Goal: Task Accomplishment & Management: Complete application form

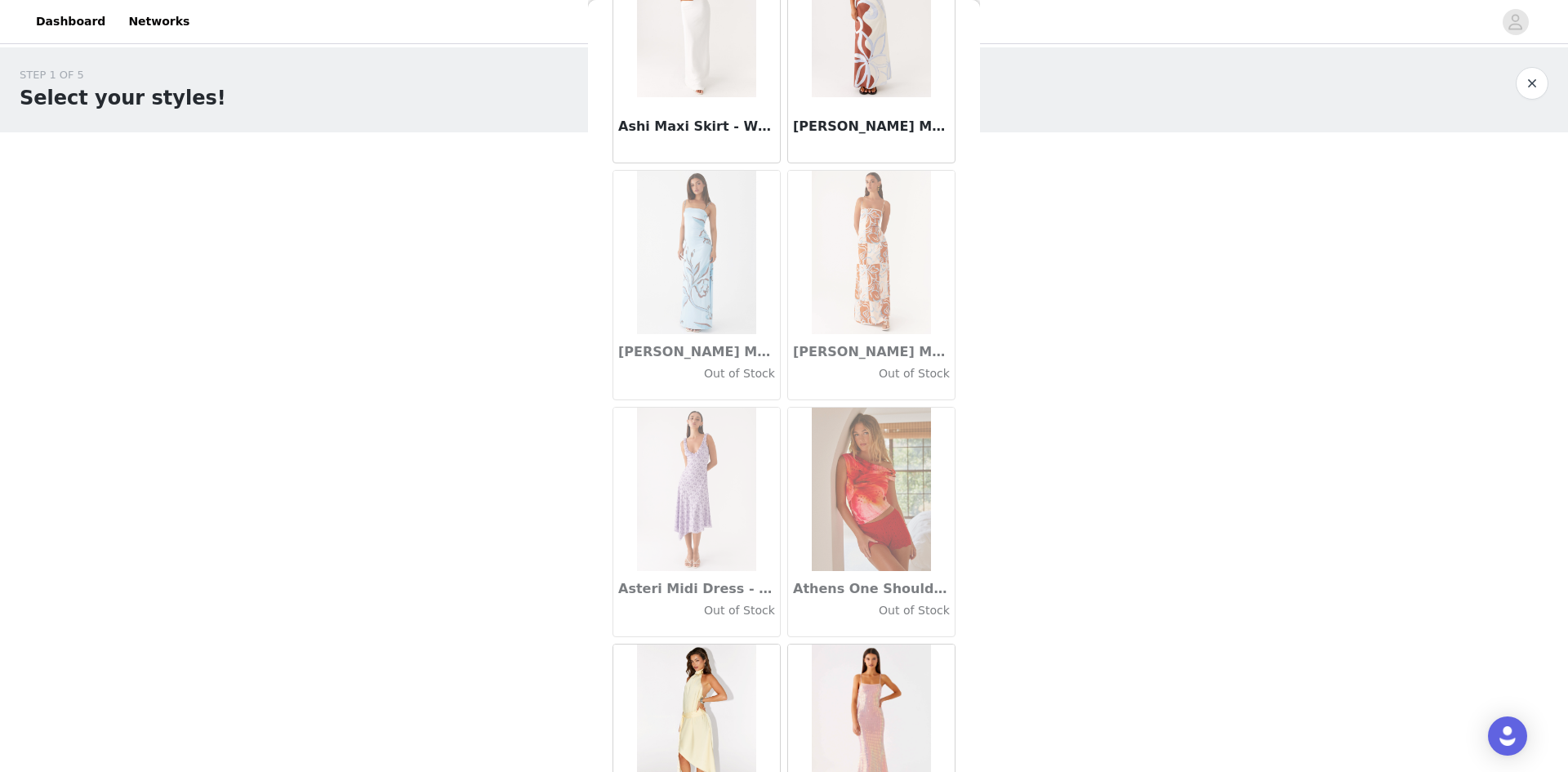
scroll to position [8830, 0]
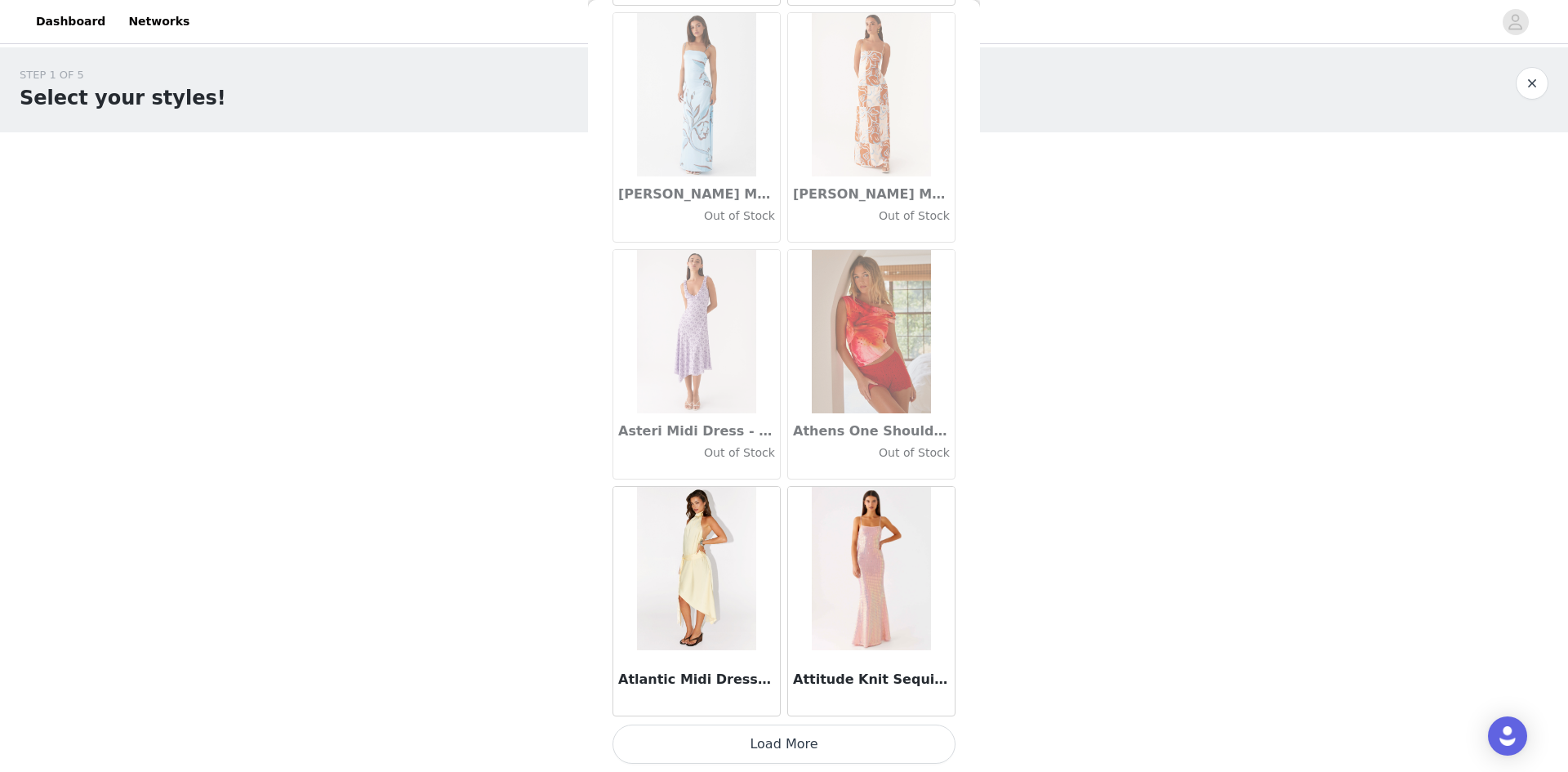
click at [811, 752] on button "Load More" at bounding box center [784, 744] width 343 height 40
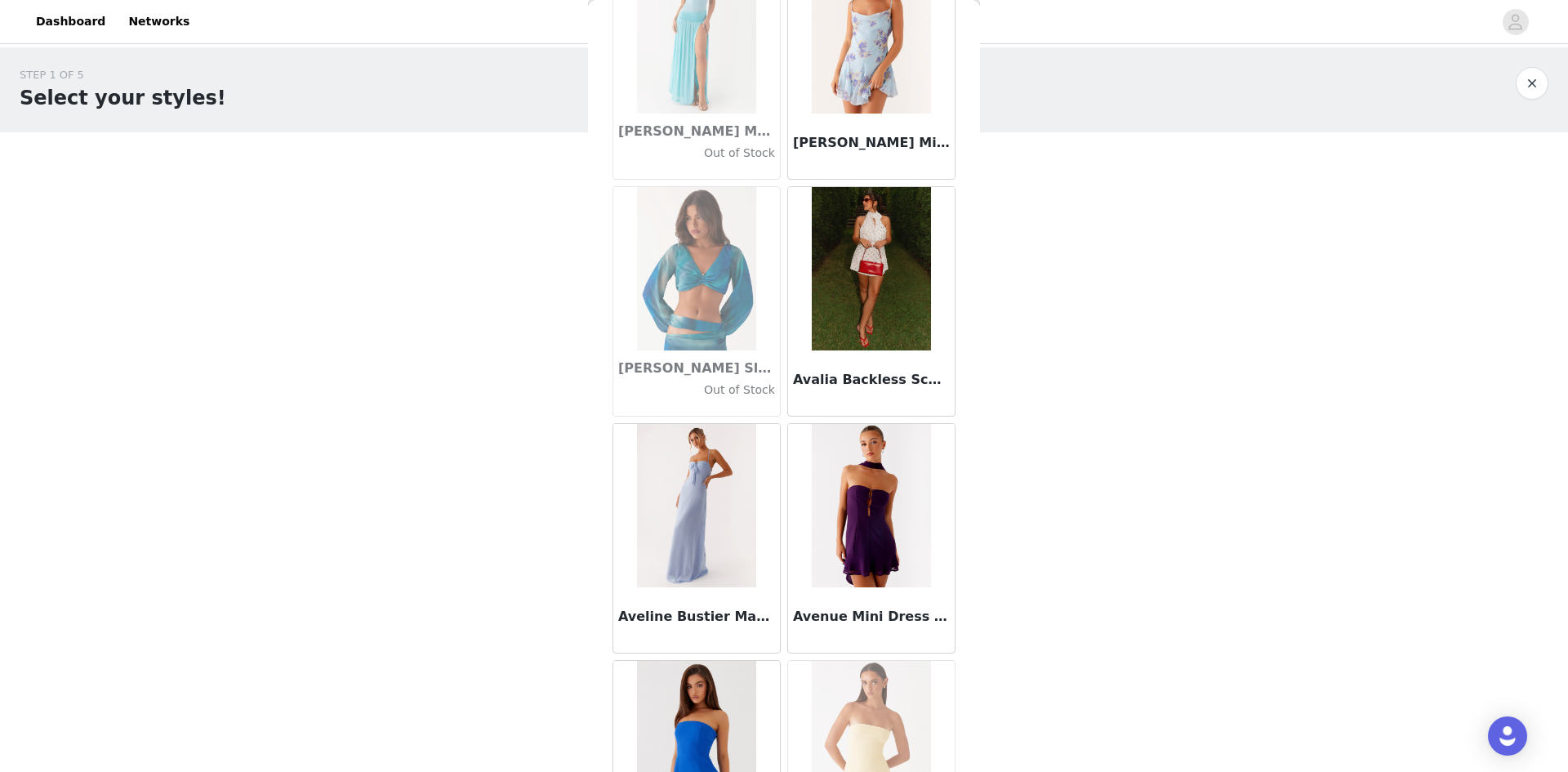
scroll to position [10708, 0]
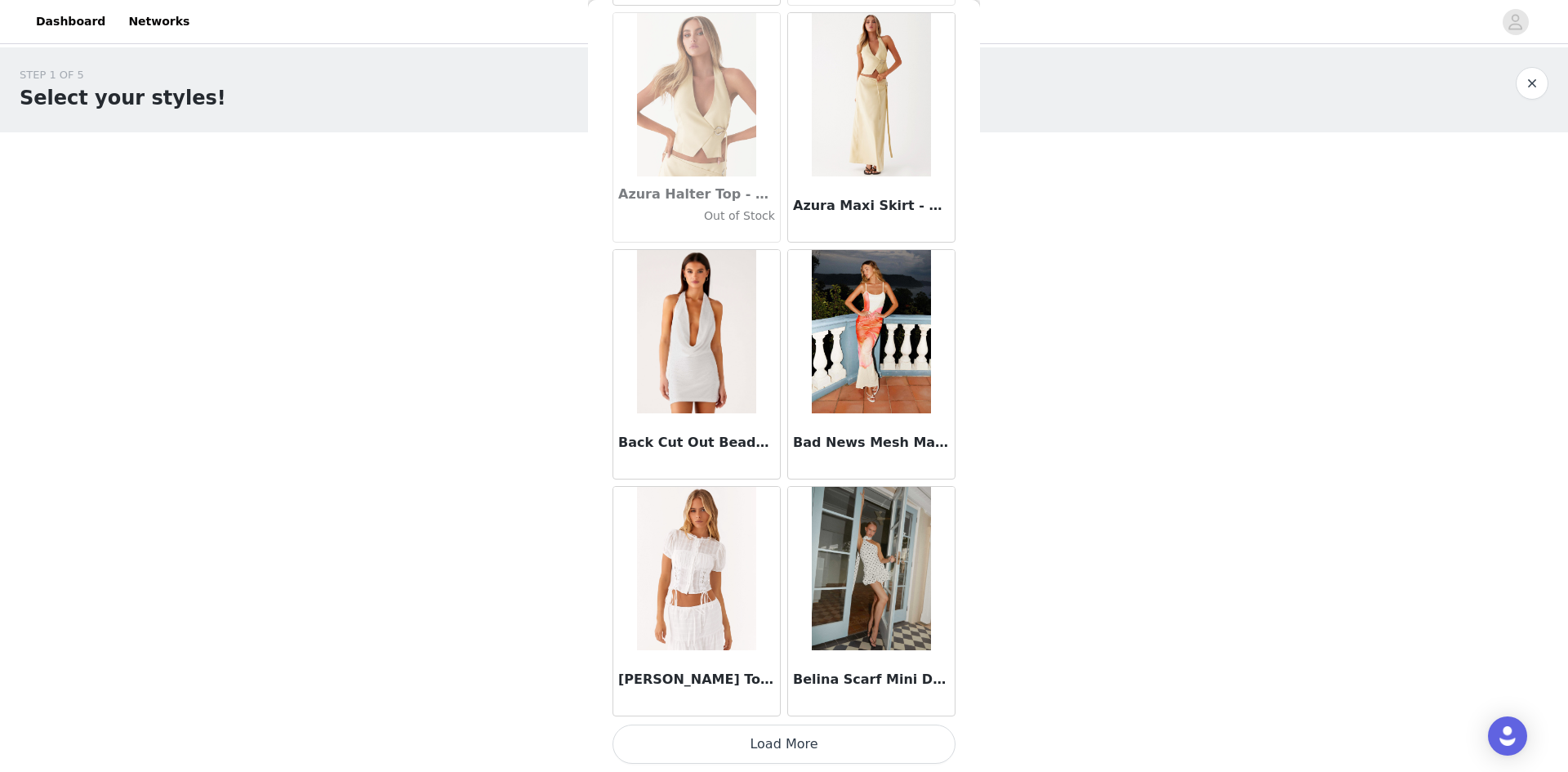
drag, startPoint x: 797, startPoint y: 739, endPoint x: 803, endPoint y: 754, distance: 16.2
click at [801, 744] on button "Load More" at bounding box center [784, 744] width 343 height 40
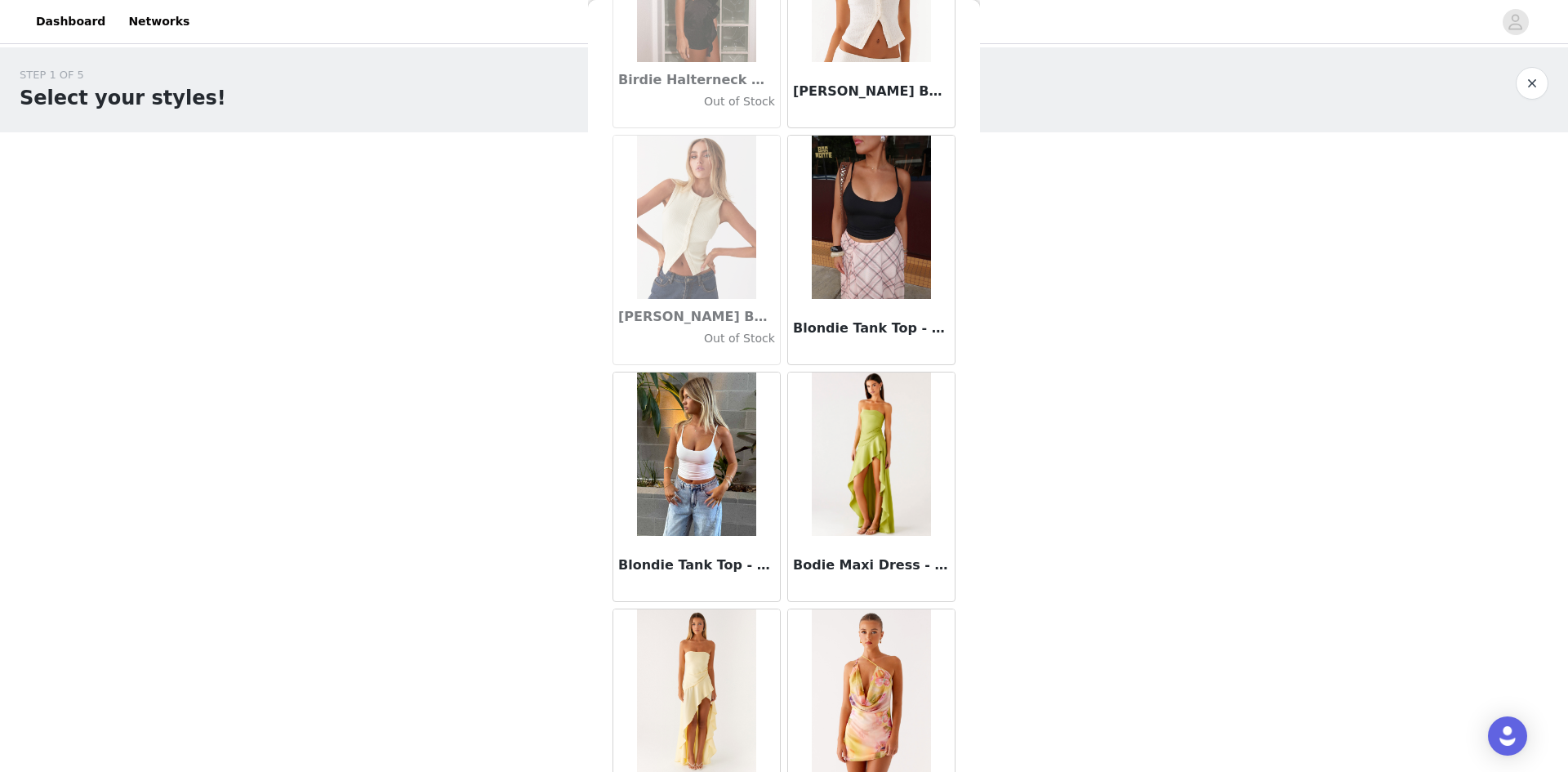
scroll to position [13566, 0]
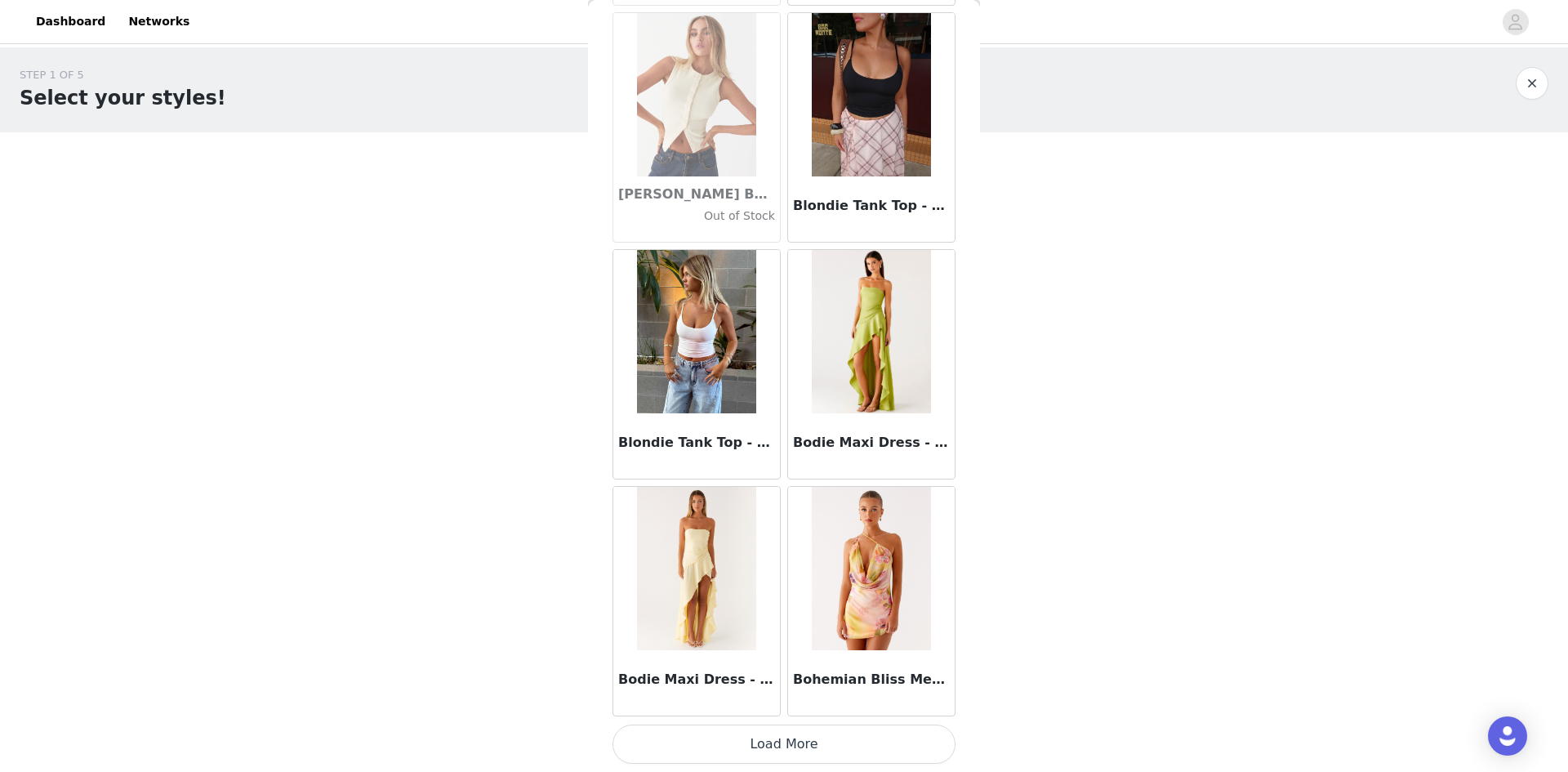
click at [774, 746] on button "Load More" at bounding box center [784, 744] width 343 height 40
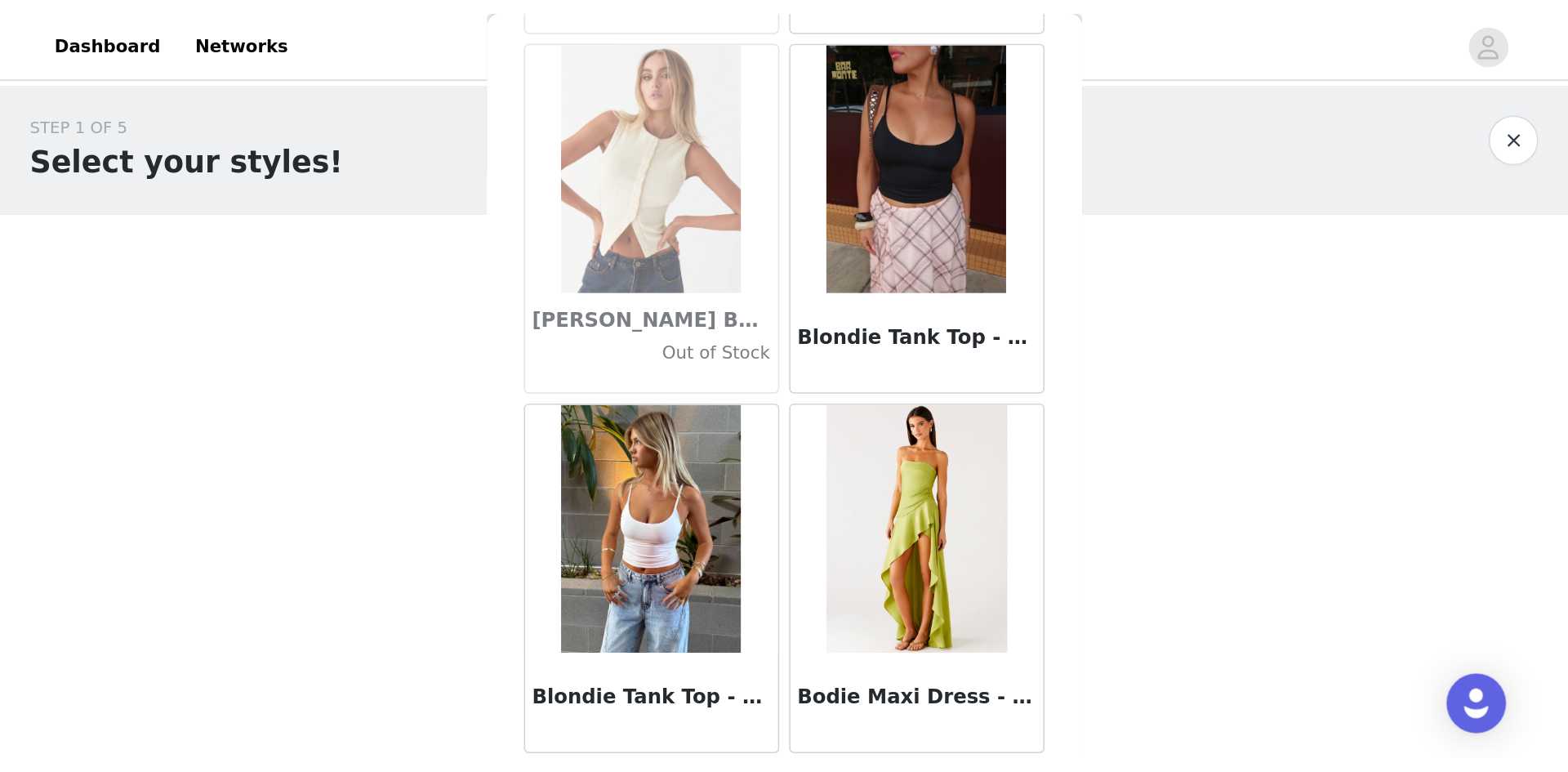
scroll to position [13558, 0]
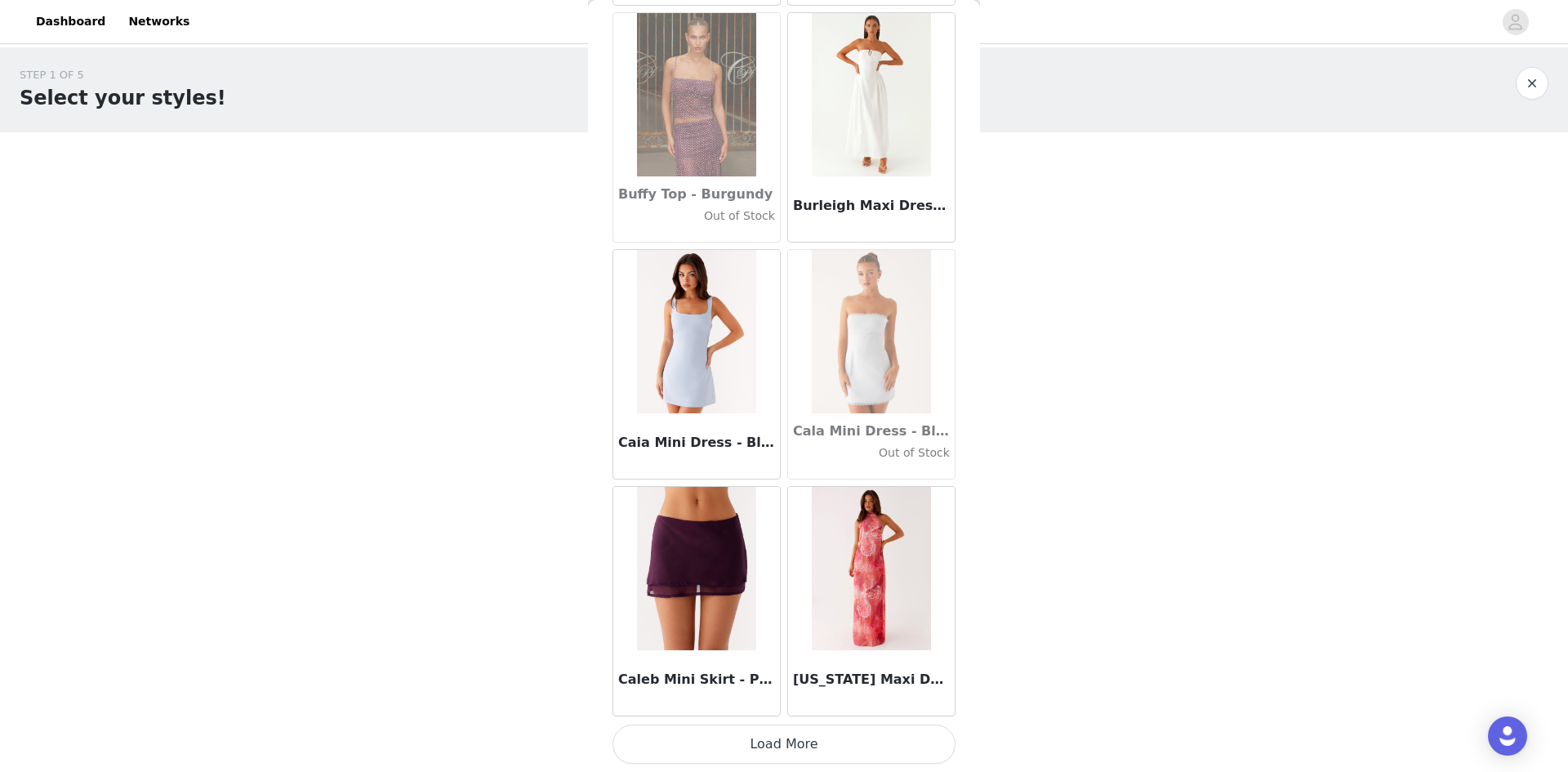
click at [851, 736] on button "Load More" at bounding box center [784, 744] width 343 height 40
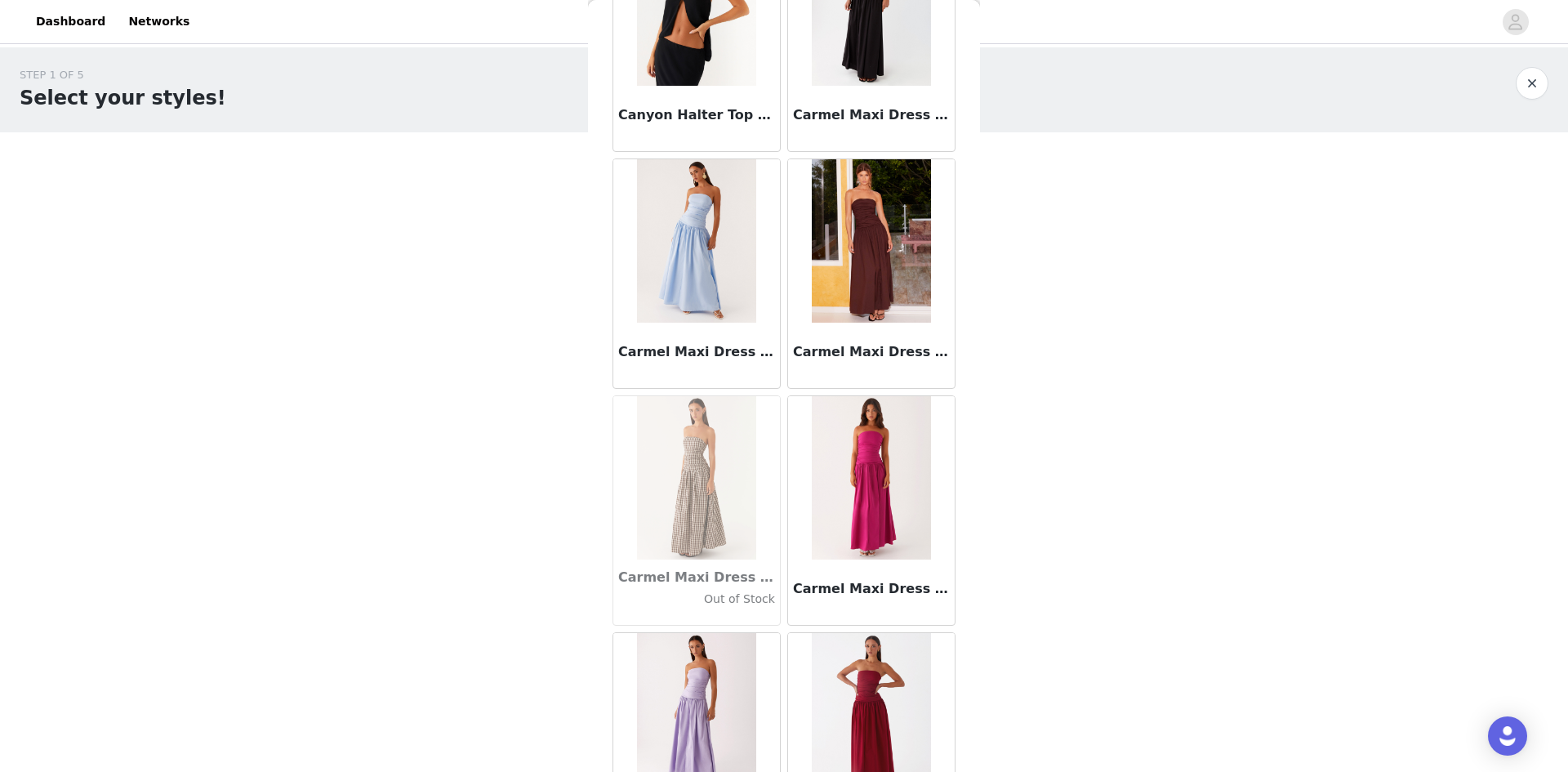
scroll to position [17240, 0]
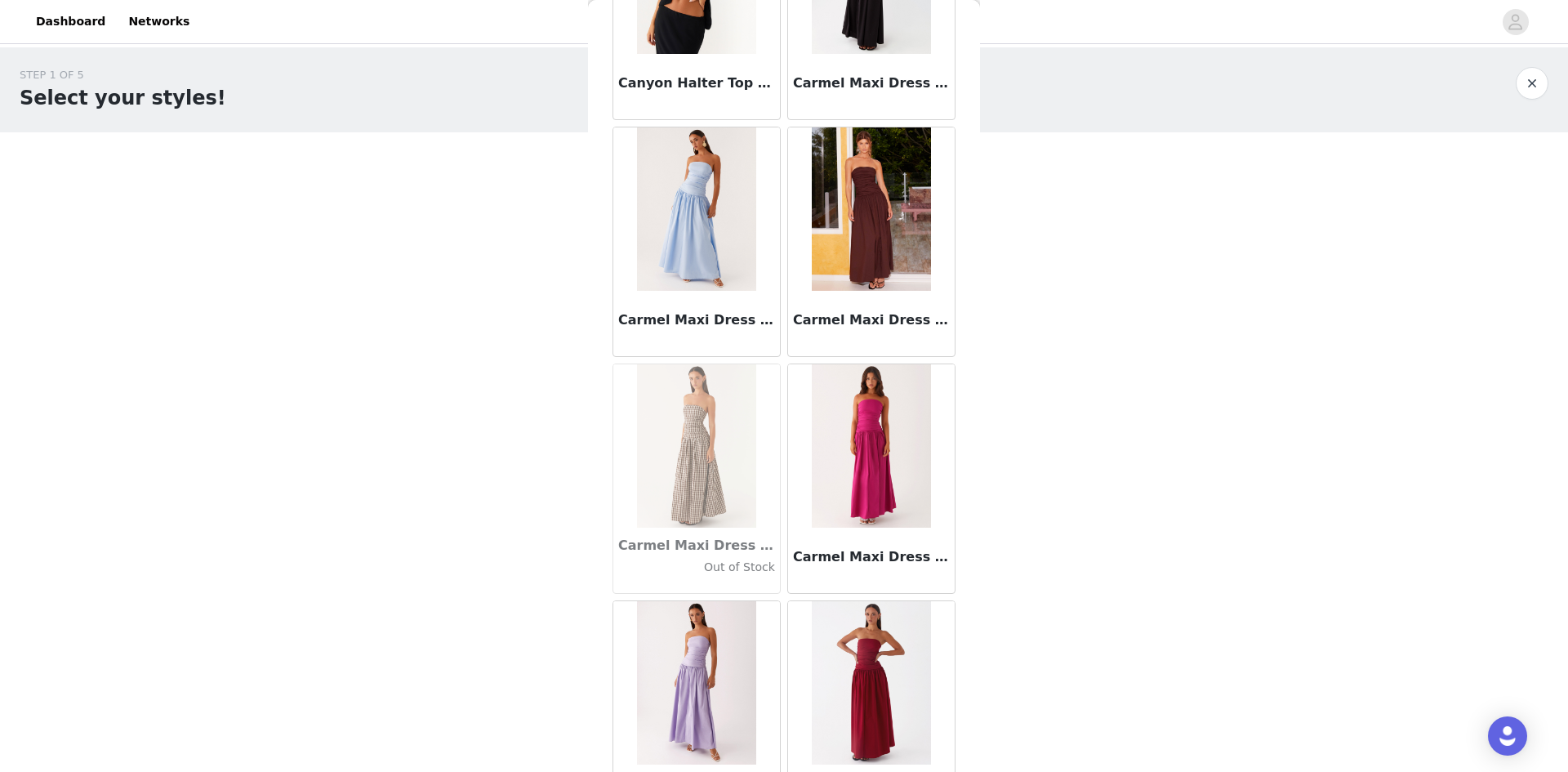
click at [824, 316] on h3 "Carmel Maxi Dress - Brown" at bounding box center [871, 320] width 156 height 20
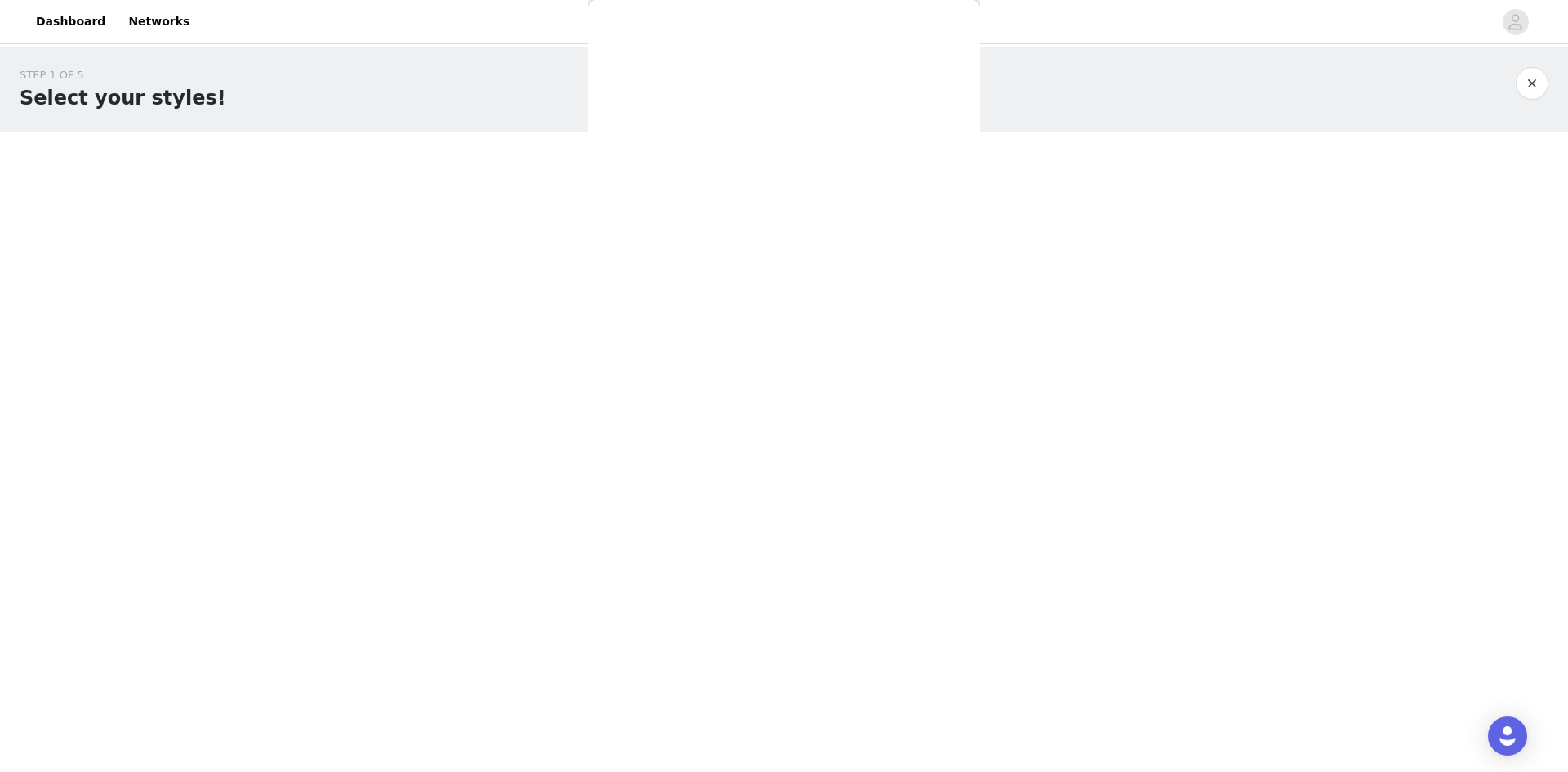
scroll to position [0, 0]
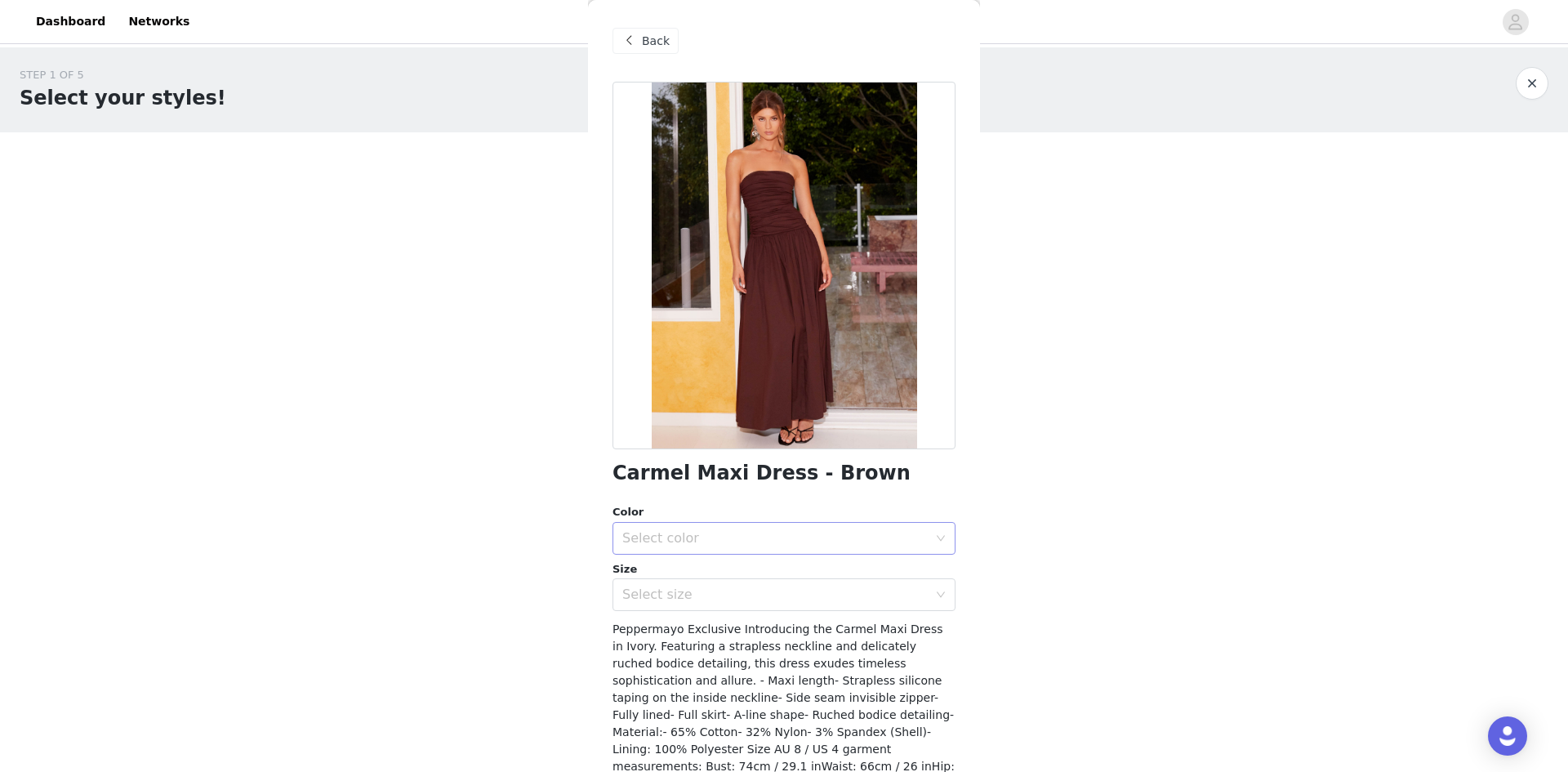
click at [743, 534] on div "Select color" at bounding box center [775, 537] width 306 height 16
click at [743, 579] on li "Brown" at bounding box center [778, 574] width 331 height 26
click at [739, 595] on div "Select size" at bounding box center [775, 594] width 306 height 16
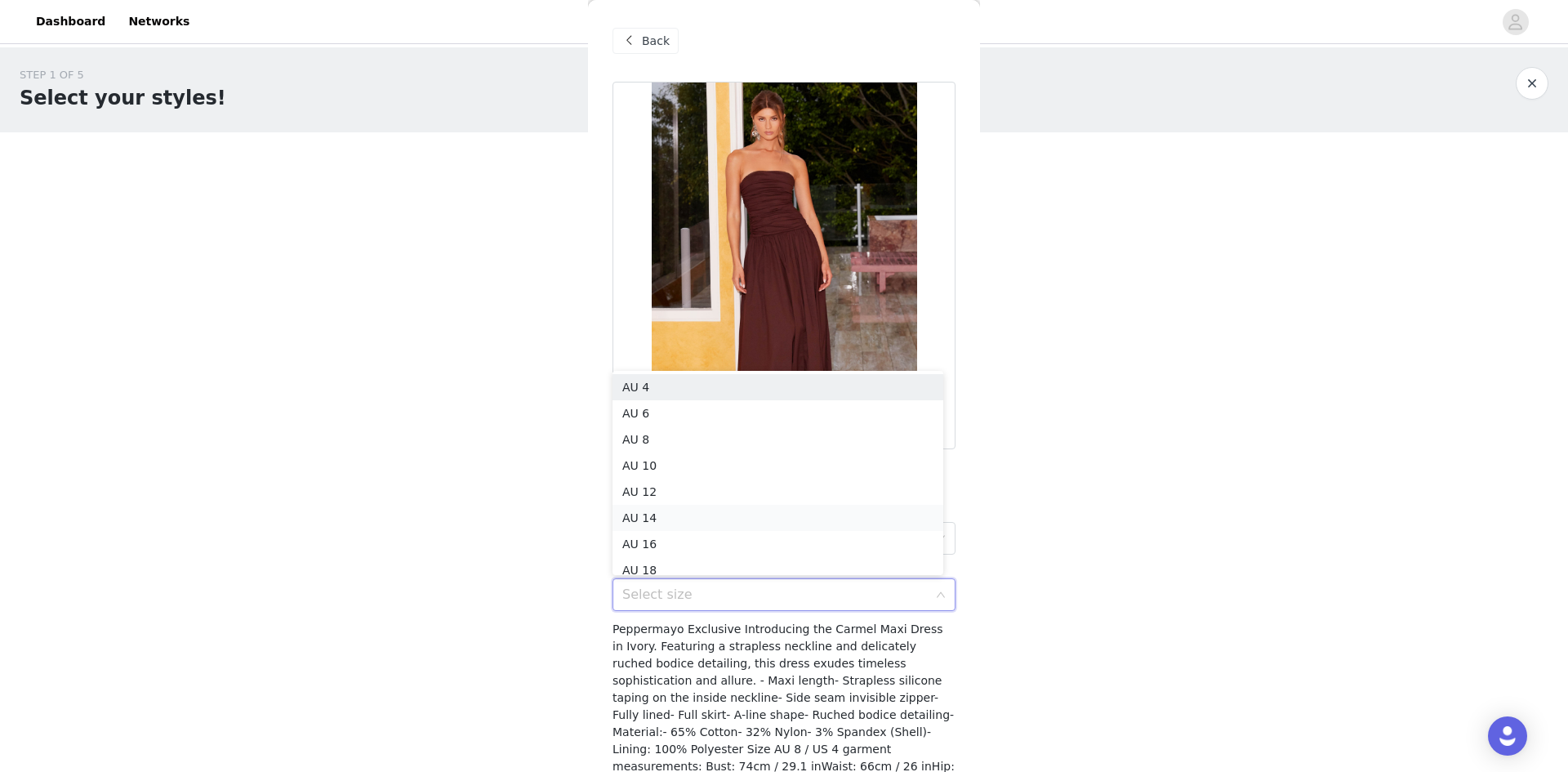
scroll to position [8, 0]
click at [675, 459] on li "AU 10" at bounding box center [778, 457] width 331 height 26
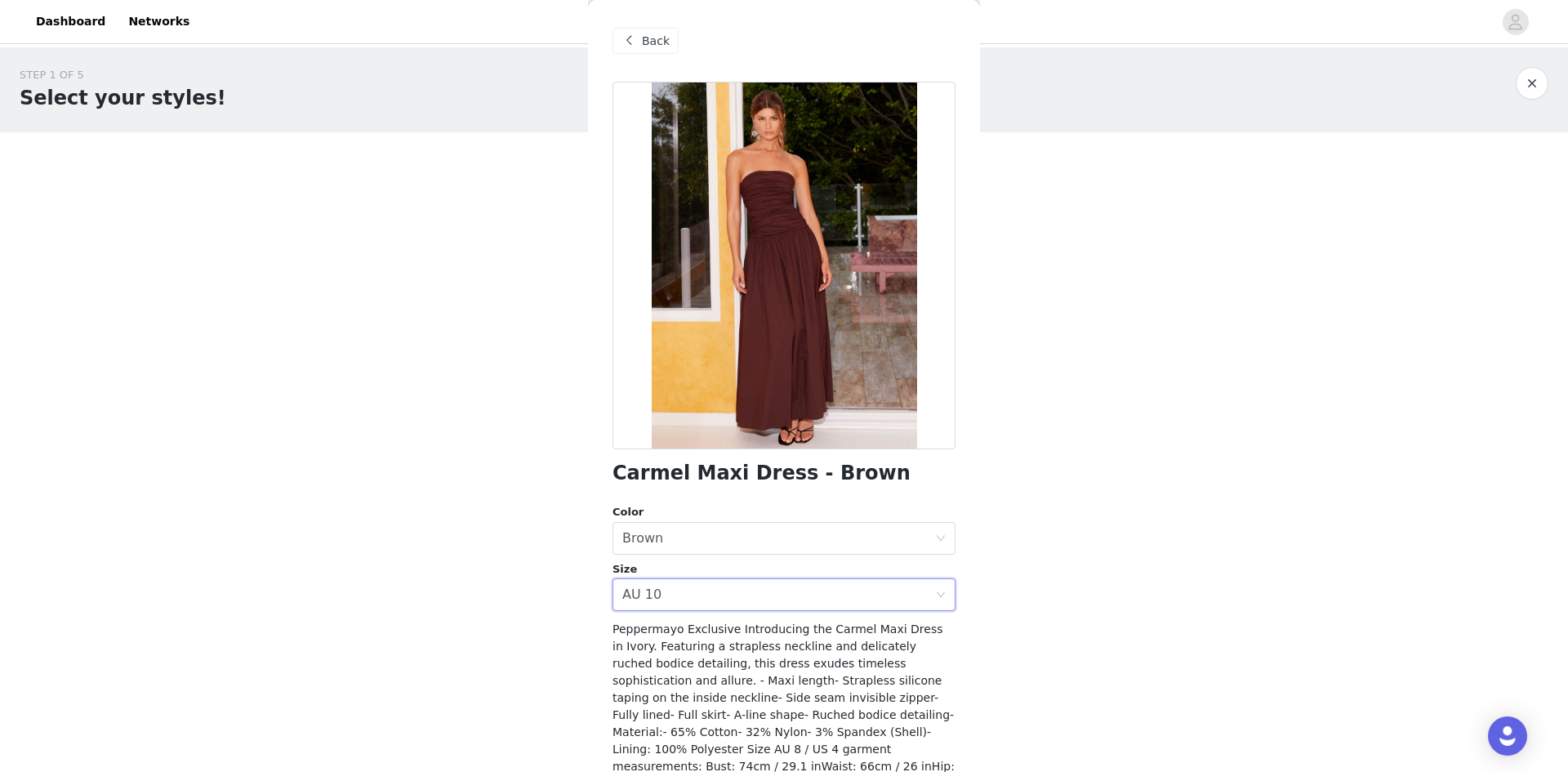
click at [648, 42] on span "Back" at bounding box center [655, 41] width 28 height 17
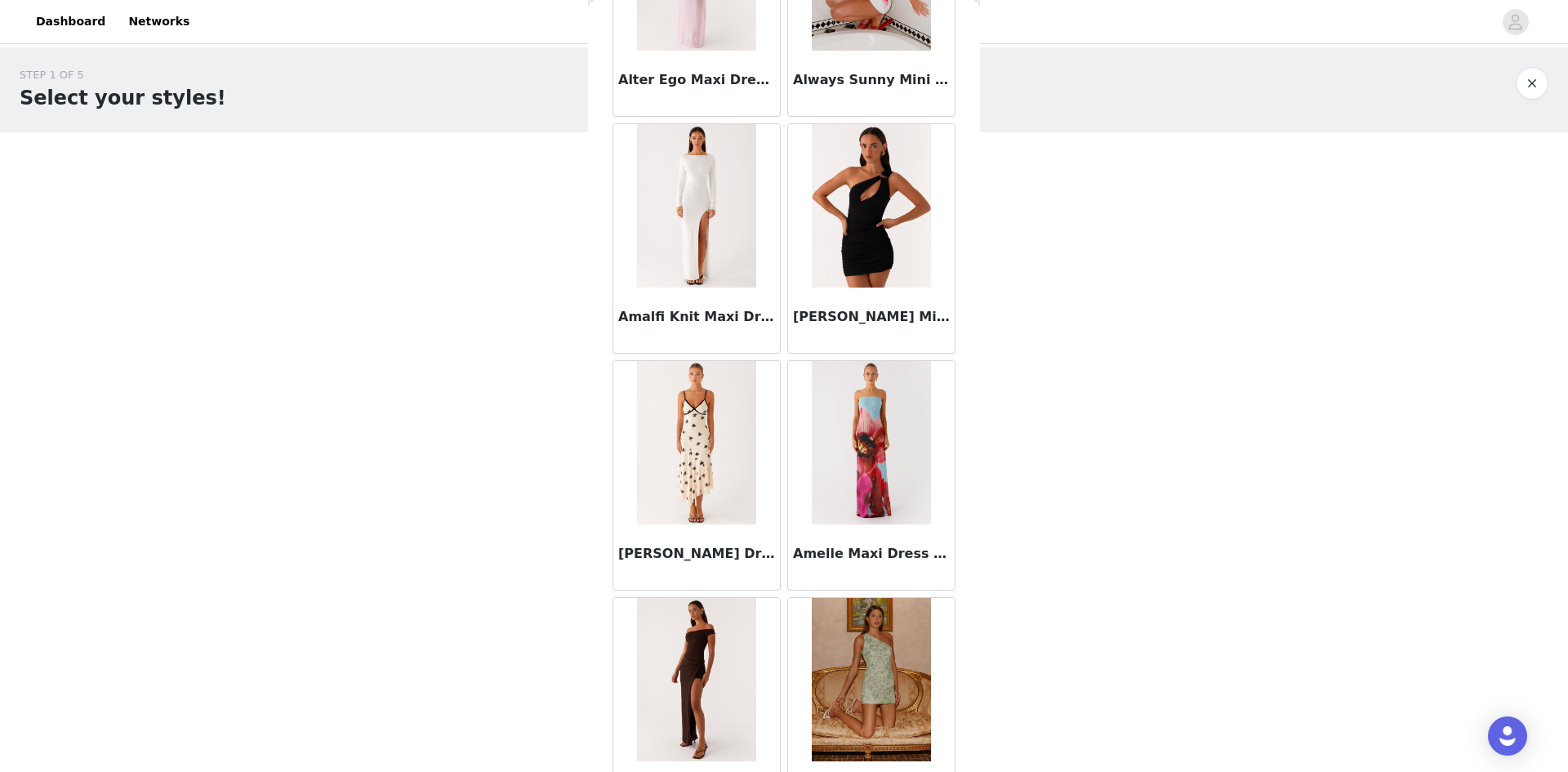
scroll to position [4327, 0]
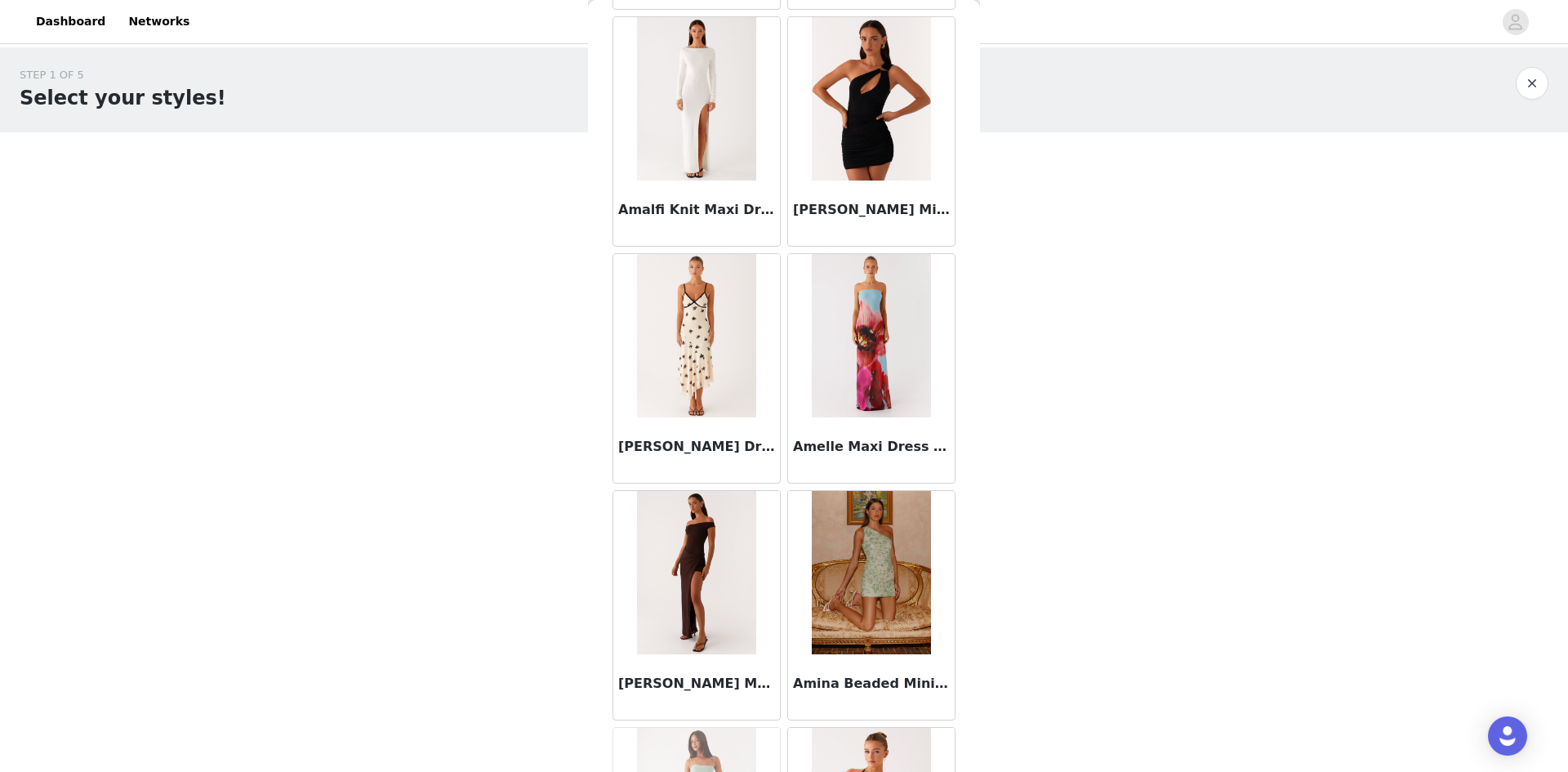
click at [713, 595] on img at bounding box center [696, 572] width 119 height 163
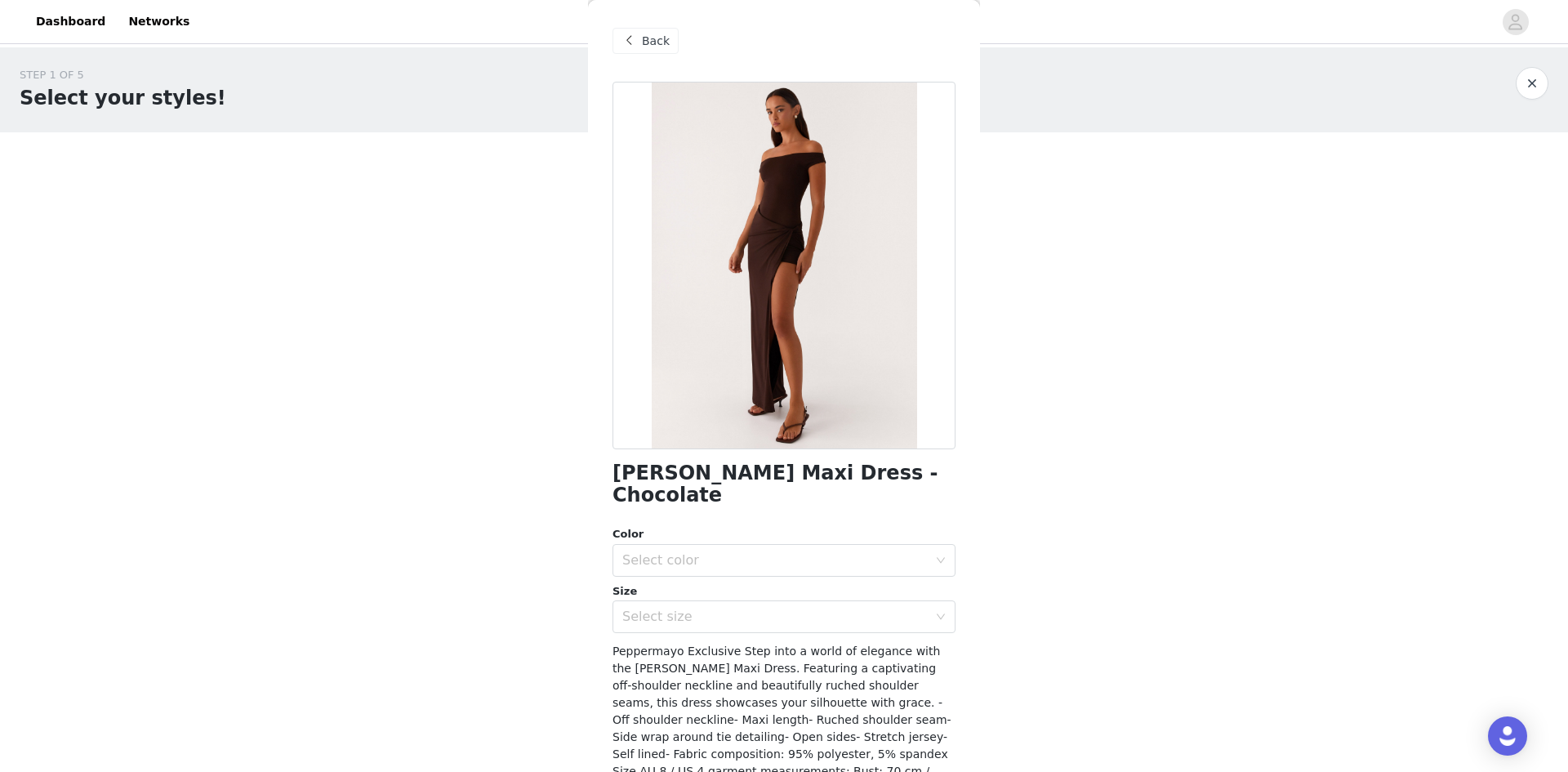
scroll to position [72, 0]
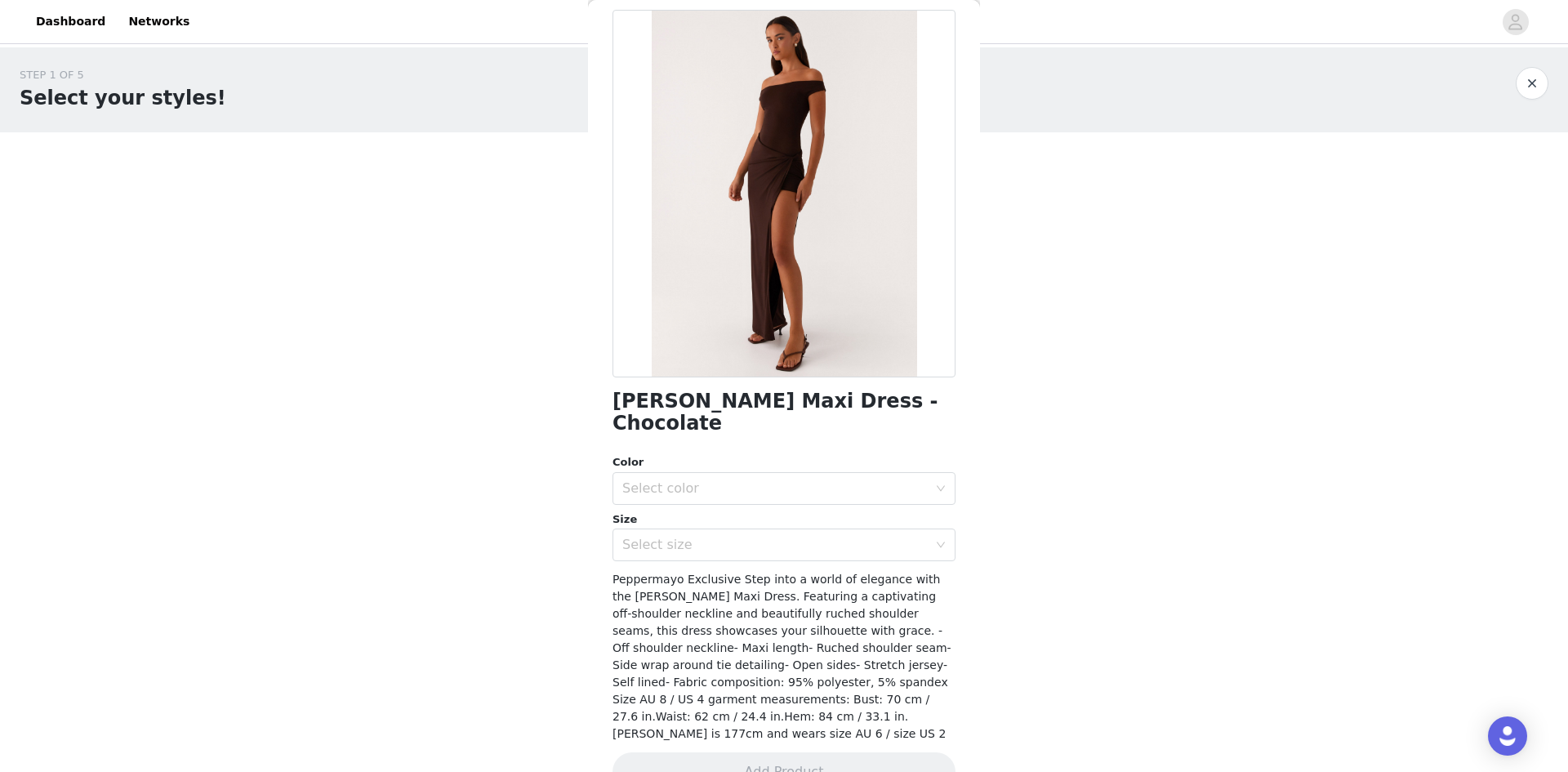
click at [773, 454] on div "Color" at bounding box center [784, 462] width 343 height 16
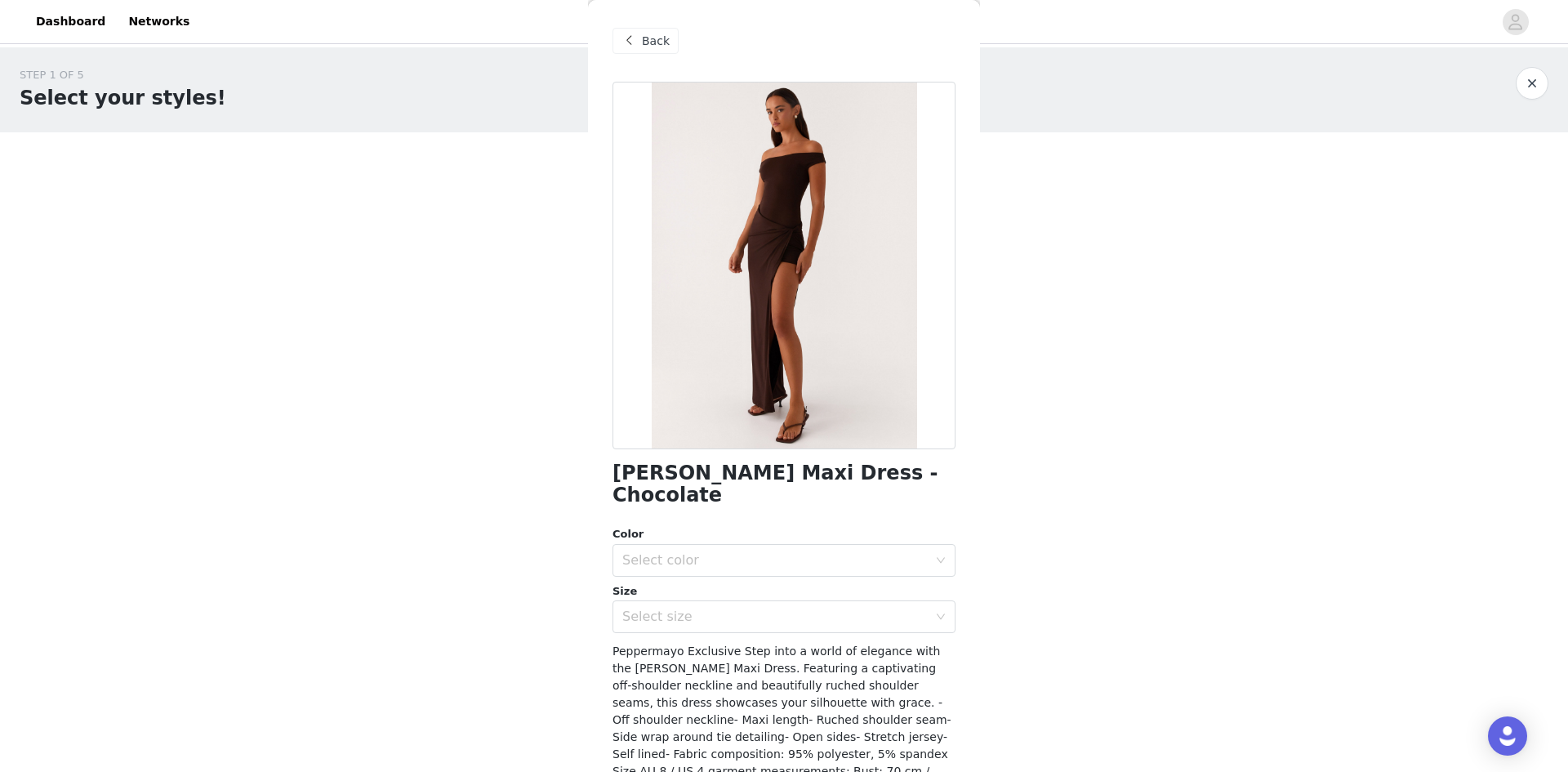
click at [661, 47] on span "Back" at bounding box center [655, 41] width 28 height 17
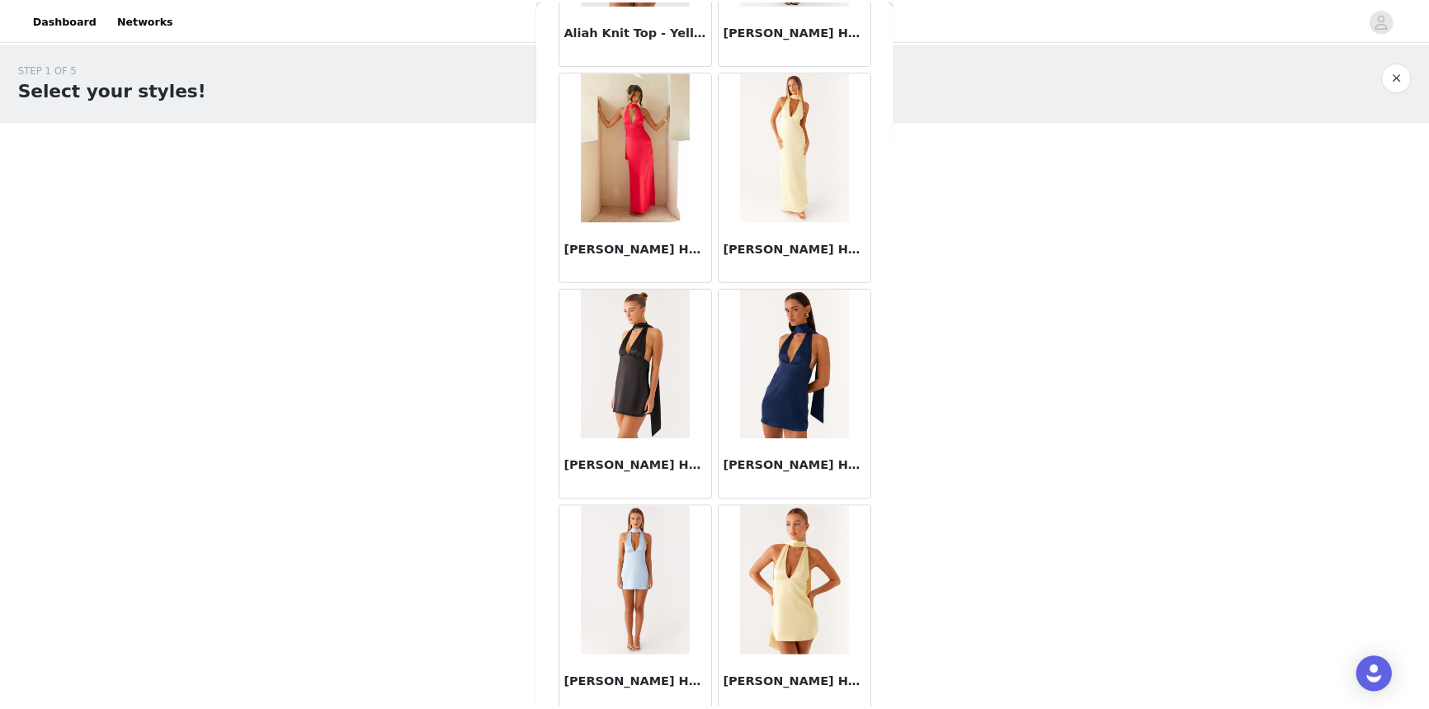
scroll to position [2392, 0]
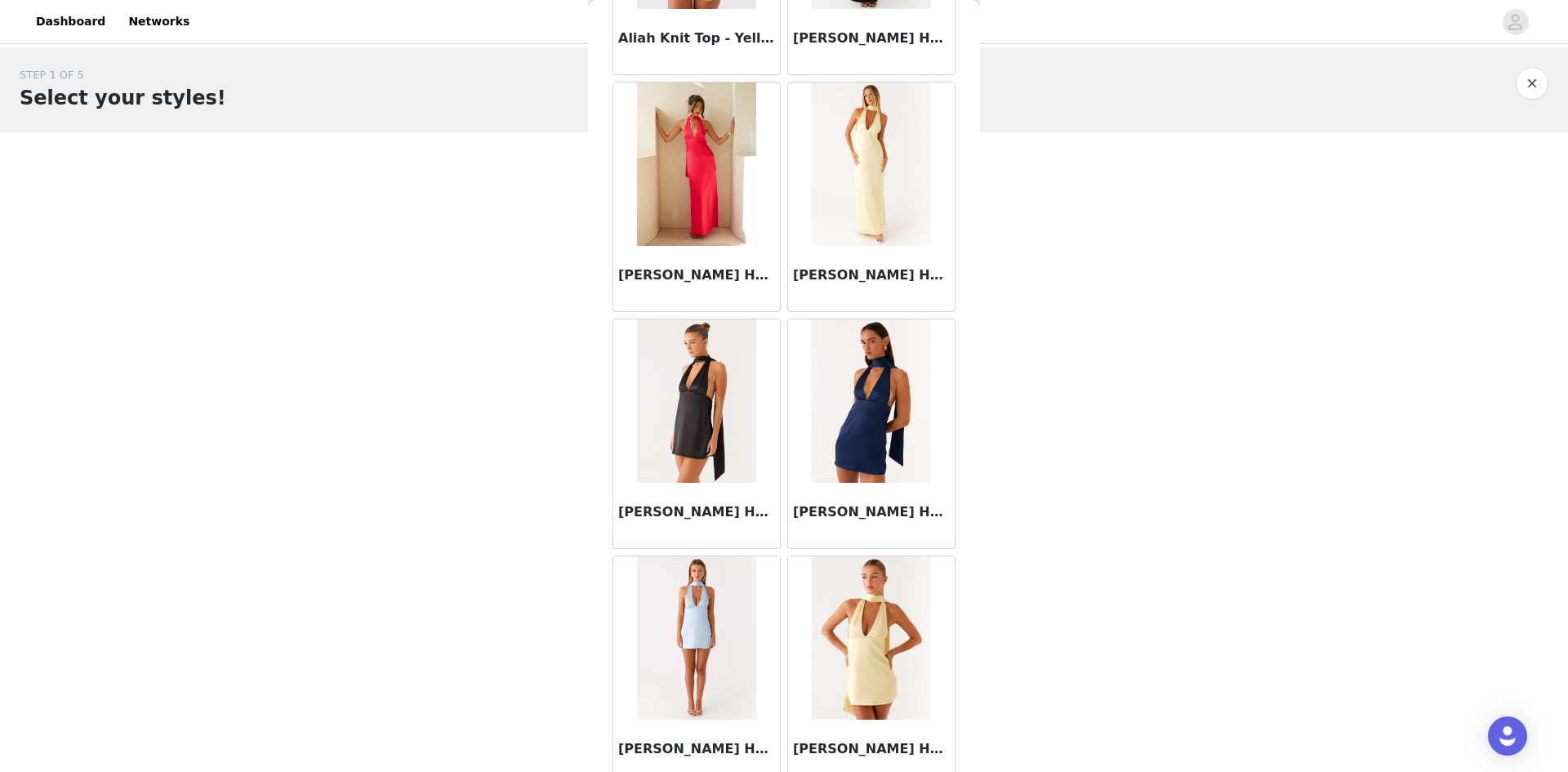
click at [1117, 333] on div "STEP 1 OF 5 Select your styles! Please note that the sizes are in AU Sizes 2/4 …" at bounding box center [784, 322] width 1568 height 548
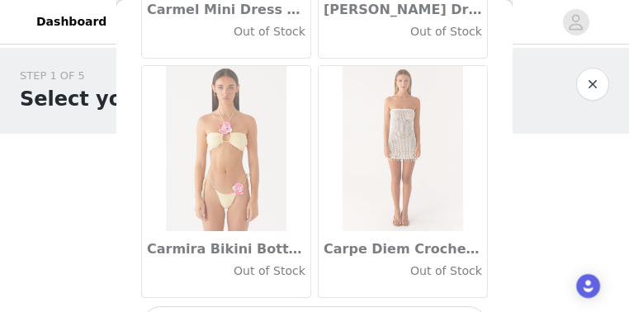
scroll to position [18933, 0]
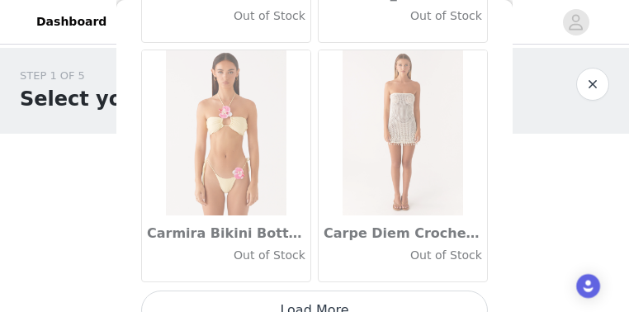
click at [304, 290] on button "Load More" at bounding box center [314, 310] width 346 height 40
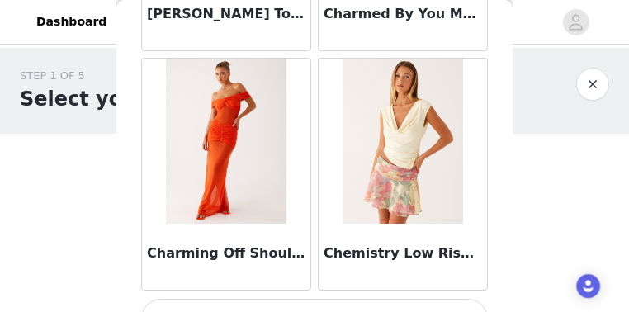
scroll to position [21322, 0]
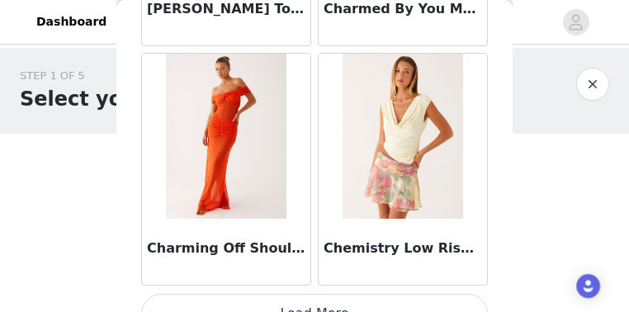
click at [282, 294] on button "Load More" at bounding box center [314, 314] width 346 height 40
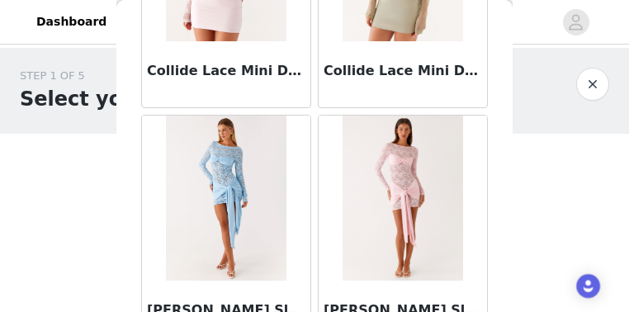
scroll to position [23711, 0]
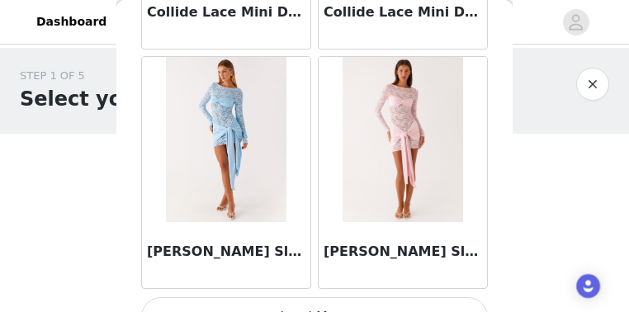
click at [337, 297] on button "Load More" at bounding box center [314, 317] width 346 height 40
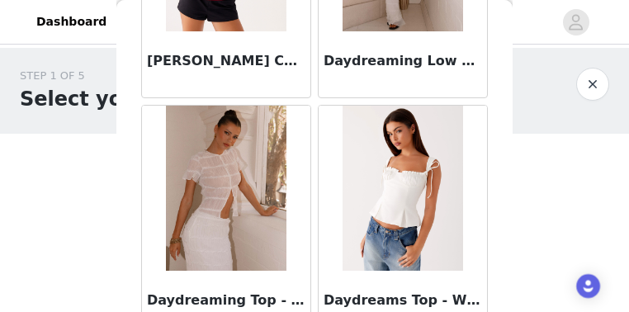
scroll to position [26100, 0]
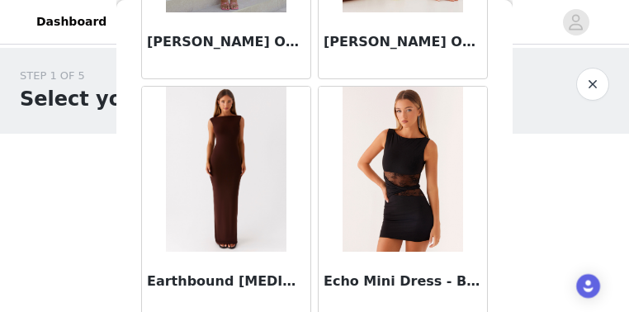
scroll to position [28490, 0]
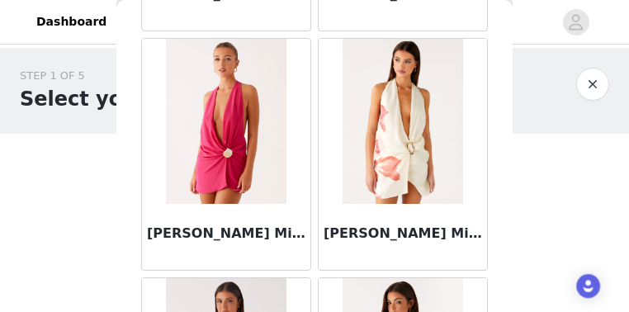
scroll to position [30879, 0]
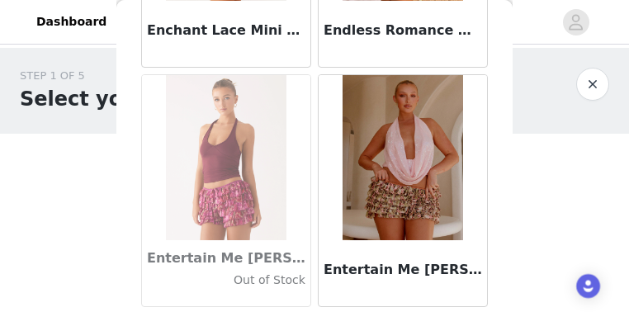
scroll to position [33255, 0]
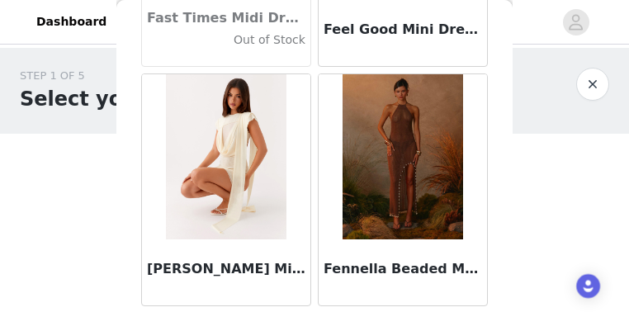
scroll to position [35657, 0]
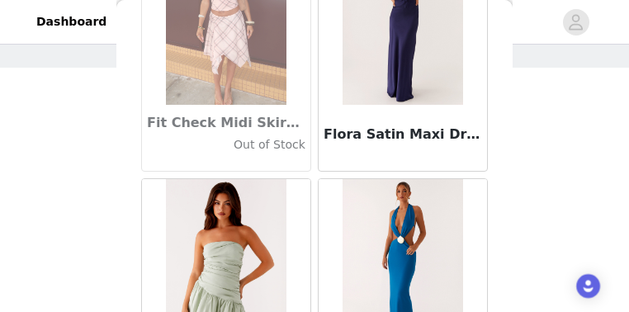
scroll to position [38046, 0]
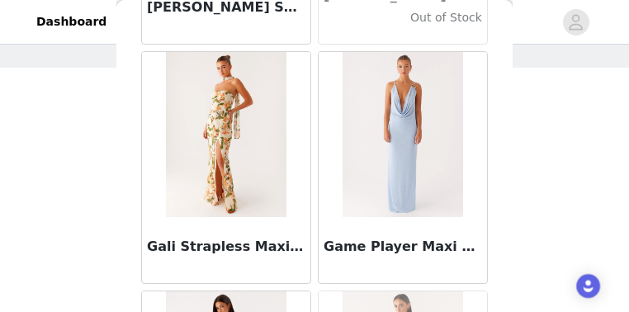
scroll to position [39432, 0]
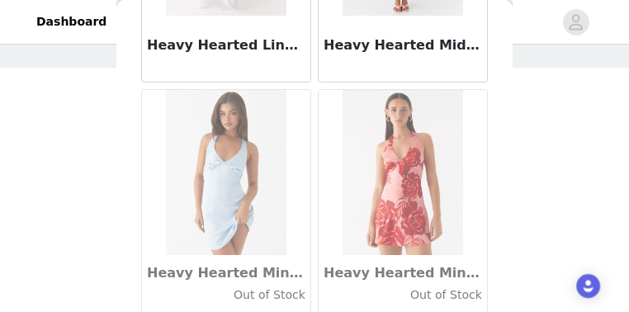
scroll to position [42824, 0]
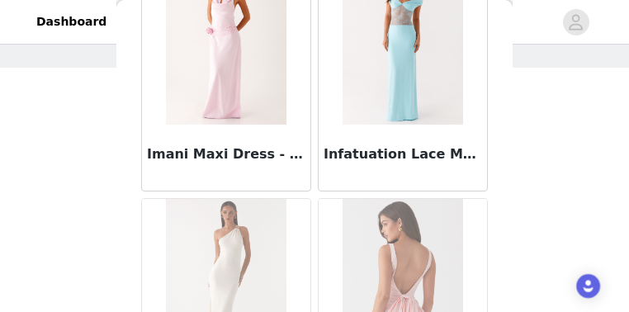
scroll to position [45213, 0]
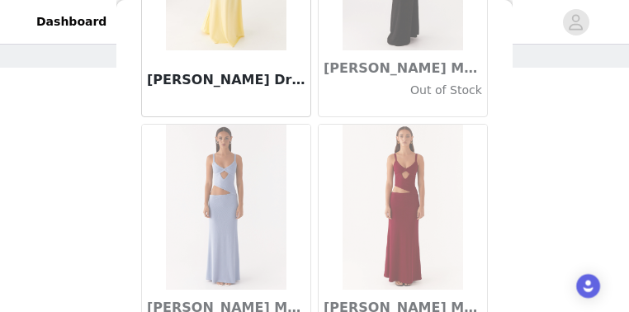
scroll to position [47602, 0]
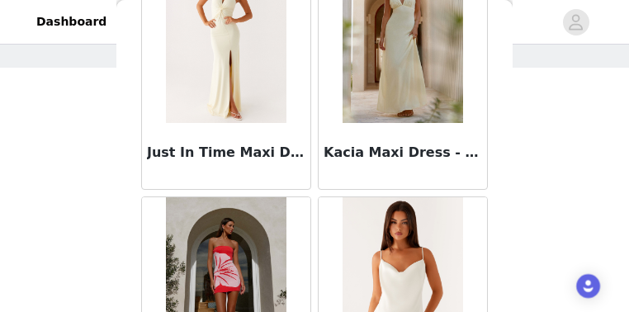
scroll to position [49549, 0]
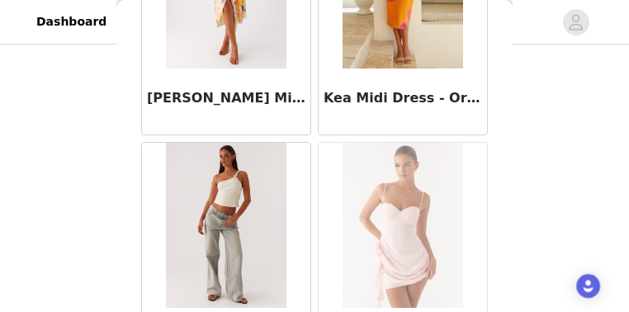
scroll to position [52381, 0]
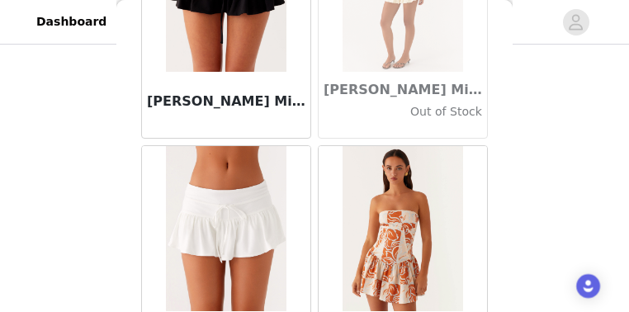
scroll to position [54770, 0]
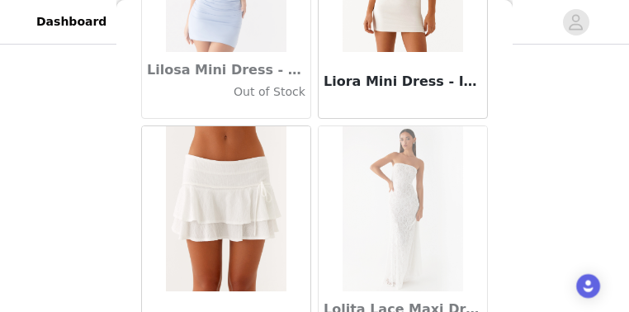
scroll to position [57159, 0]
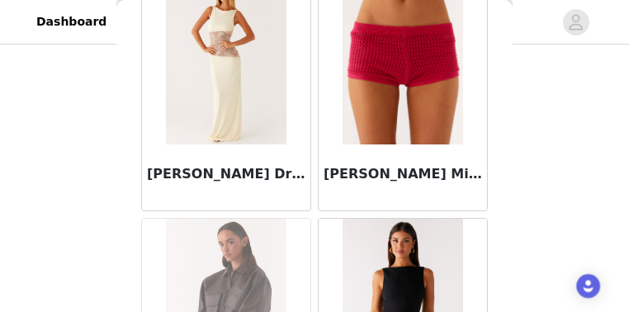
scroll to position [59548, 0]
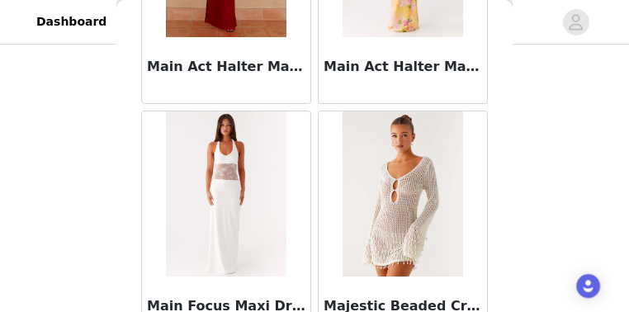
scroll to position [61937, 0]
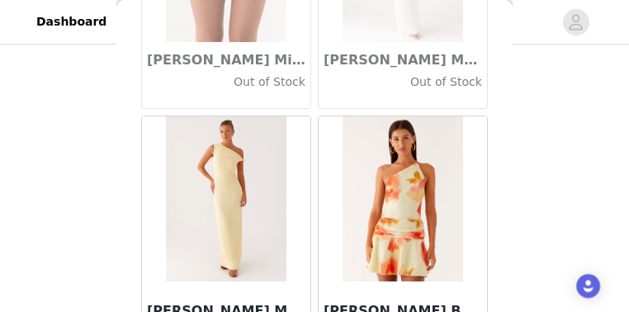
scroll to position [64326, 0]
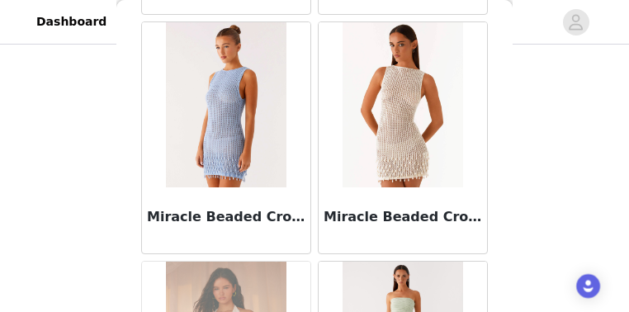
scroll to position [66715, 0]
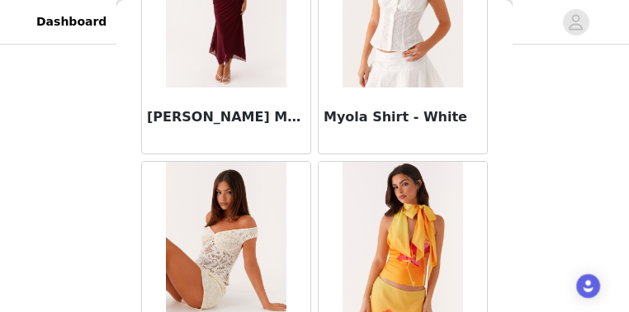
scroll to position [69105, 0]
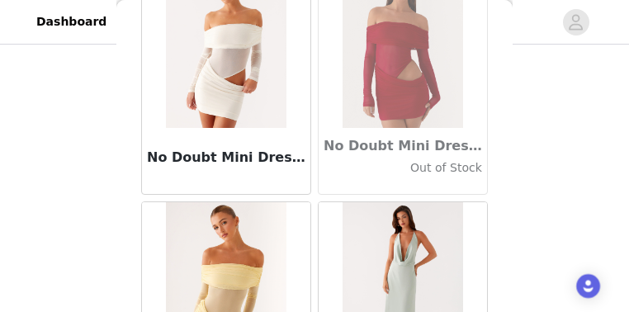
scroll to position [71494, 0]
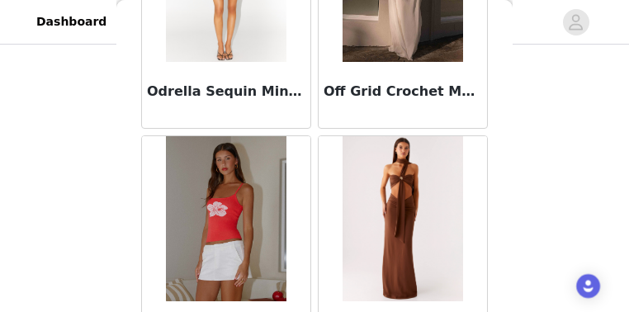
scroll to position [73883, 0]
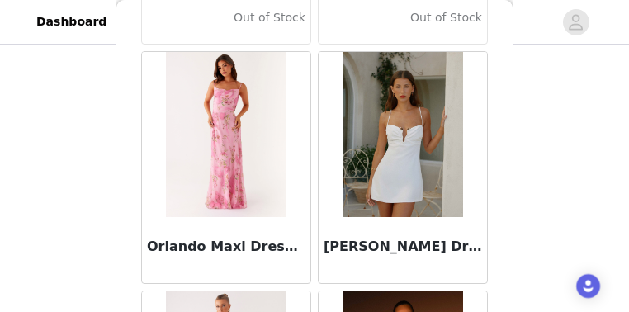
scroll to position [74840, 0]
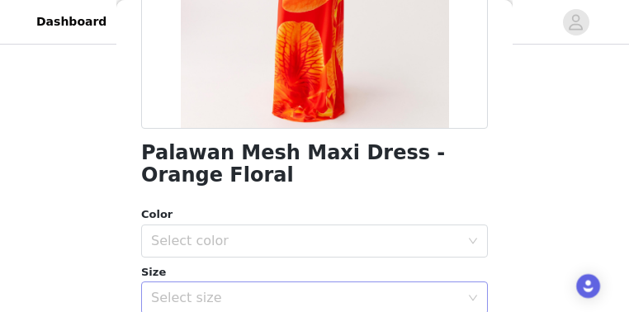
scroll to position [429, 0]
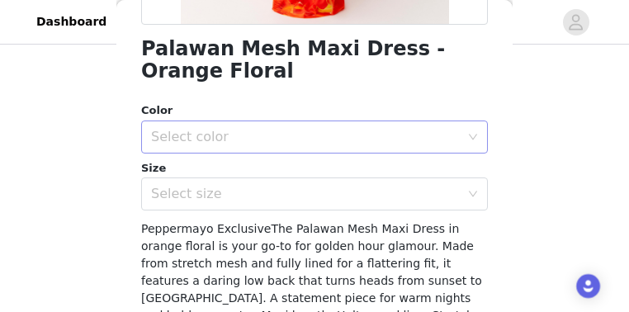
click at [196, 140] on div "Select color" at bounding box center [305, 137] width 309 height 16
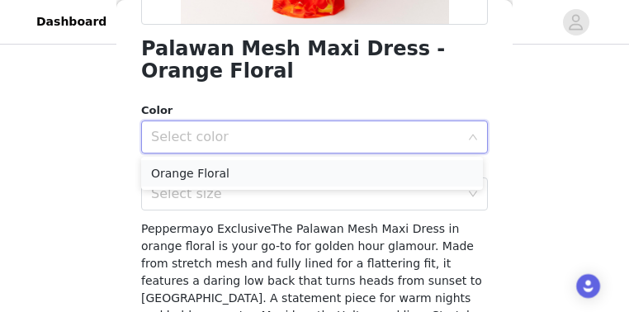
click at [198, 177] on li "Orange Floral" at bounding box center [312, 173] width 342 height 26
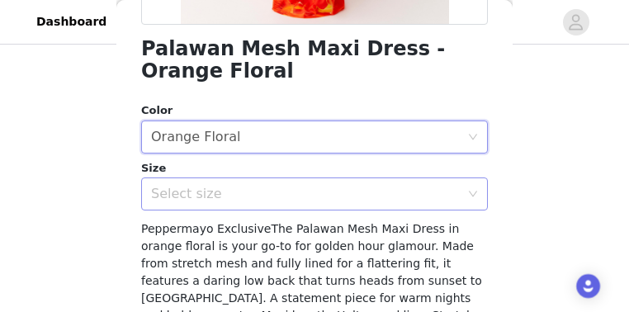
click at [196, 194] on div "Select size" at bounding box center [305, 194] width 309 height 16
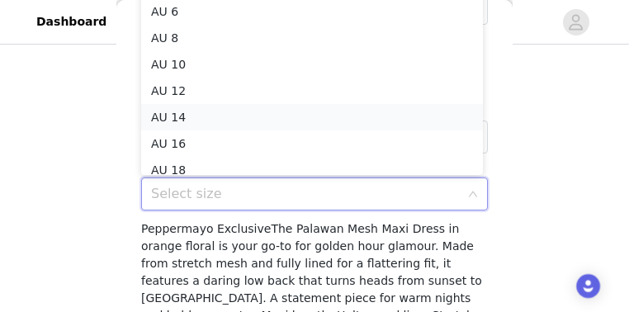
scroll to position [8, 0]
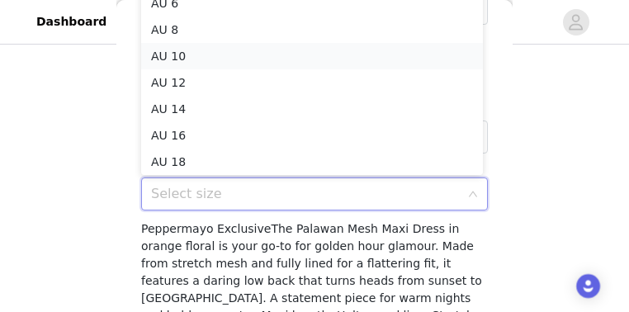
click at [186, 62] on li "AU 10" at bounding box center [312, 56] width 342 height 26
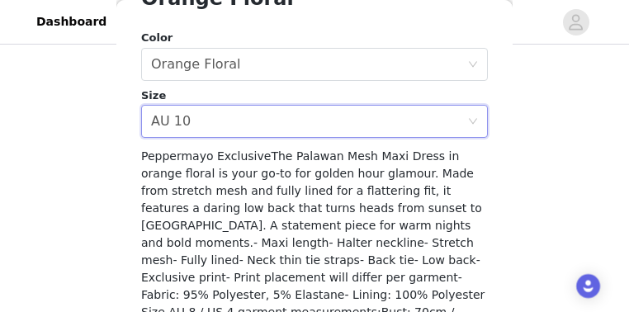
scroll to position [615, 0]
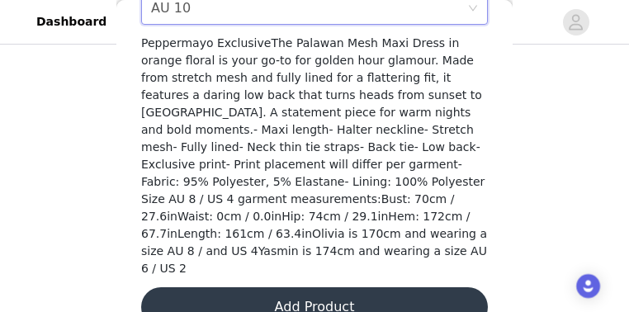
click at [300, 287] on button "Add Product" at bounding box center [314, 307] width 346 height 40
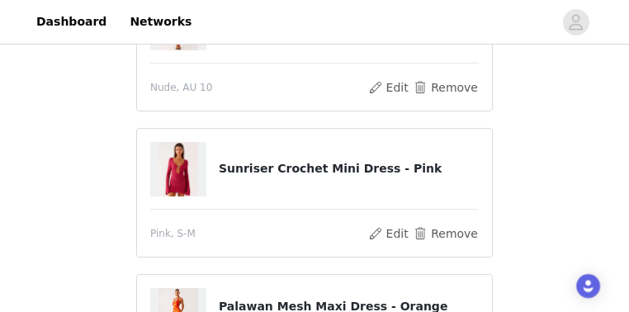
scroll to position [242, 0]
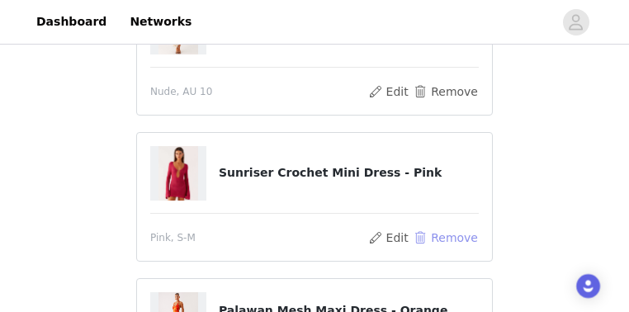
click at [444, 234] on button "Remove" at bounding box center [445, 238] width 66 height 20
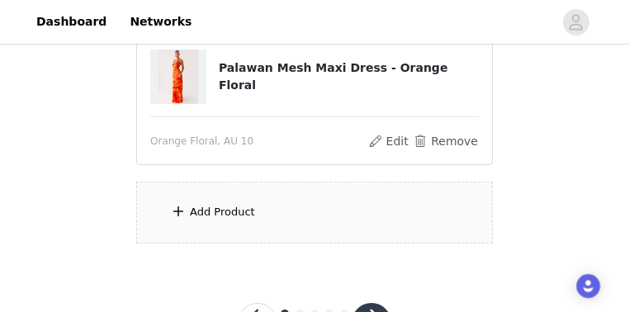
scroll to position [407, 0]
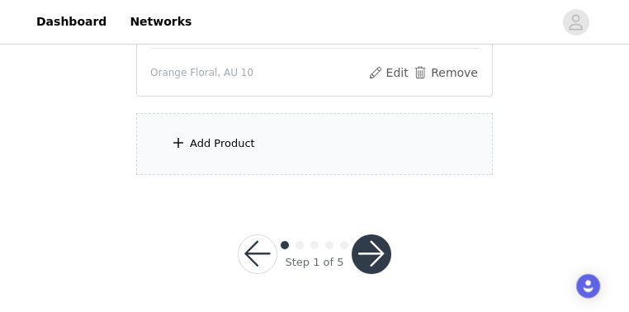
click at [209, 139] on div "Add Product" at bounding box center [222, 143] width 65 height 16
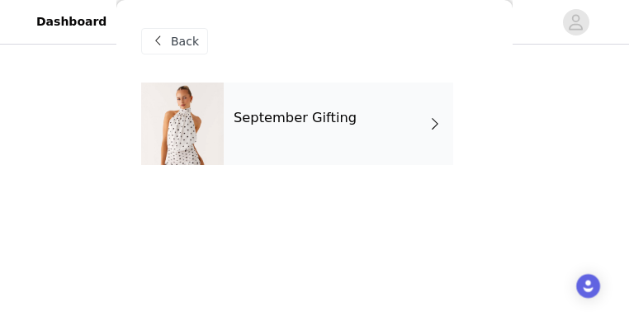
click at [214, 137] on div at bounding box center [182, 123] width 82 height 82
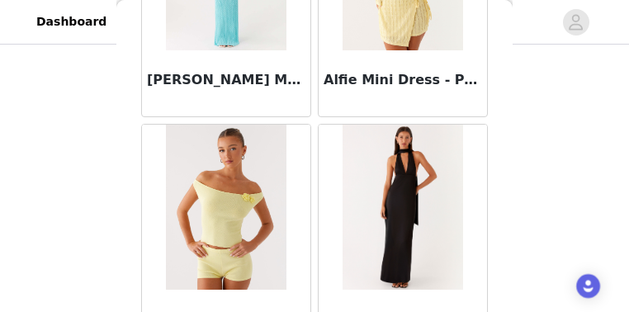
scroll to position [2209, 0]
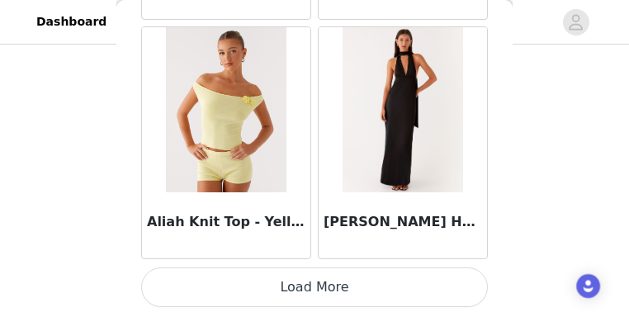
click at [303, 268] on button "Load More" at bounding box center [314, 287] width 346 height 40
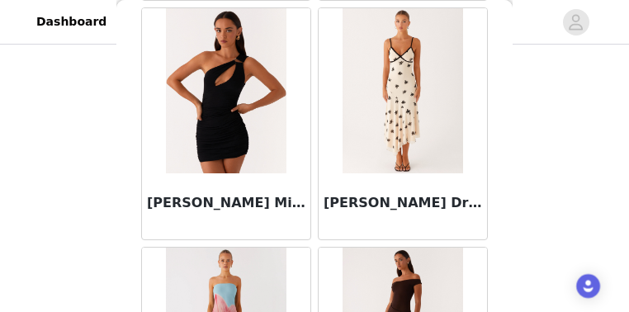
scroll to position [4354, 0]
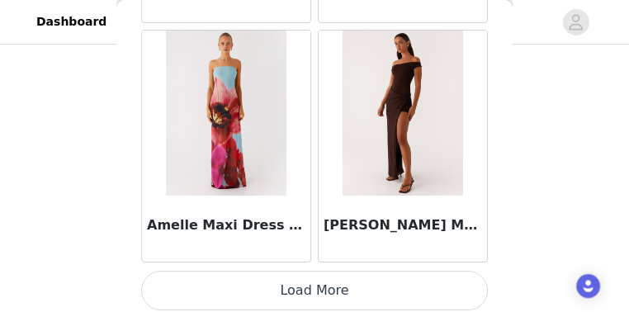
click at [339, 276] on button "Load More" at bounding box center [314, 291] width 346 height 40
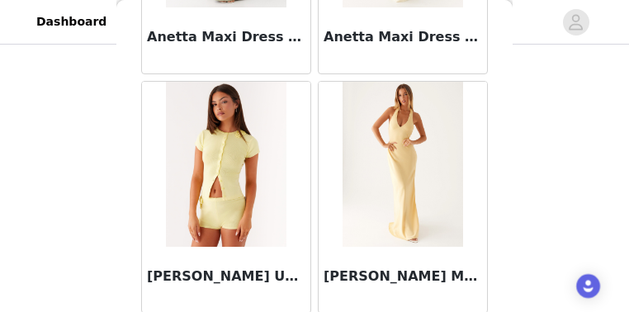
scroll to position [6710, 0]
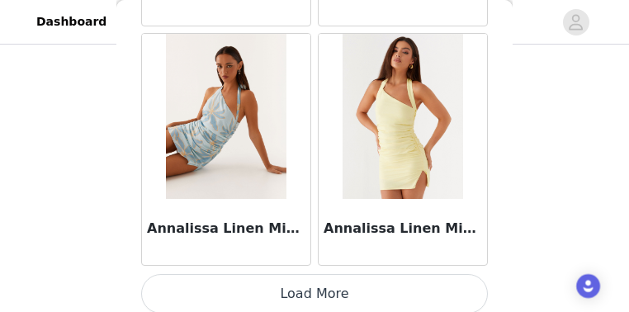
click at [320, 278] on button "Load More" at bounding box center [314, 294] width 346 height 40
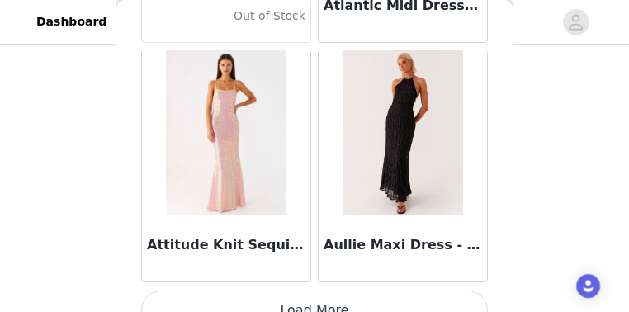
scroll to position [9377, 0]
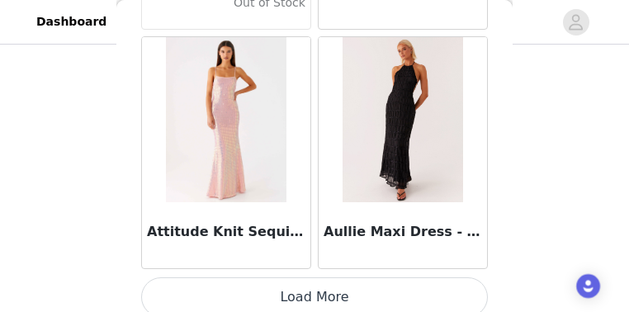
click at [330, 277] on button "Load More" at bounding box center [314, 297] width 346 height 40
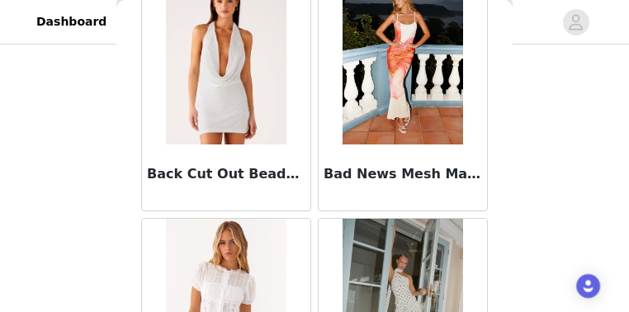
scroll to position [11753, 0]
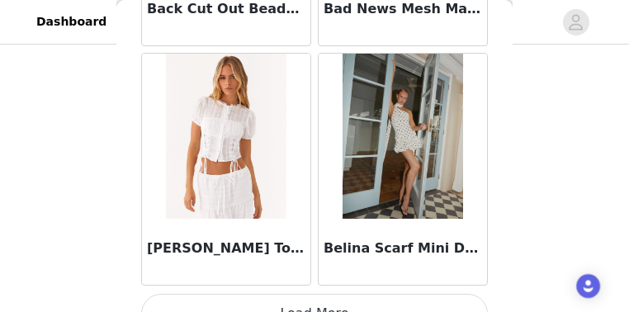
click at [290, 295] on button "Load More" at bounding box center [314, 314] width 346 height 40
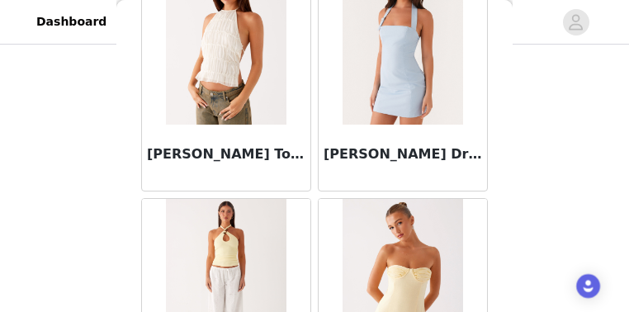
scroll to position [13144, 0]
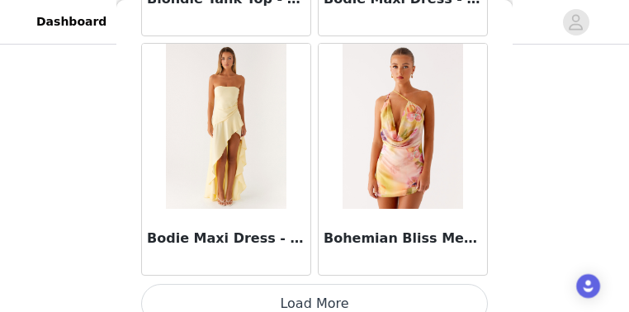
drag, startPoint x: 312, startPoint y: 262, endPoint x: 315, endPoint y: 276, distance: 13.6
click at [315, 284] on button "Load More" at bounding box center [314, 304] width 346 height 40
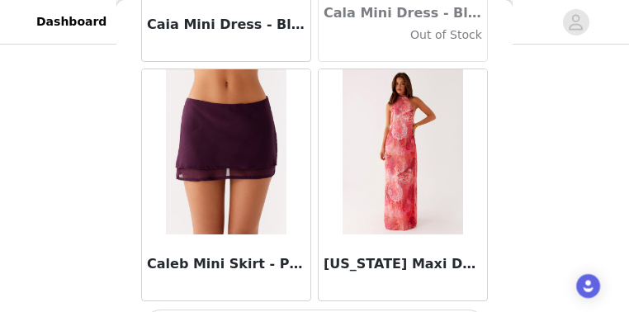
scroll to position [16531, 0]
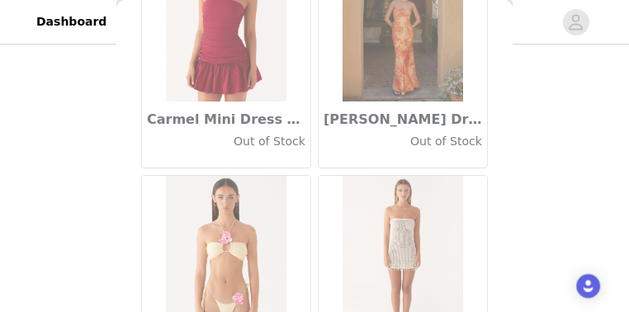
scroll to position [18933, 0]
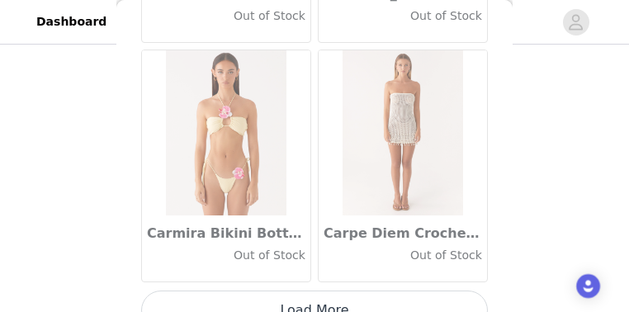
click at [301, 291] on button "Load More" at bounding box center [314, 310] width 346 height 40
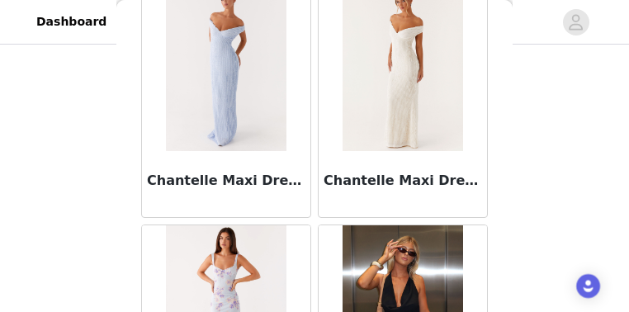
scroll to position [20847, 0]
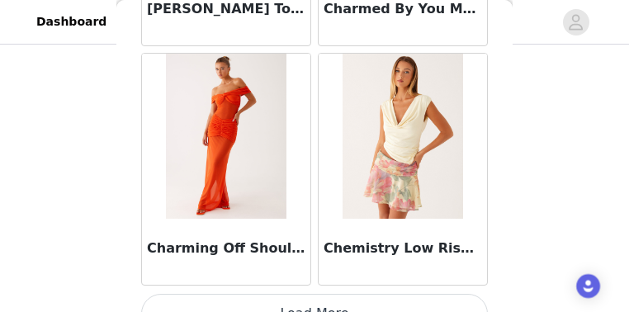
click at [290, 294] on button "Load More" at bounding box center [314, 314] width 346 height 40
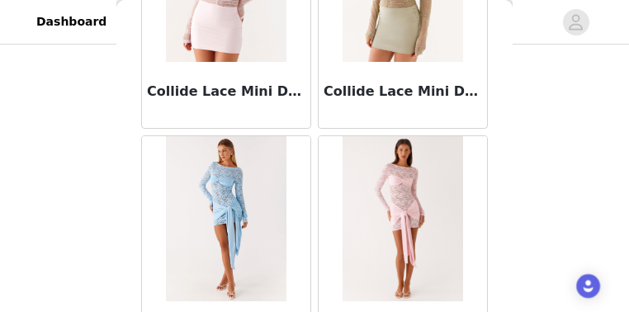
scroll to position [23711, 0]
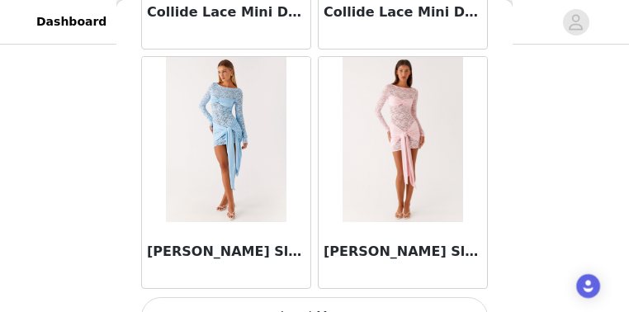
click at [324, 297] on button "Load More" at bounding box center [314, 317] width 346 height 40
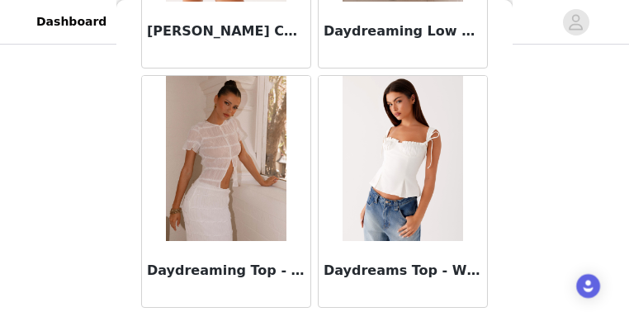
scroll to position [26100, 0]
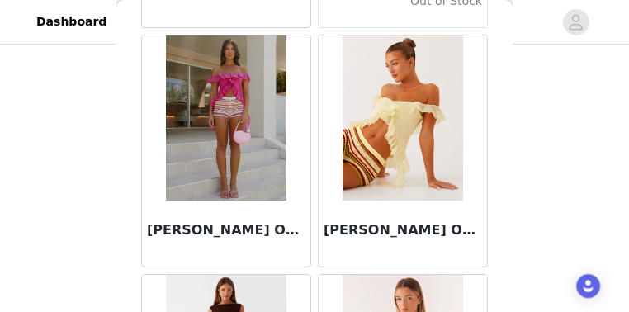
scroll to position [28490, 0]
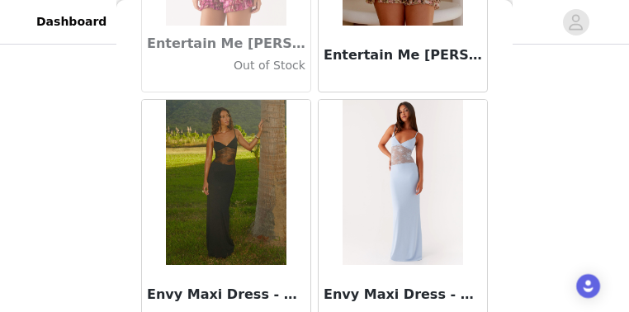
scroll to position [33268, 0]
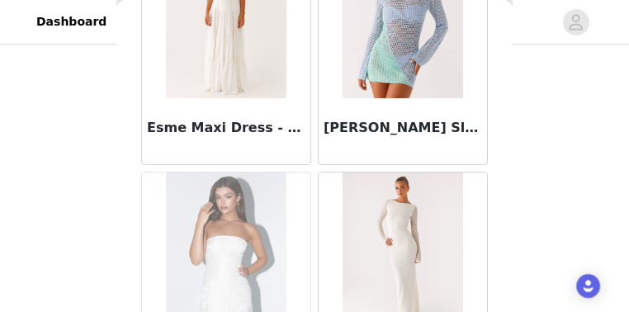
scroll to position [33994, 0]
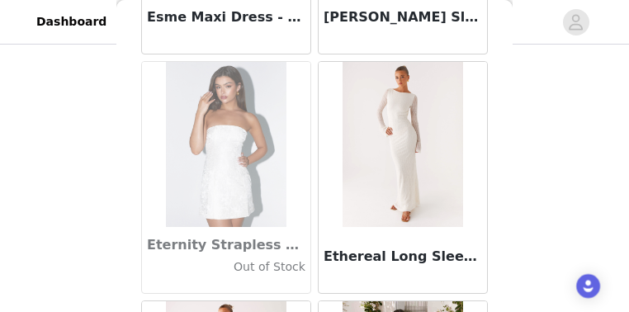
click at [421, 175] on img at bounding box center [402, 144] width 120 height 165
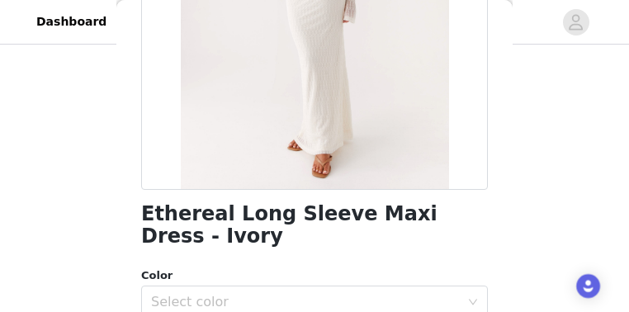
scroll to position [528, 0]
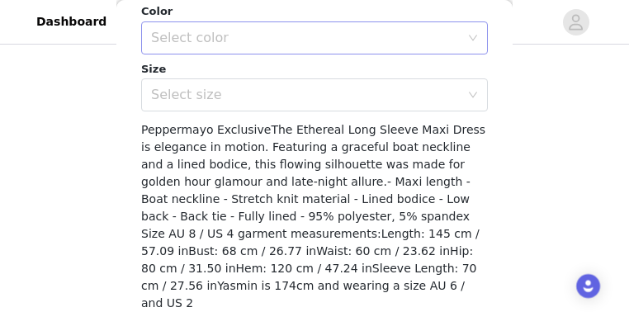
click at [200, 33] on div "Select color" at bounding box center [305, 38] width 309 height 16
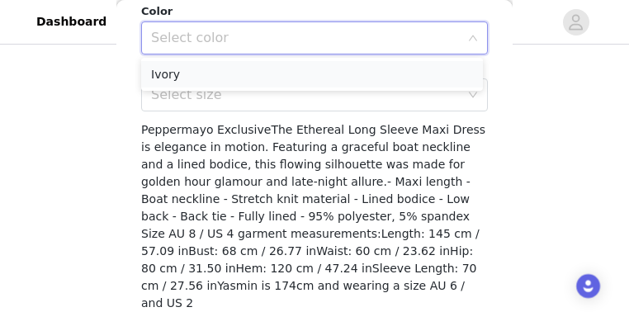
click at [194, 73] on li "Ivory" at bounding box center [312, 74] width 342 height 26
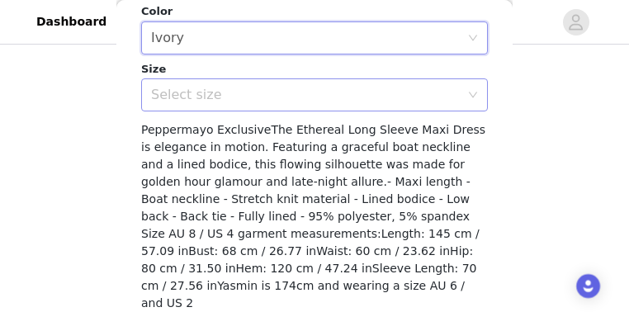
click at [191, 94] on div "Select size" at bounding box center [305, 95] width 309 height 16
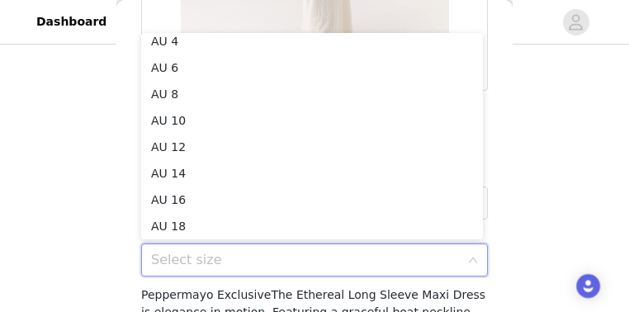
scroll to position [242, 0]
click at [219, 115] on li "AU 10" at bounding box center [312, 122] width 342 height 26
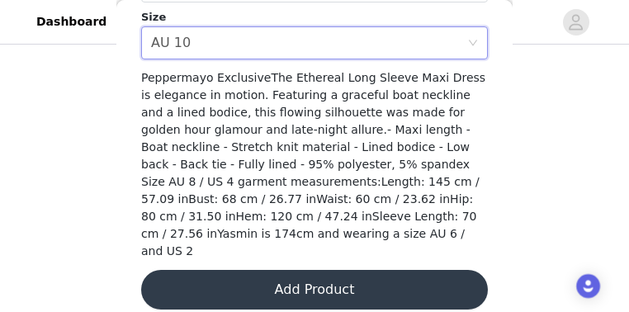
scroll to position [407, 0]
click at [313, 282] on button "Add Product" at bounding box center [314, 290] width 346 height 40
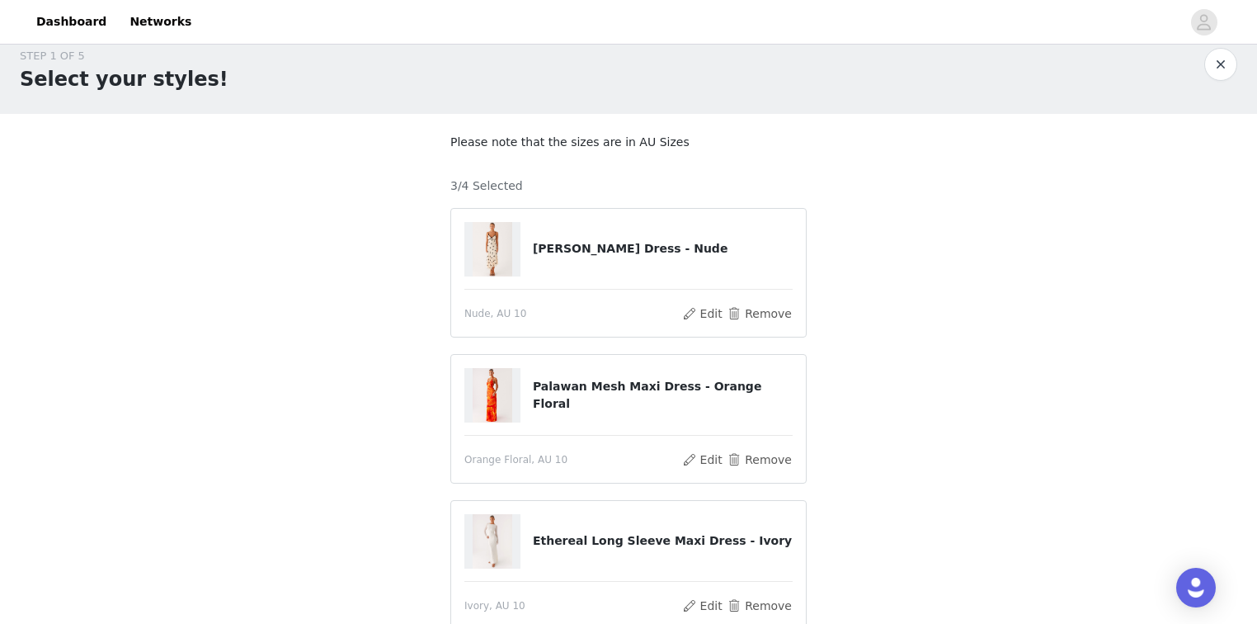
scroll to position [241, 0]
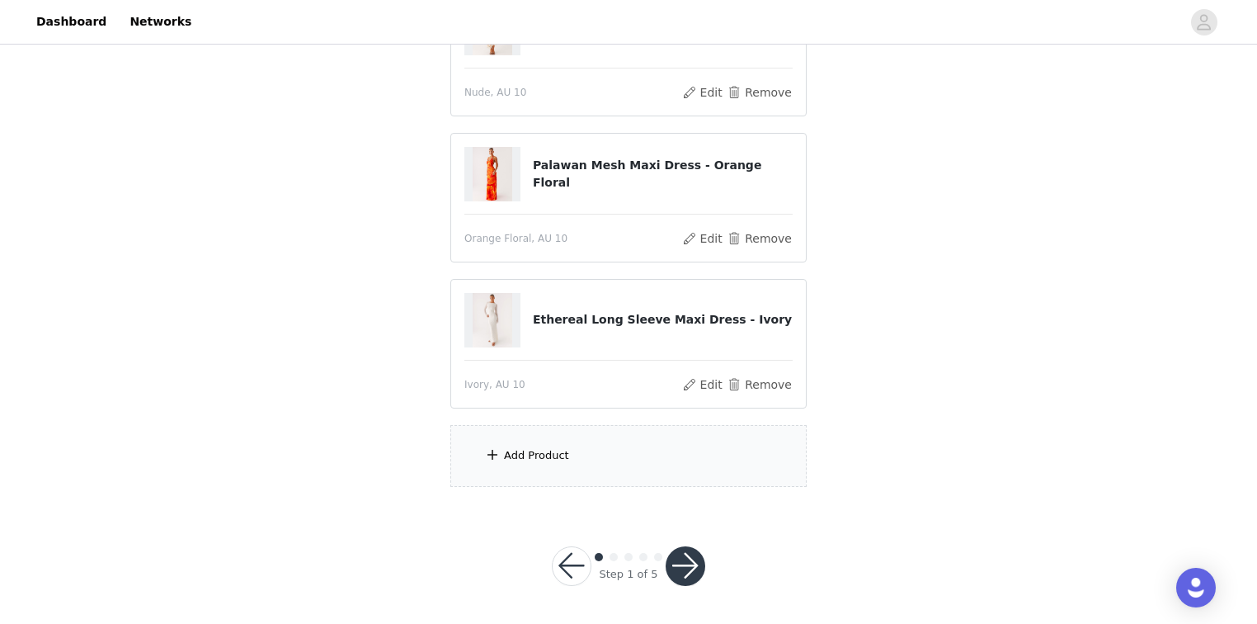
click at [693, 572] on button "button" at bounding box center [686, 566] width 40 height 40
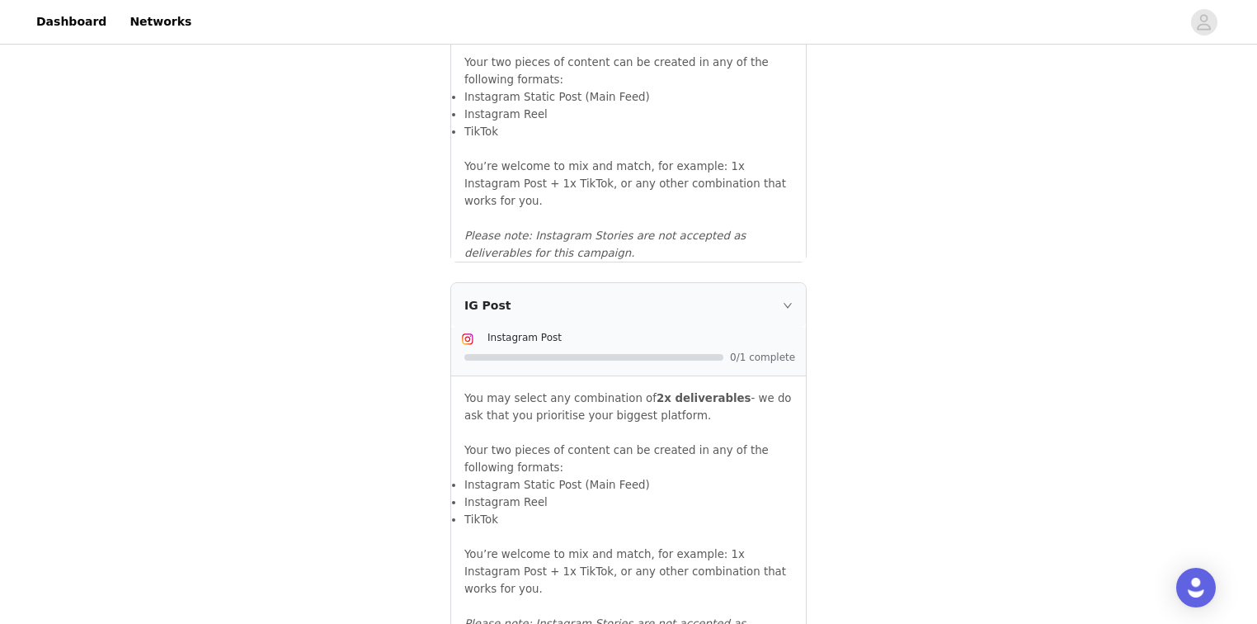
scroll to position [1812, 0]
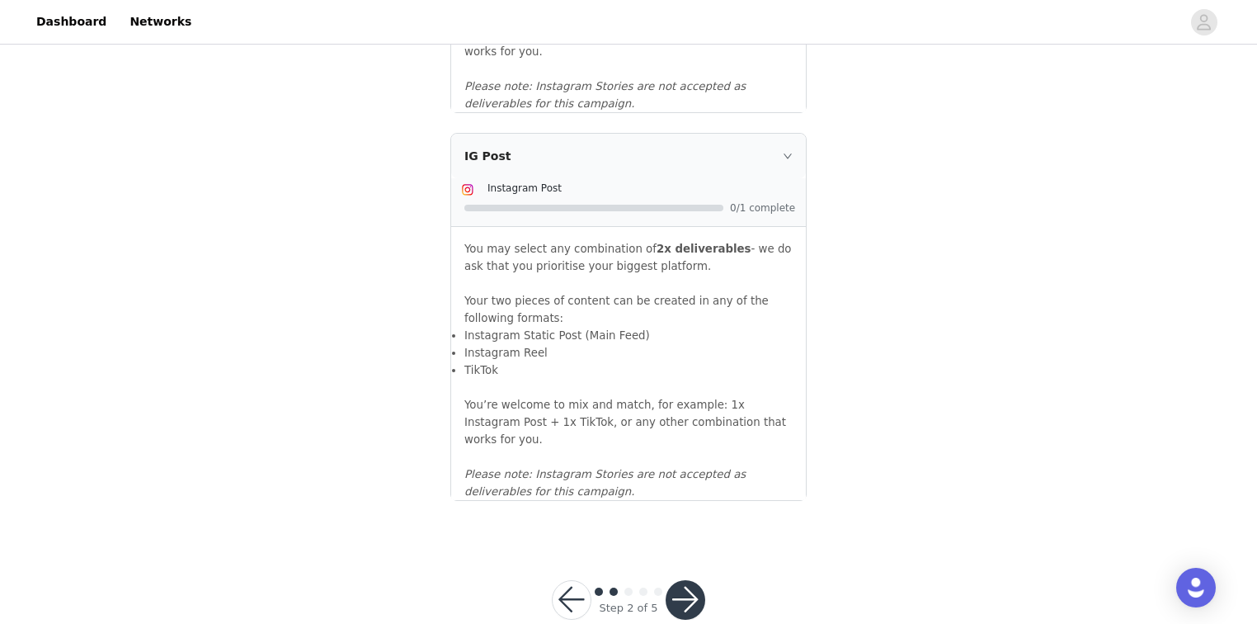
click at [568, 580] on button "button" at bounding box center [572, 600] width 40 height 40
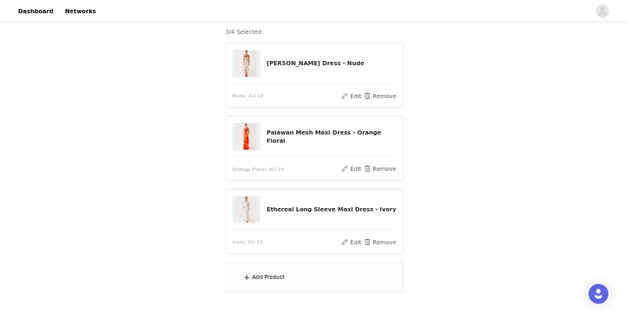
scroll to position [241, 0]
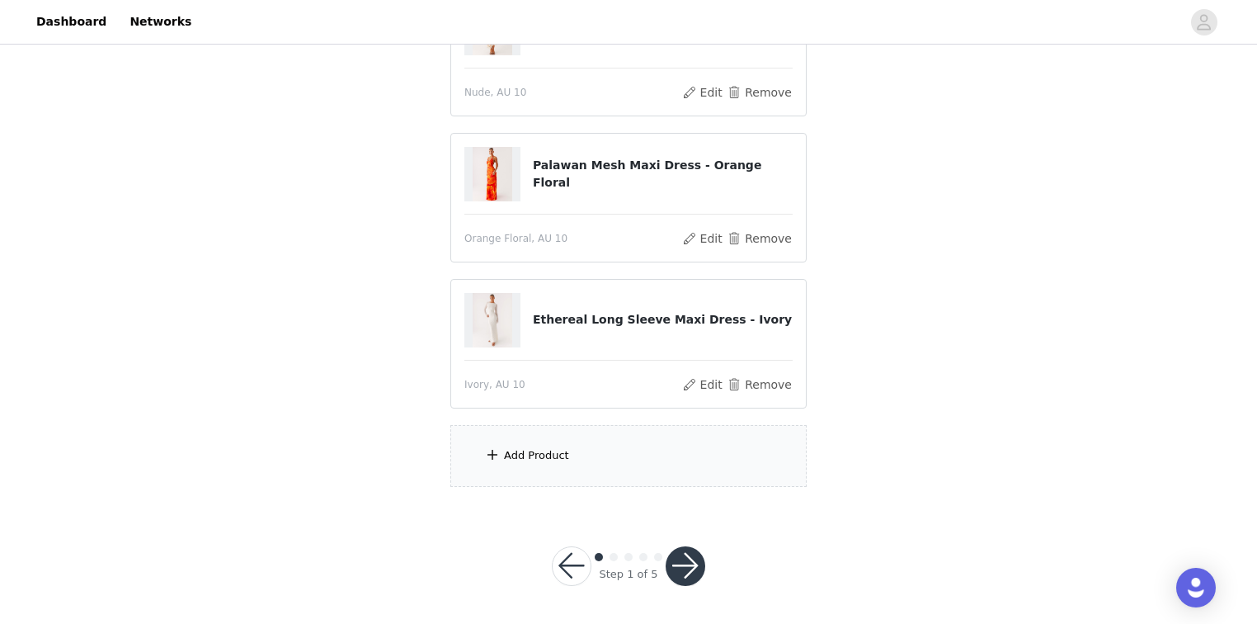
click at [537, 445] on div "Add Product" at bounding box center [628, 456] width 356 height 62
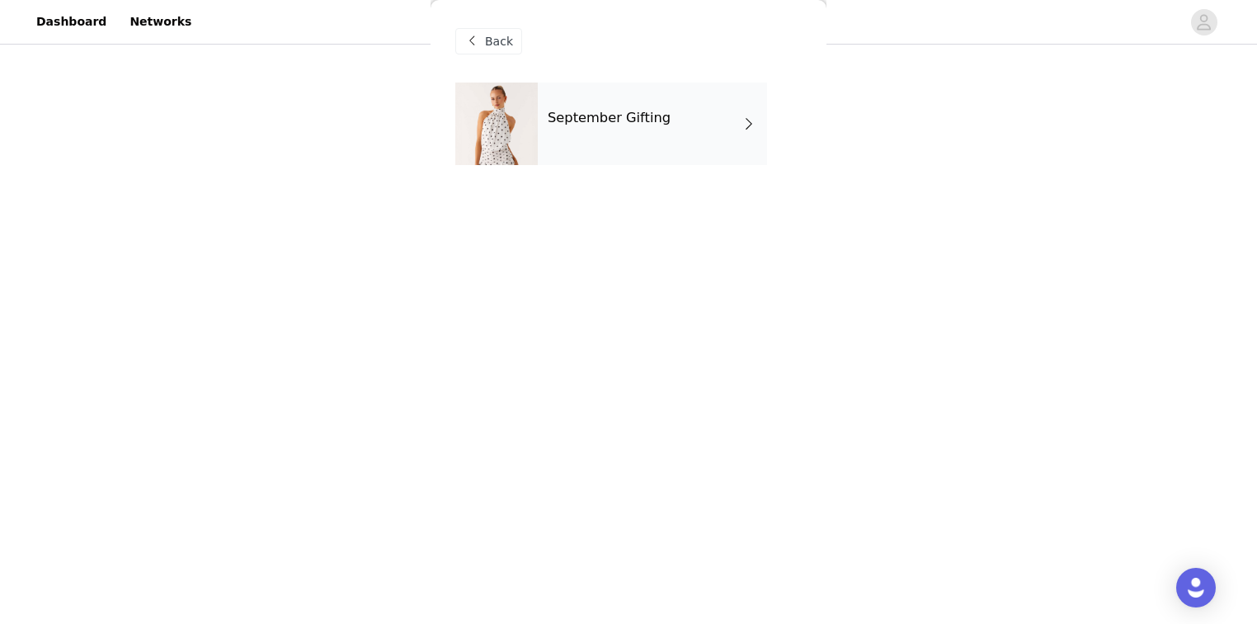
click at [566, 101] on div "September Gifting" at bounding box center [652, 123] width 229 height 82
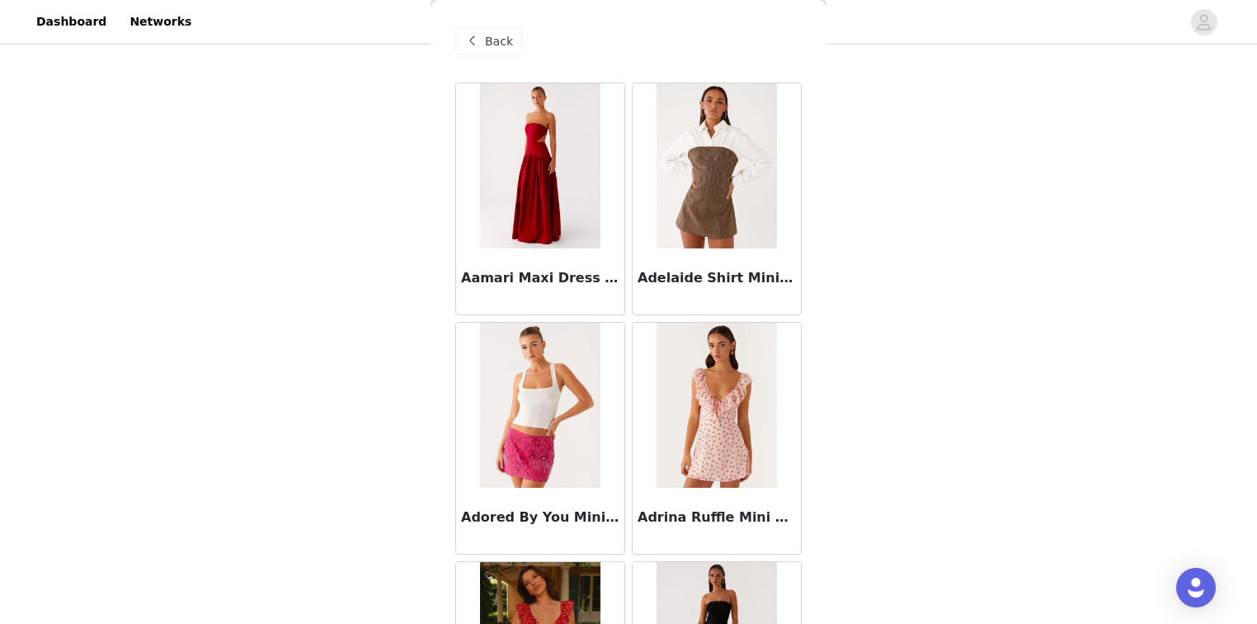
click at [856, 231] on div "STEP 1 OF 5 Select your styles! Please note that the sizes are in AU Sizes 3/4 …" at bounding box center [628, 157] width 1257 height 700
click at [863, 231] on div "STEP 1 OF 5 Select your styles! Please note that the sizes are in AU Sizes 3/4 …" at bounding box center [628, 157] width 1257 height 700
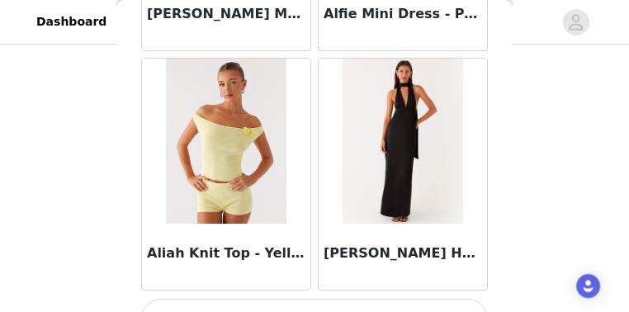
scroll to position [2209, 0]
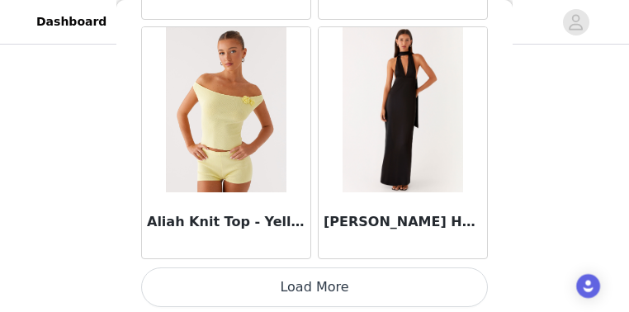
click at [300, 286] on button "Load More" at bounding box center [314, 287] width 346 height 40
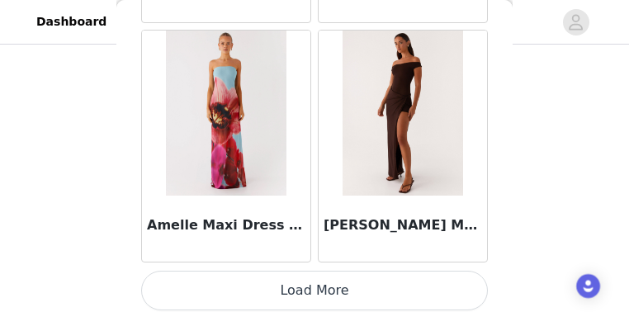
click at [323, 294] on button "Load More" at bounding box center [314, 291] width 346 height 40
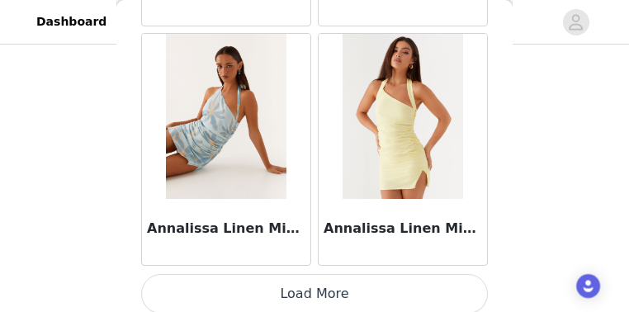
click at [271, 276] on button "Load More" at bounding box center [314, 294] width 346 height 40
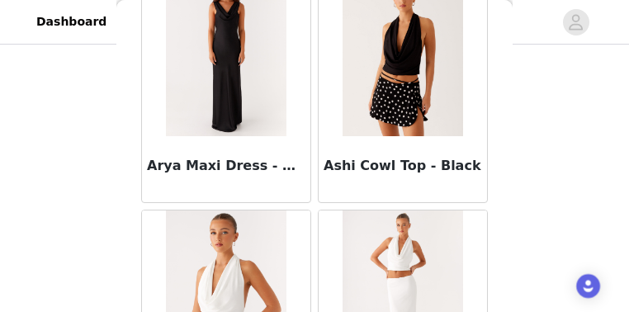
scroll to position [8340, 0]
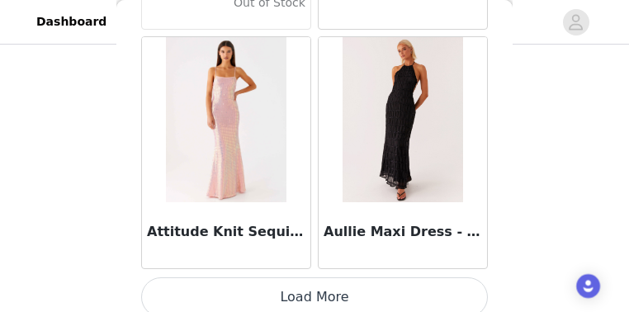
click at [304, 290] on button "Load More" at bounding box center [314, 297] width 346 height 40
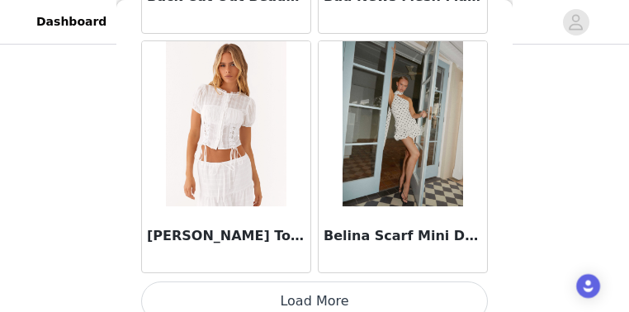
scroll to position [11766, 0]
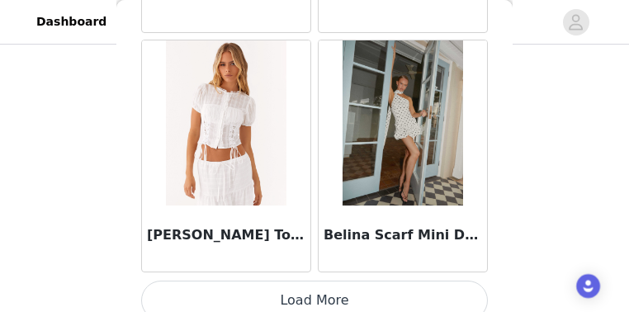
click at [313, 292] on button "Load More" at bounding box center [314, 300] width 346 height 40
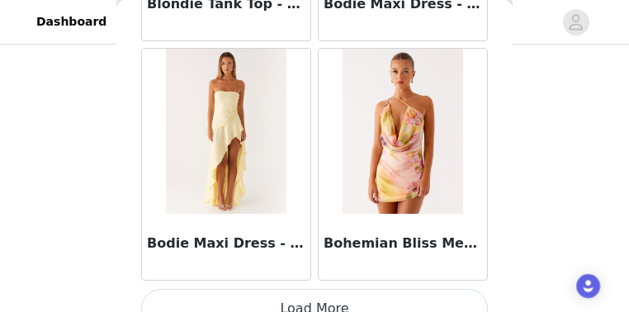
scroll to position [14155, 0]
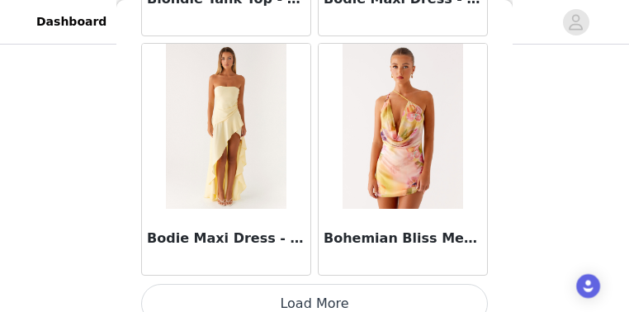
click at [299, 285] on button "Load More" at bounding box center [314, 304] width 346 height 40
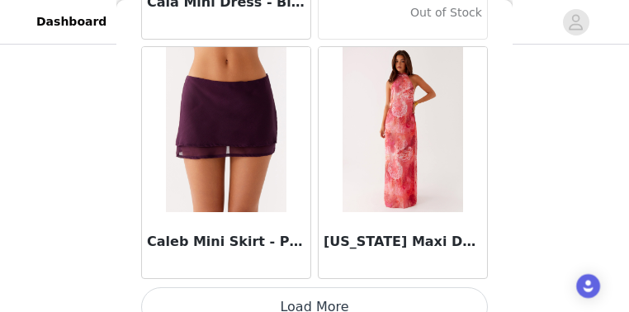
click at [308, 287] on button "Load More" at bounding box center [314, 307] width 346 height 40
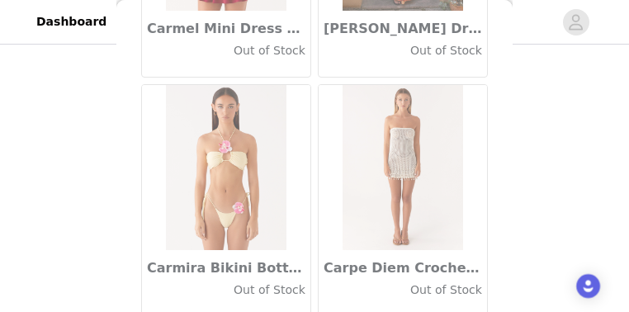
scroll to position [18933, 0]
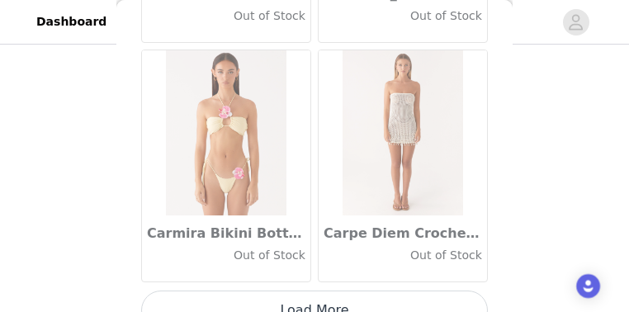
click at [296, 290] on button "Load More" at bounding box center [314, 310] width 346 height 40
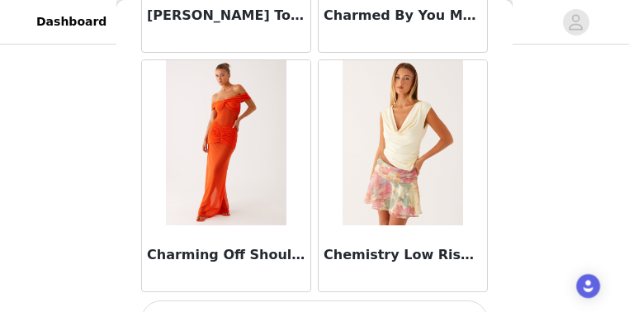
scroll to position [21322, 0]
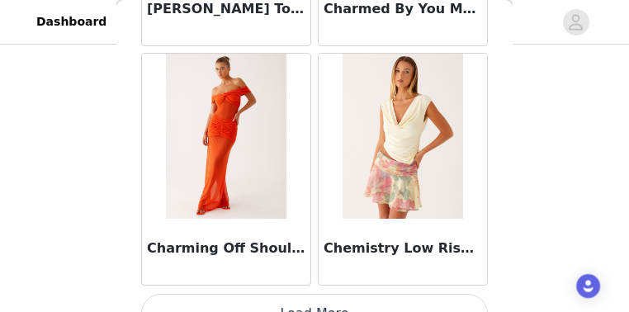
click at [305, 294] on button "Load More" at bounding box center [314, 314] width 346 height 40
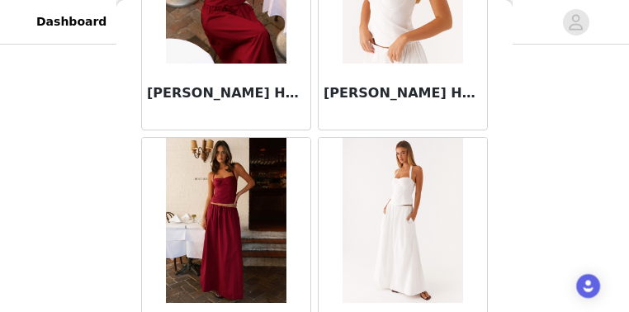
scroll to position [21850, 0]
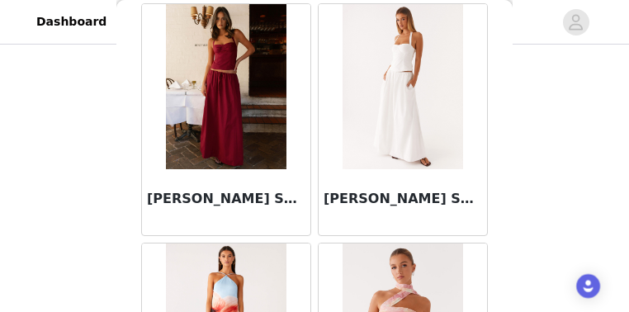
click at [382, 106] on img at bounding box center [402, 86] width 120 height 165
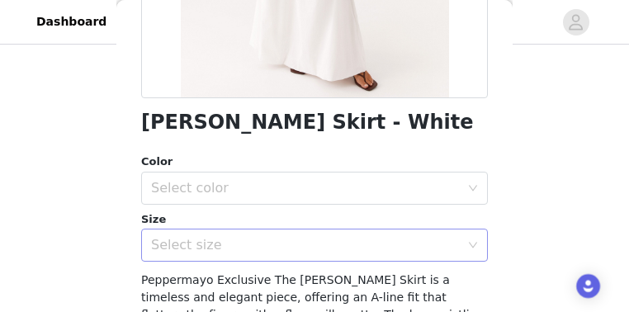
scroll to position [396, 0]
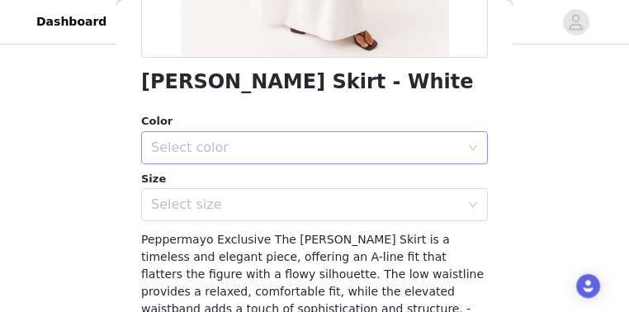
click at [228, 155] on div "Select color" at bounding box center [309, 147] width 316 height 31
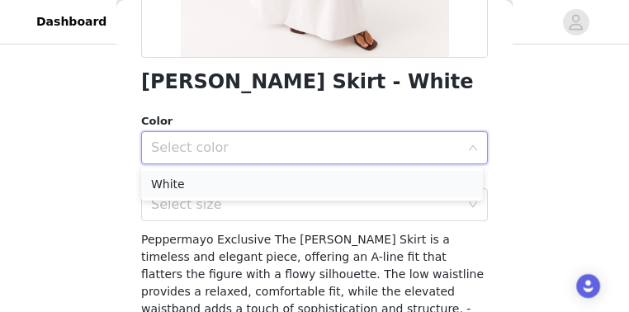
click at [210, 181] on li "White" at bounding box center [312, 184] width 342 height 26
click at [206, 212] on div "Select size" at bounding box center [305, 204] width 309 height 16
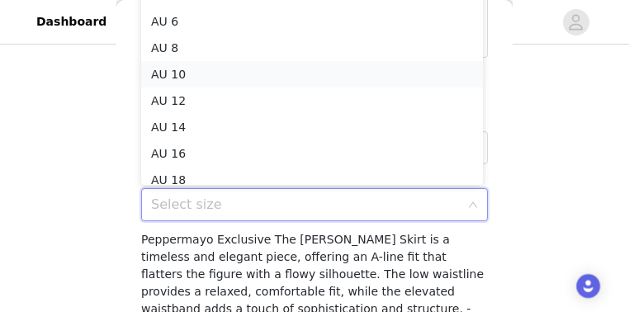
click at [184, 77] on li "AU 10" at bounding box center [312, 74] width 342 height 26
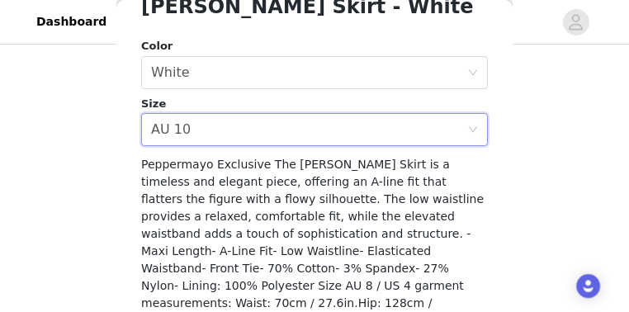
scroll to position [558, 0]
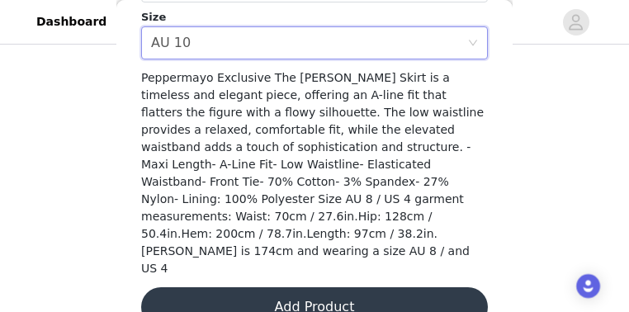
click at [306, 287] on button "Add Product" at bounding box center [314, 307] width 346 height 40
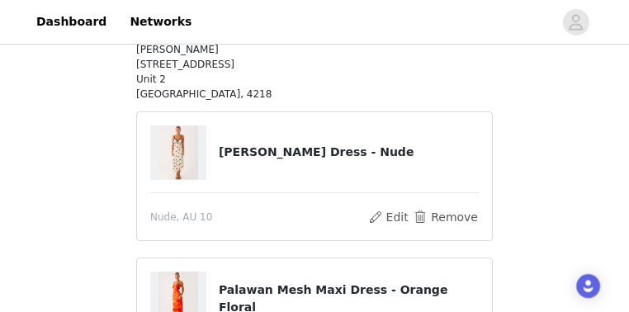
scroll to position [187, 0]
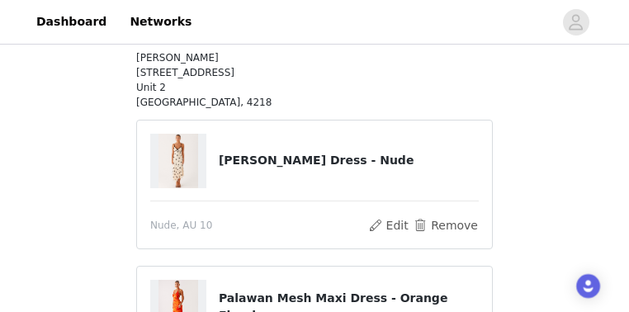
click at [540, 133] on div "STEP 1 OF 5 Select your styles! Please note that the sizes are in AU Sizes Adde…" at bounding box center [314, 292] width 629 height 863
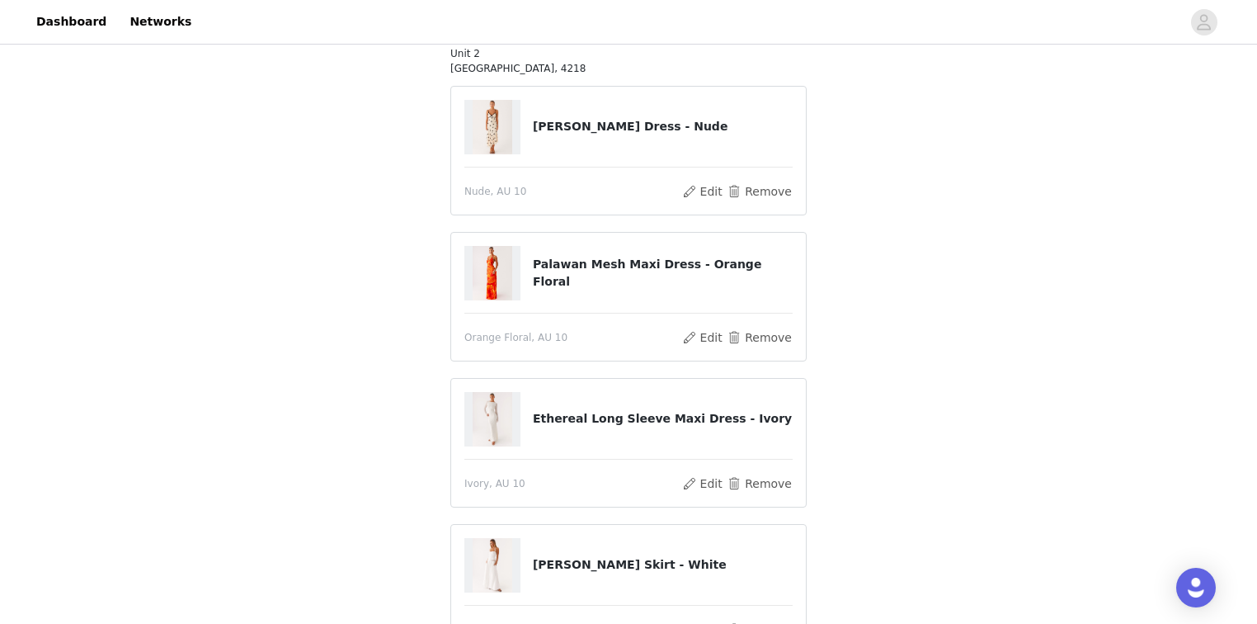
scroll to position [205, 0]
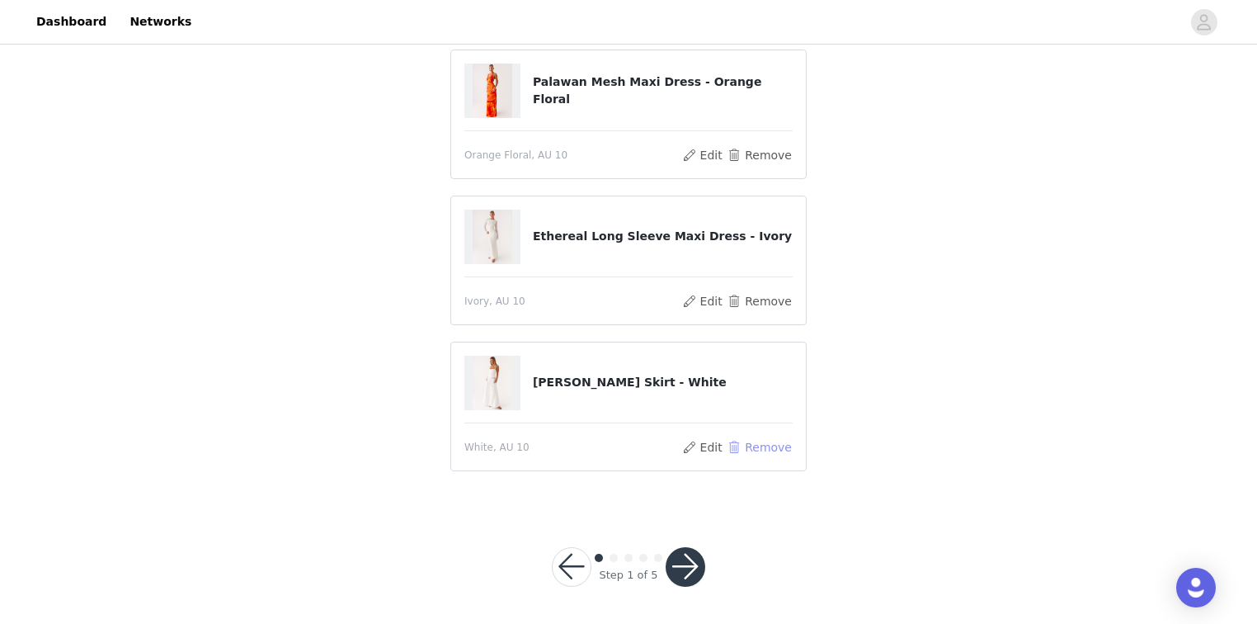
click at [756, 450] on button "Remove" at bounding box center [760, 447] width 66 height 20
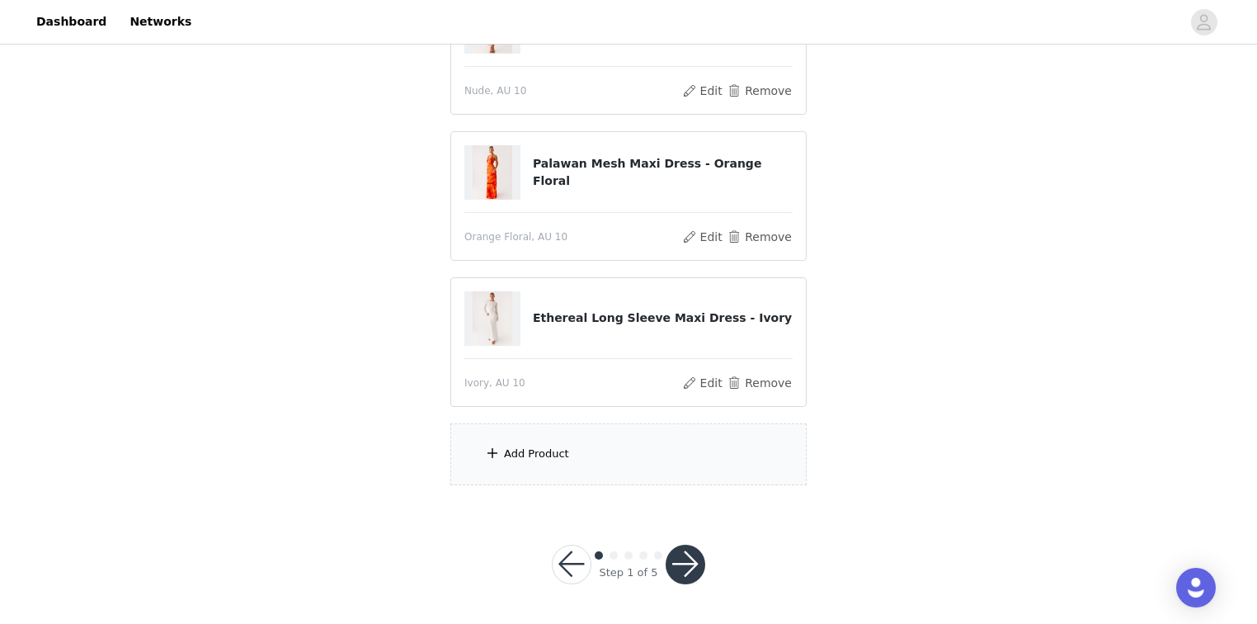
scroll to position [241, 0]
click at [572, 472] on div "Add Product" at bounding box center [628, 456] width 356 height 62
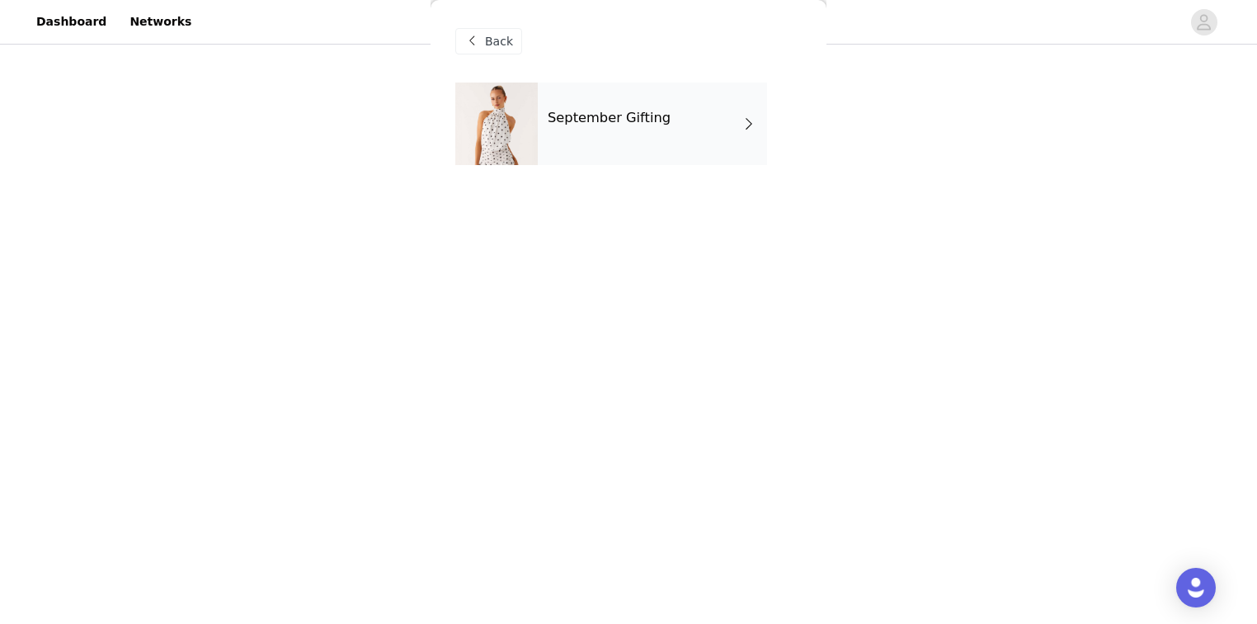
click at [643, 115] on h4 "September Gifting" at bounding box center [609, 118] width 123 height 15
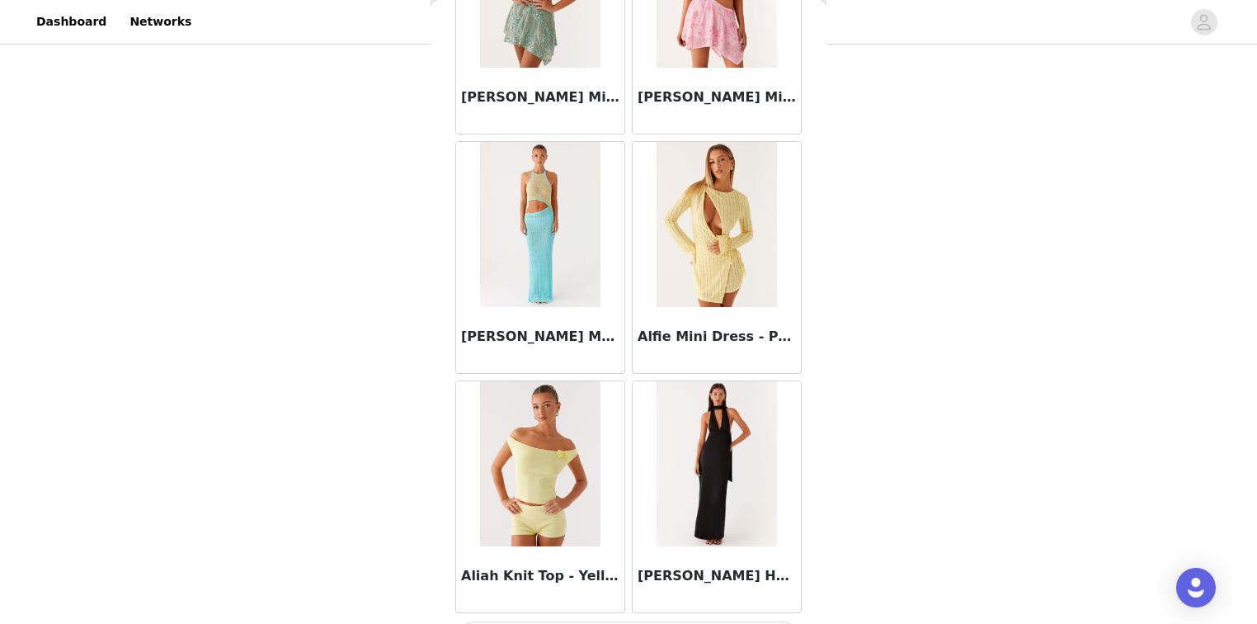
scroll to position [1897, 0]
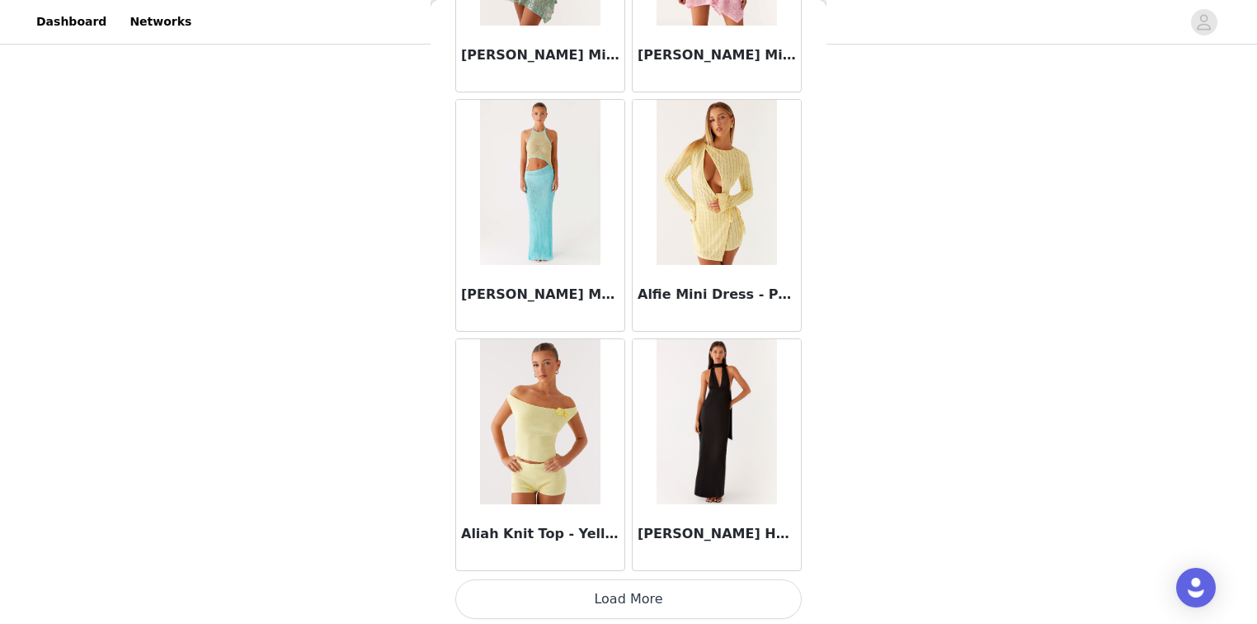
click at [620, 601] on button "Load More" at bounding box center [628, 599] width 346 height 40
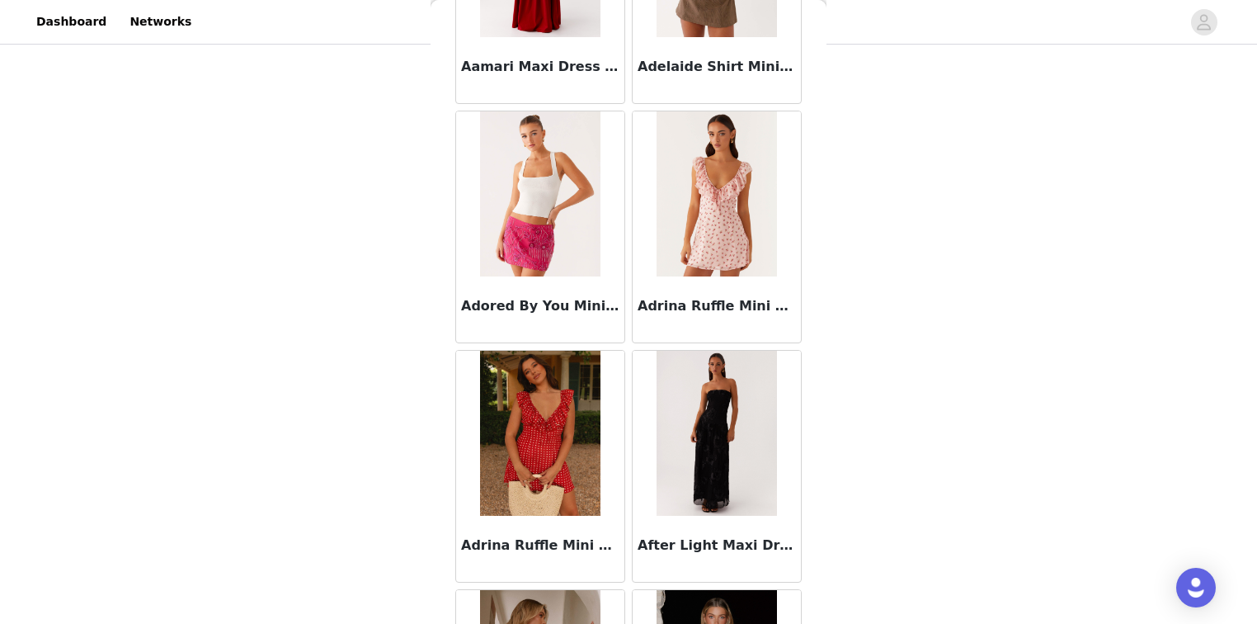
scroll to position [0, 0]
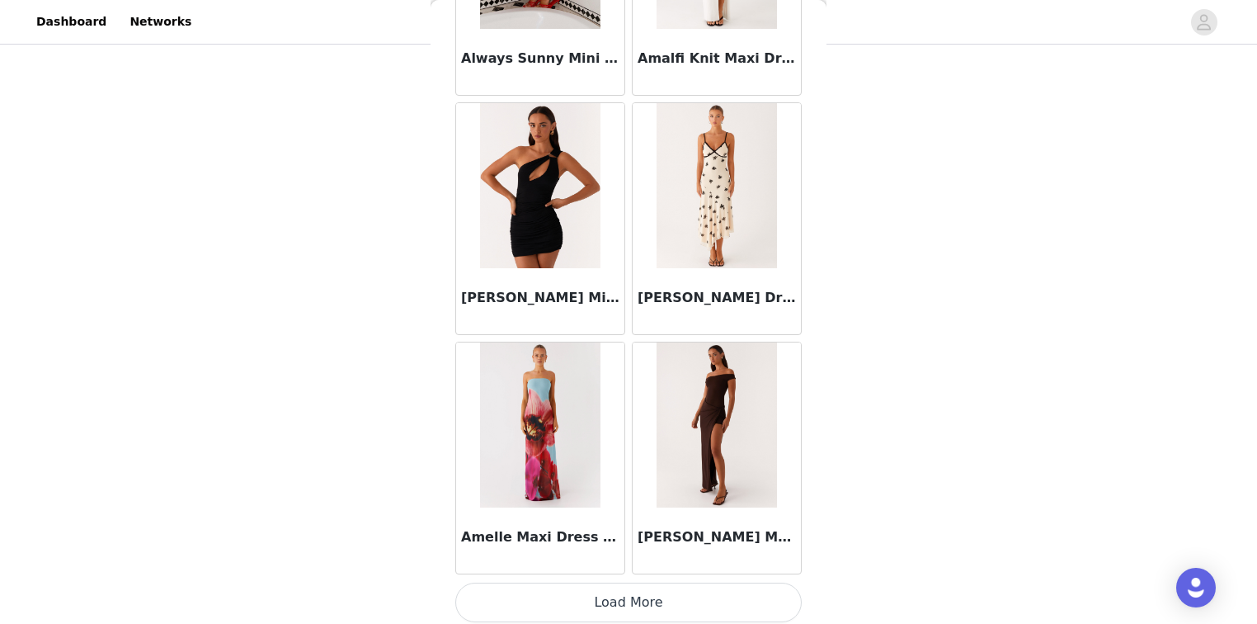
click at [615, 602] on button "Load More" at bounding box center [628, 602] width 346 height 40
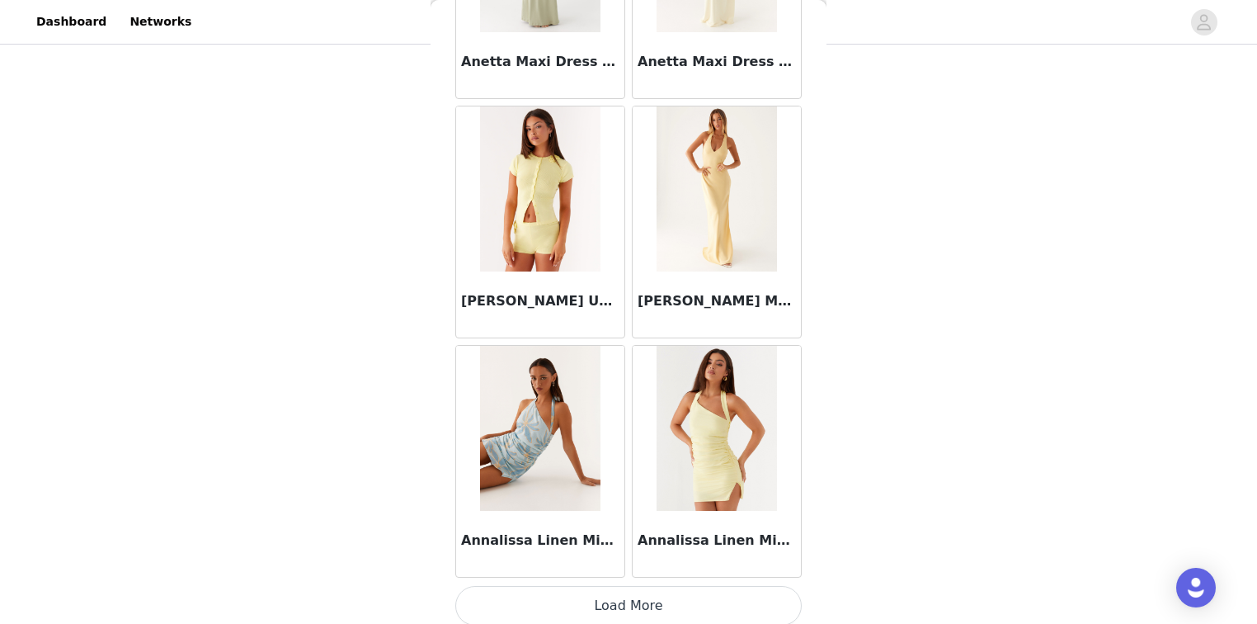
click at [652, 594] on button "Load More" at bounding box center [628, 606] width 346 height 40
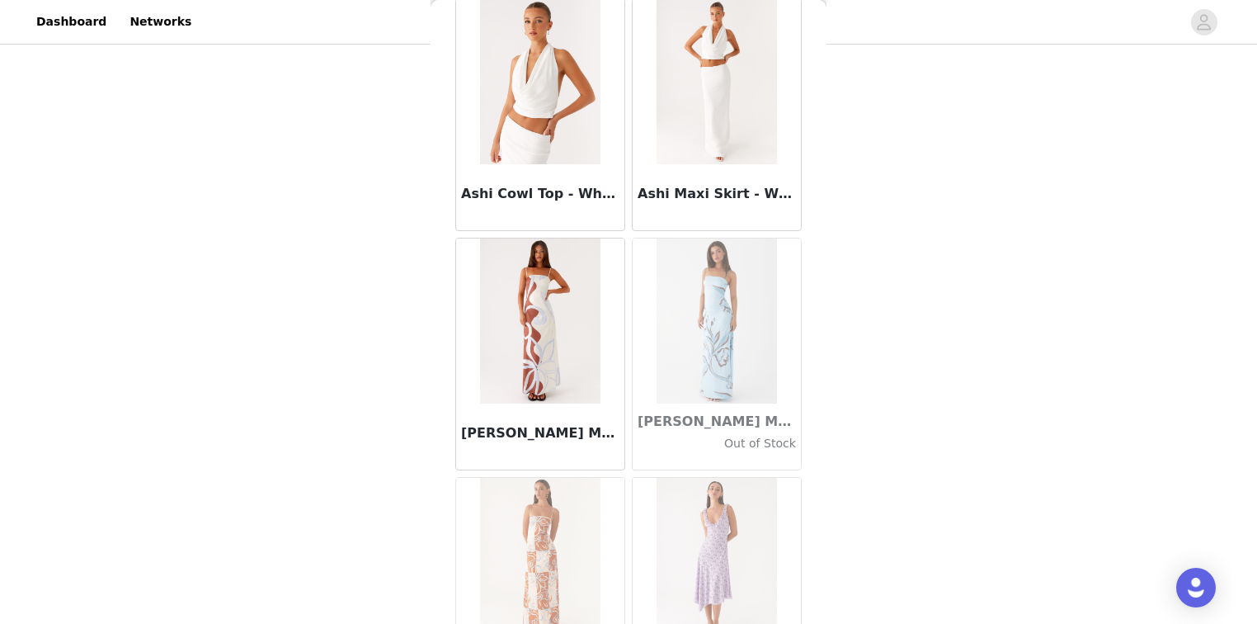
scroll to position [8392, 0]
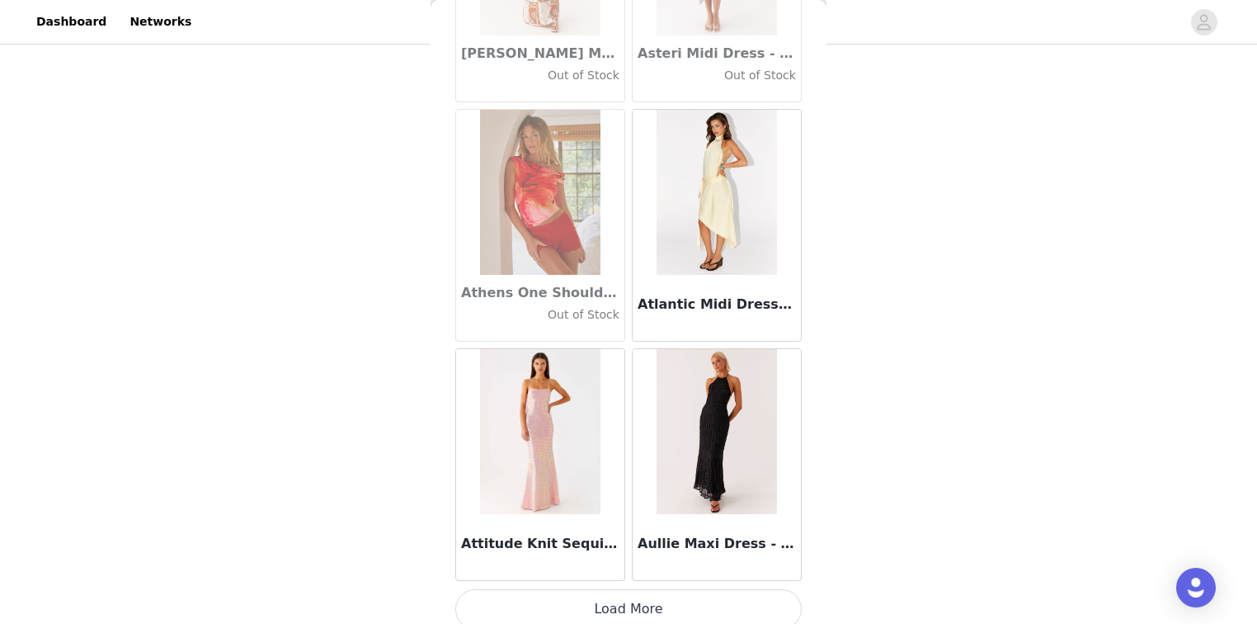
click at [614, 596] on button "Load More" at bounding box center [628, 609] width 346 height 40
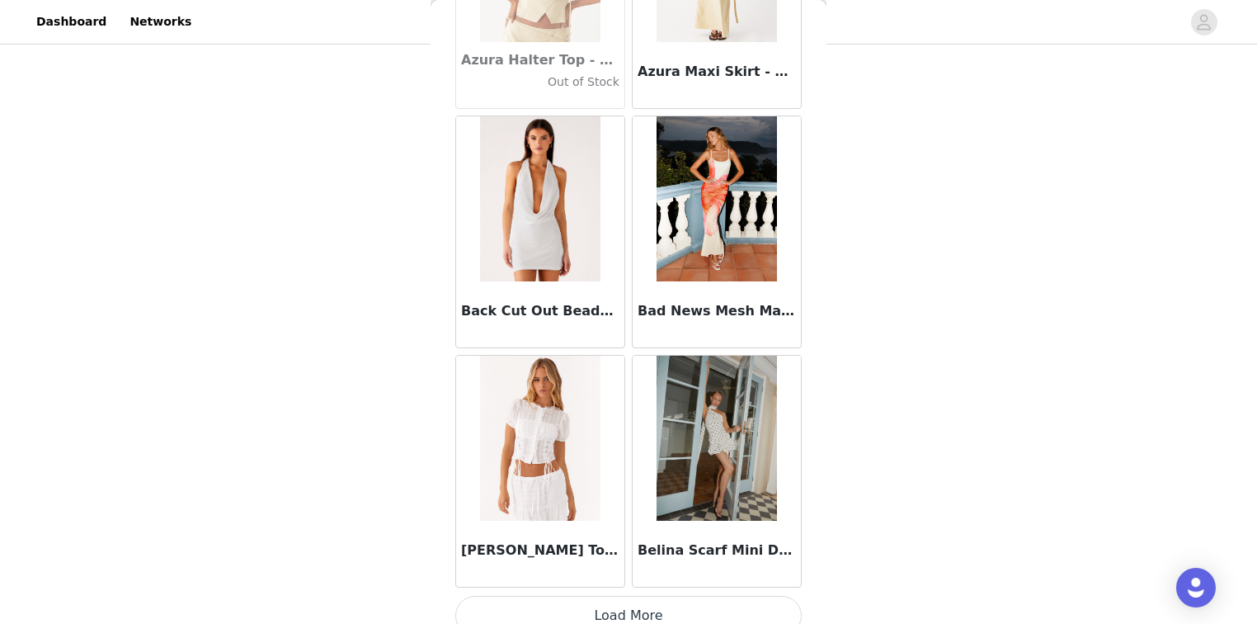
scroll to position [11454, 0]
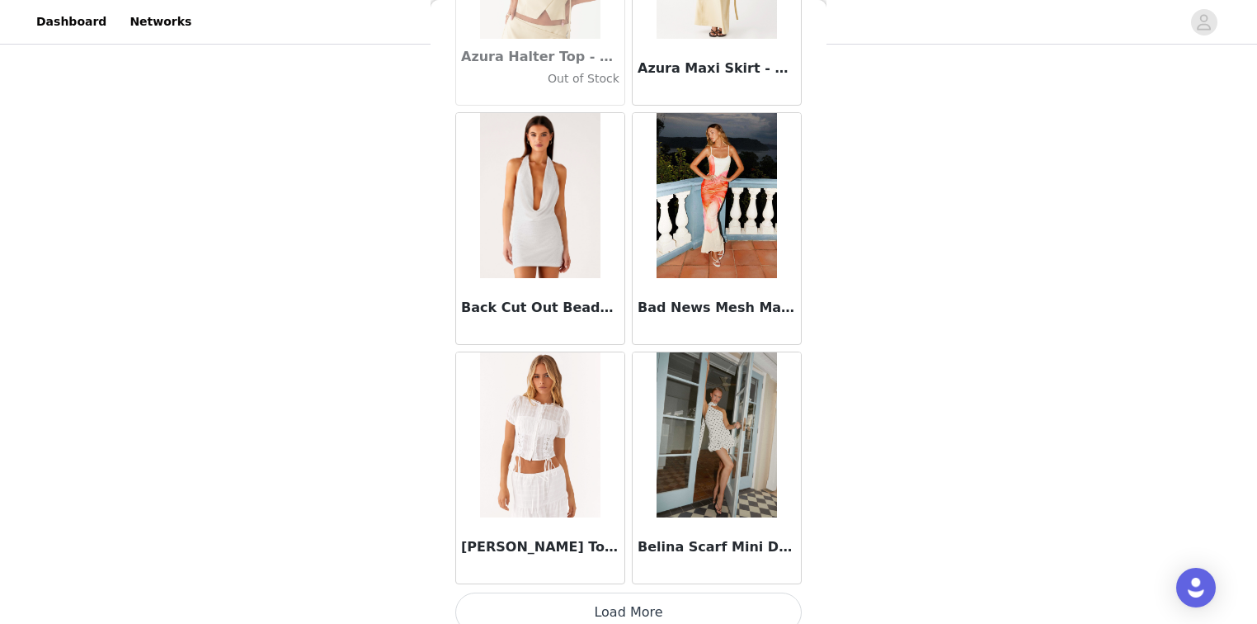
click at [626, 592] on button "Load More" at bounding box center [628, 612] width 346 height 40
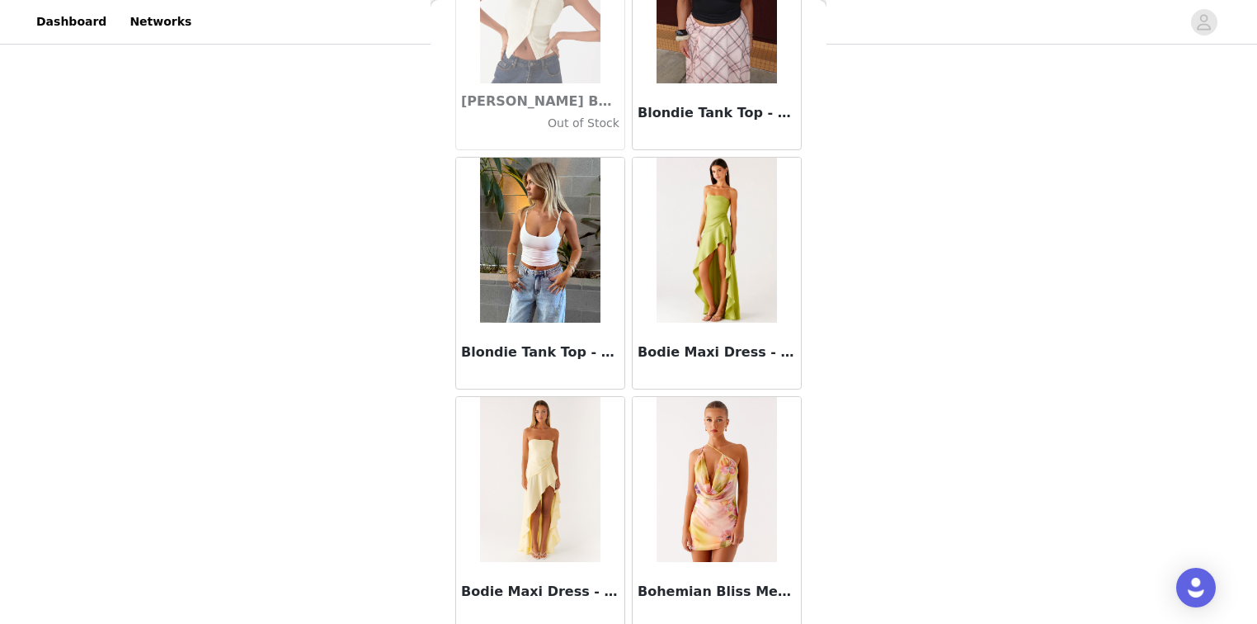
scroll to position [13843, 0]
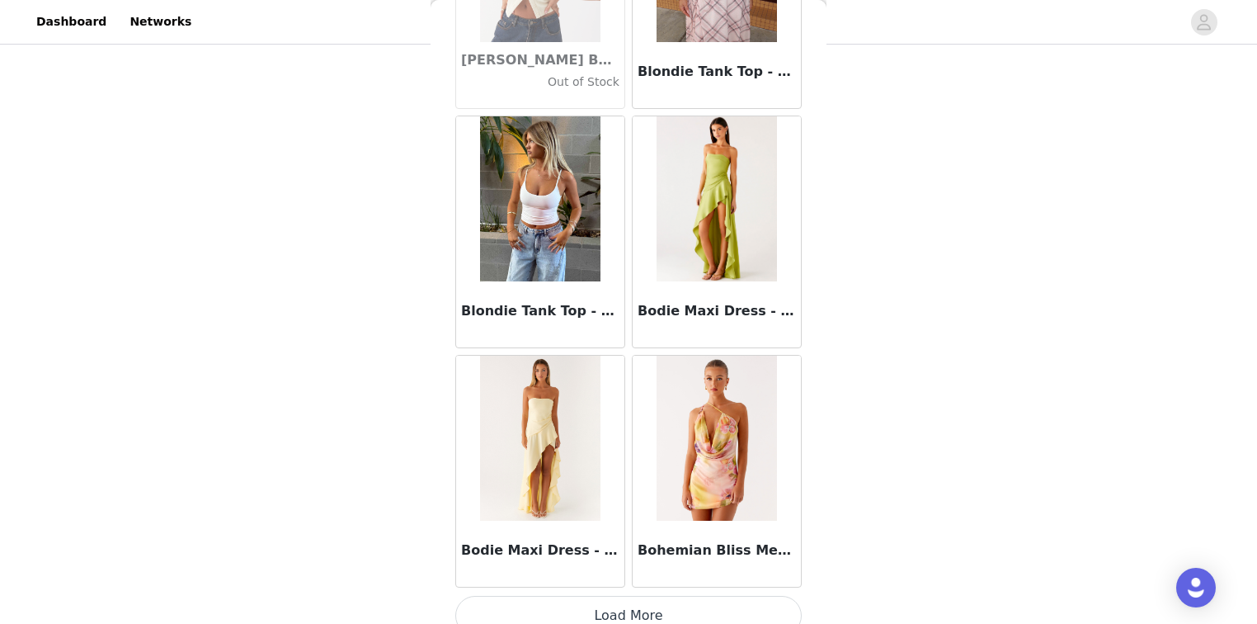
click at [631, 607] on button "Load More" at bounding box center [628, 616] width 346 height 40
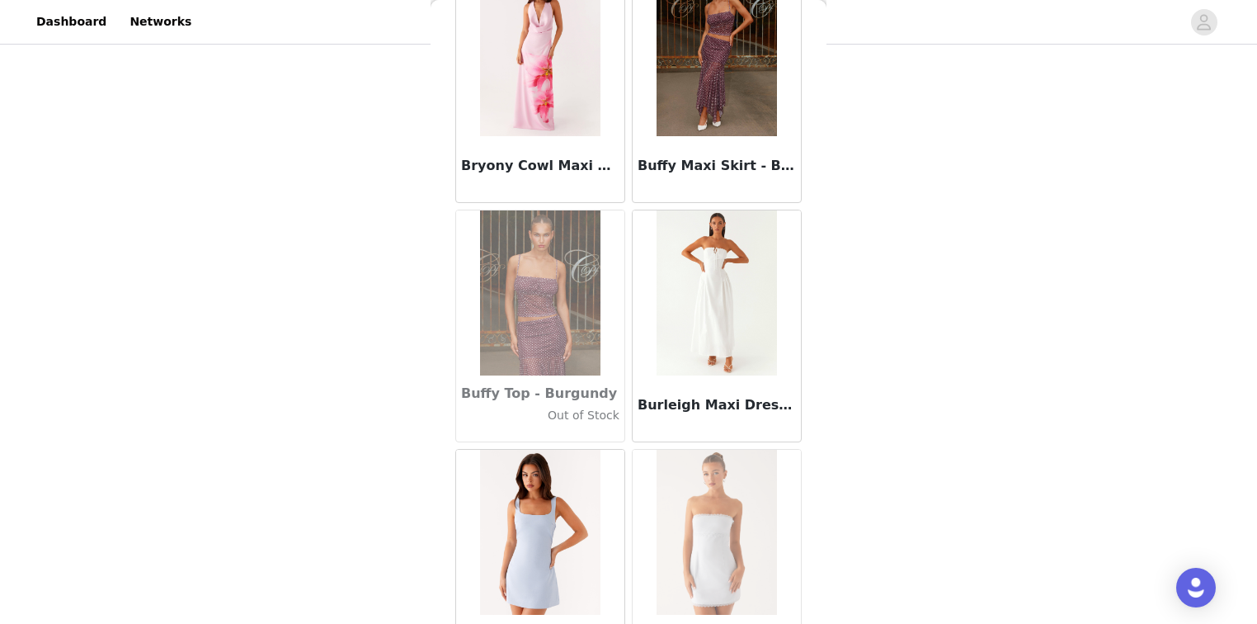
scroll to position [16232, 0]
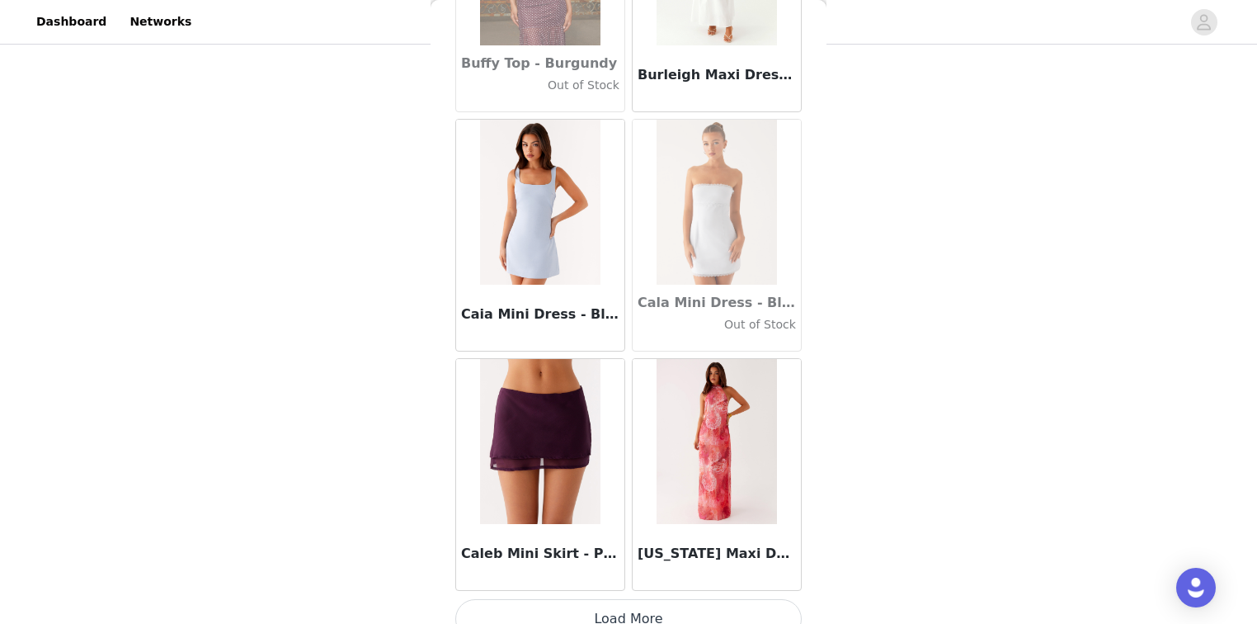
click at [620, 599] on button "Load More" at bounding box center [628, 619] width 346 height 40
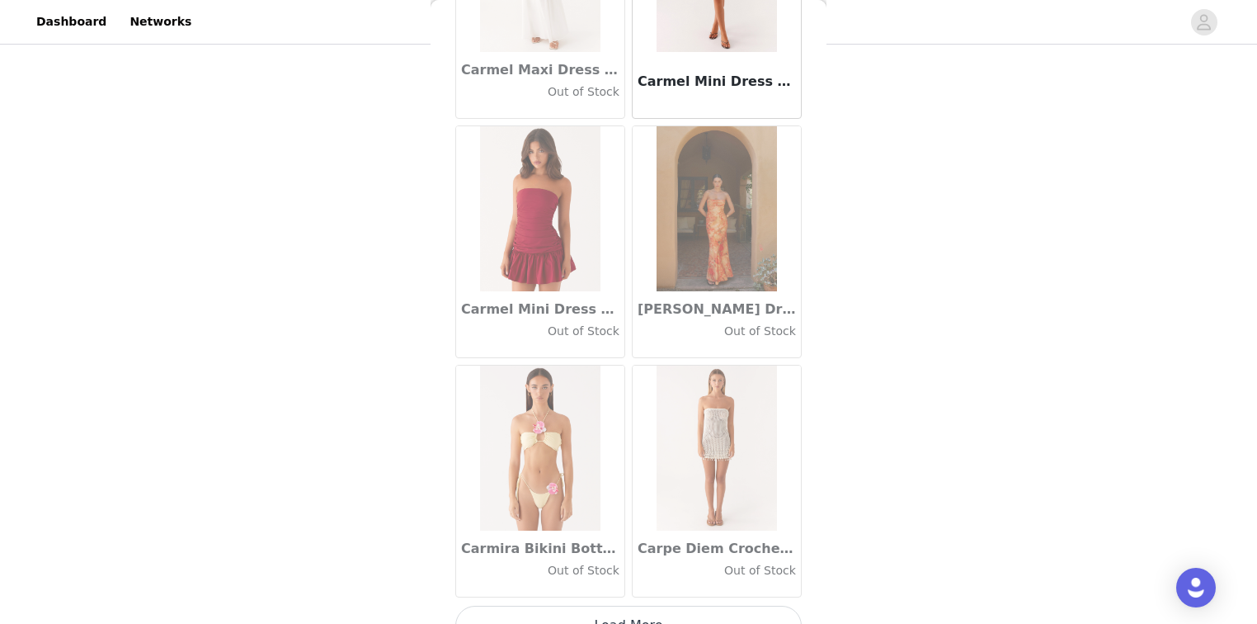
scroll to position [18621, 0]
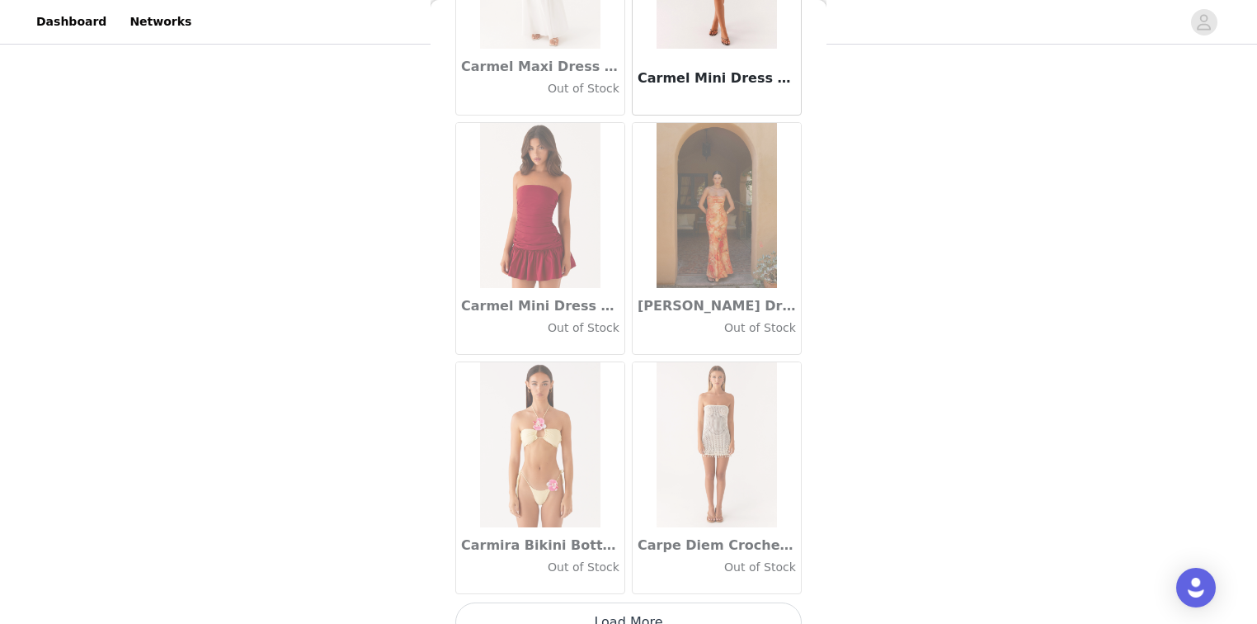
click at [613, 602] on button "Load More" at bounding box center [628, 622] width 346 height 40
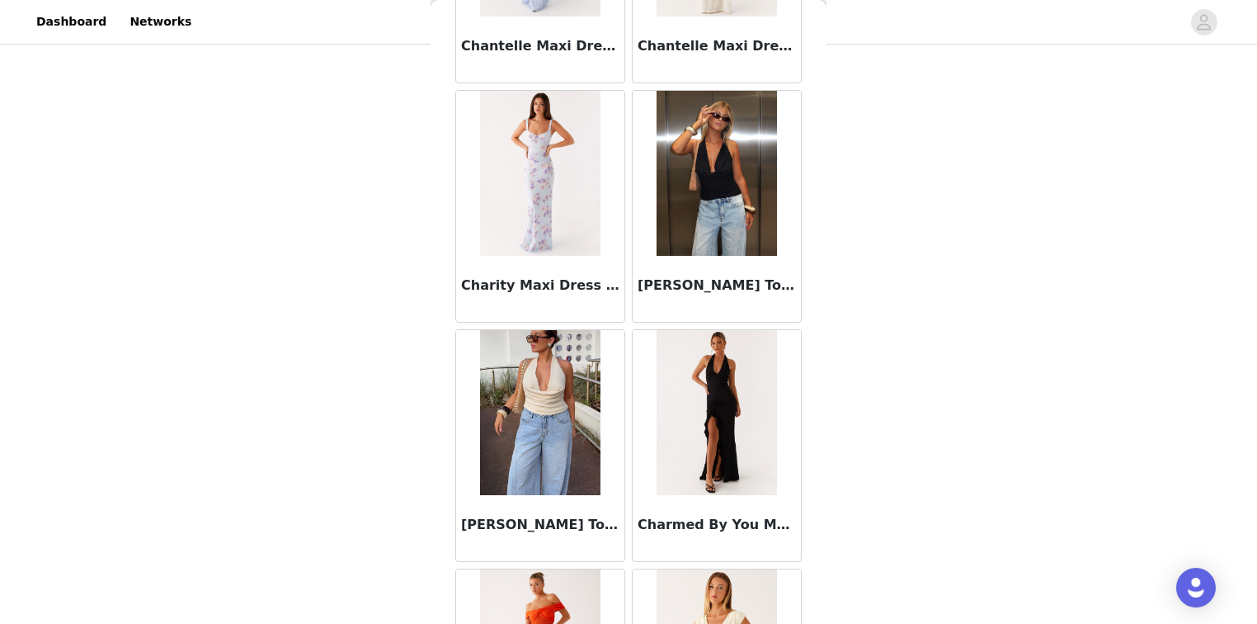
scroll to position [21010, 0]
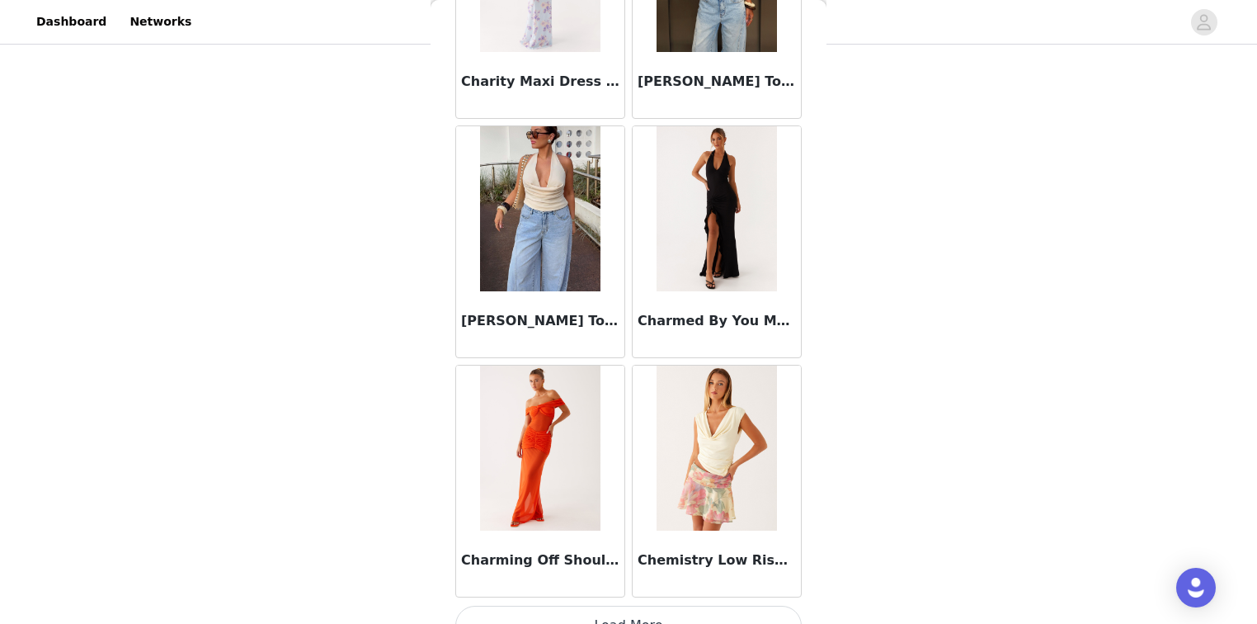
click at [632, 606] on button "Load More" at bounding box center [628, 626] width 346 height 40
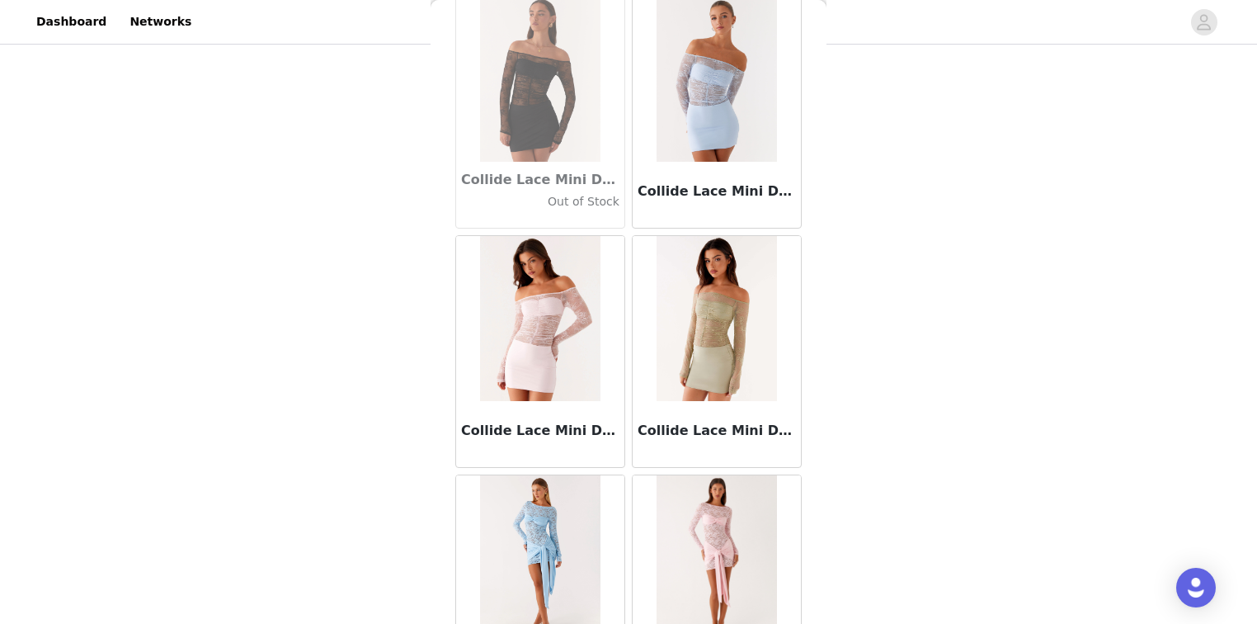
scroll to position [23399, 0]
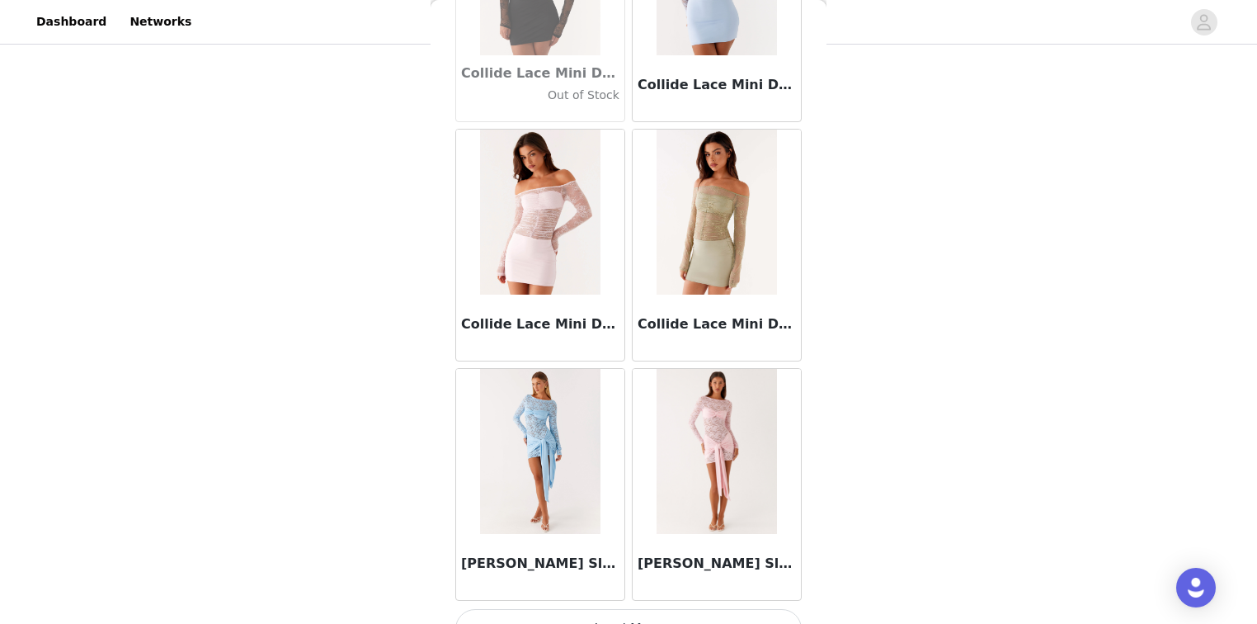
click at [608, 609] on button "Load More" at bounding box center [628, 629] width 346 height 40
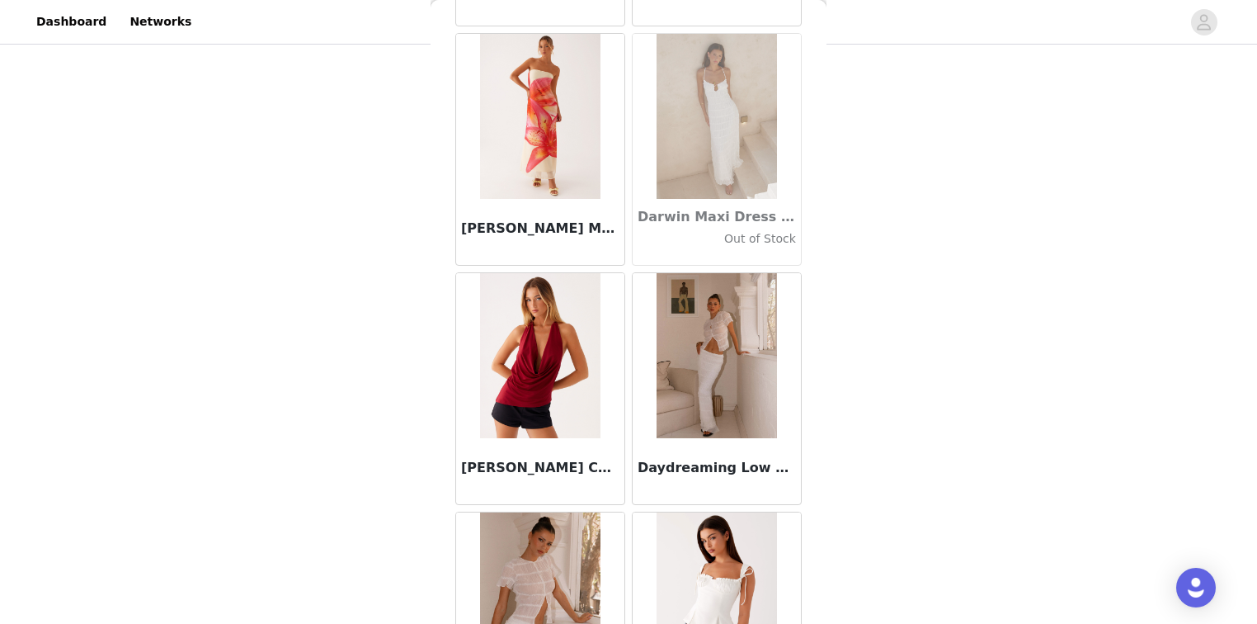
scroll to position [25789, 0]
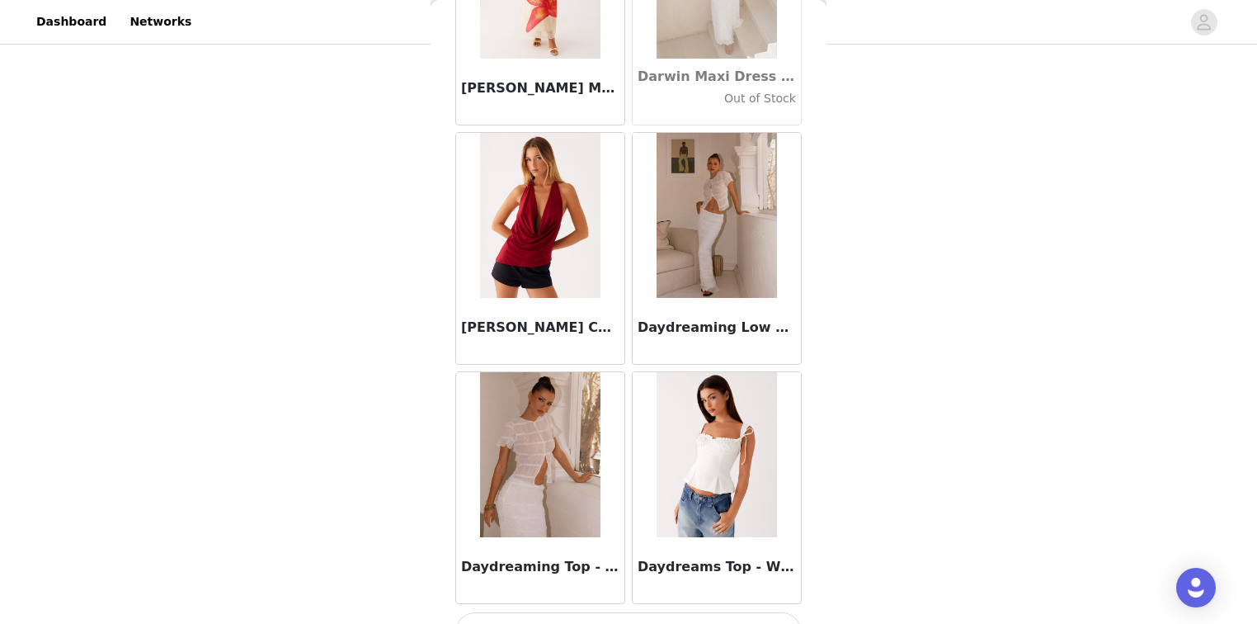
click at [623, 612] on button "Load More" at bounding box center [628, 632] width 346 height 40
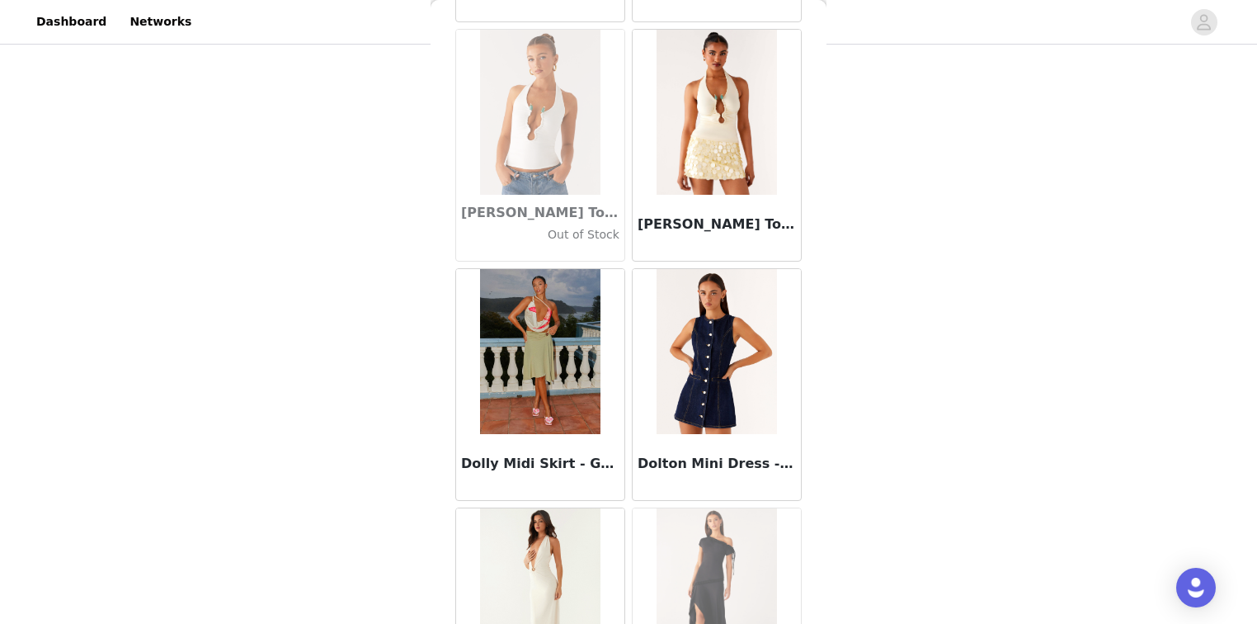
scroll to position [27571, 0]
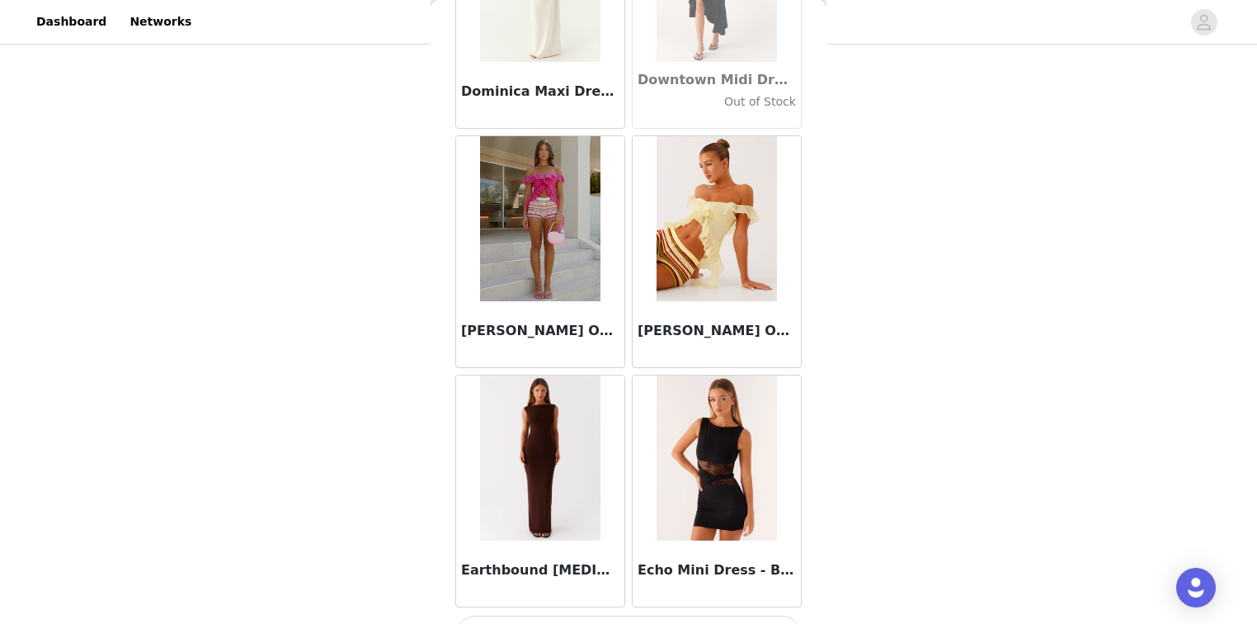
click at [634, 615] on button "Load More" at bounding box center [628, 635] width 346 height 40
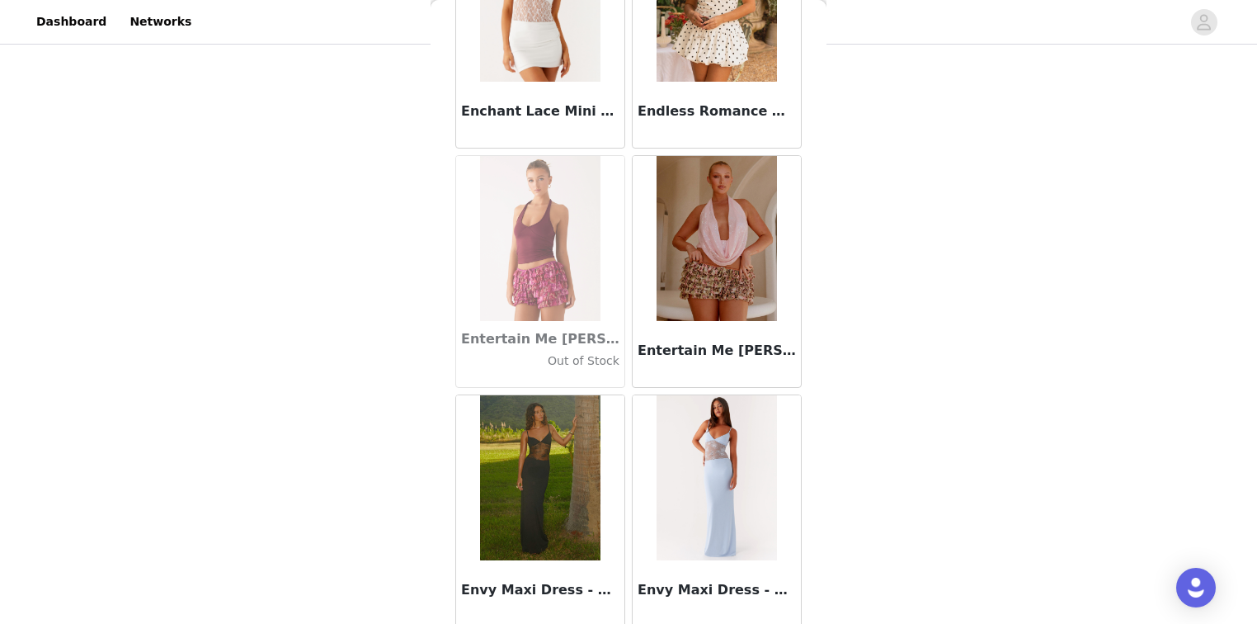
scroll to position [32956, 0]
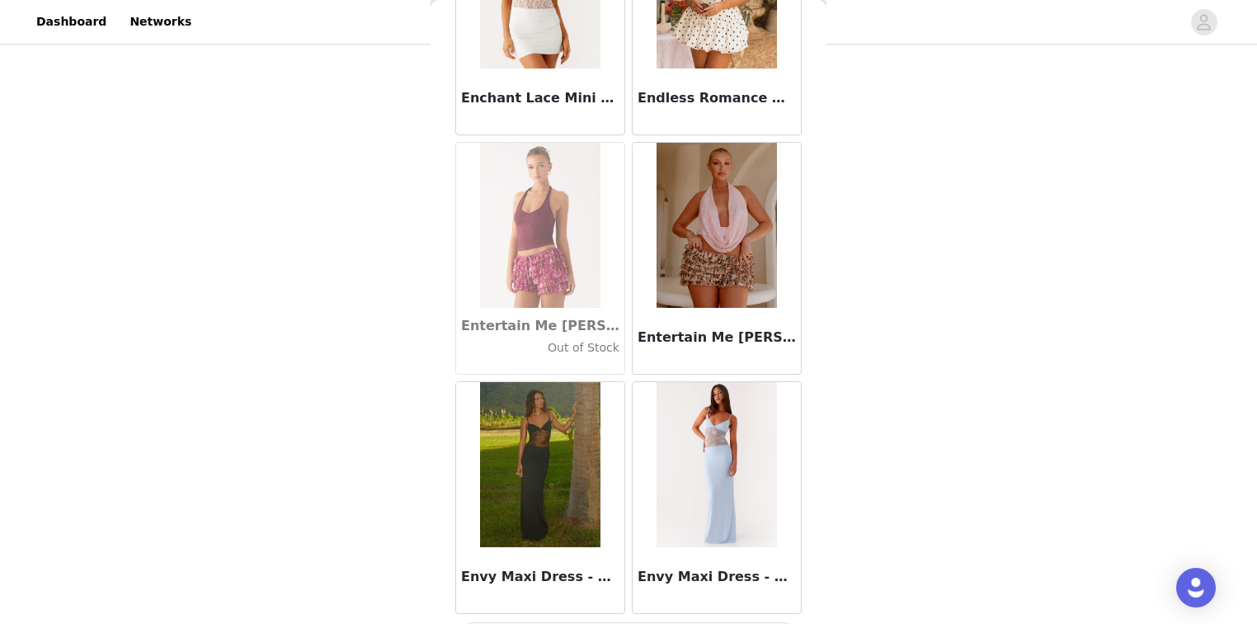
drag, startPoint x: 639, startPoint y: 587, endPoint x: 563, endPoint y: 389, distance: 212.8
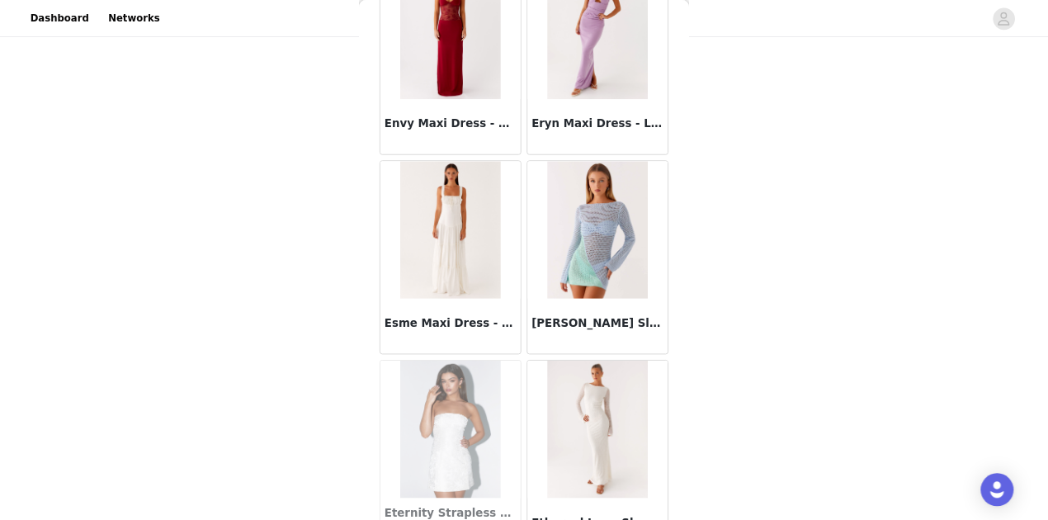
scroll to position [33814, 0]
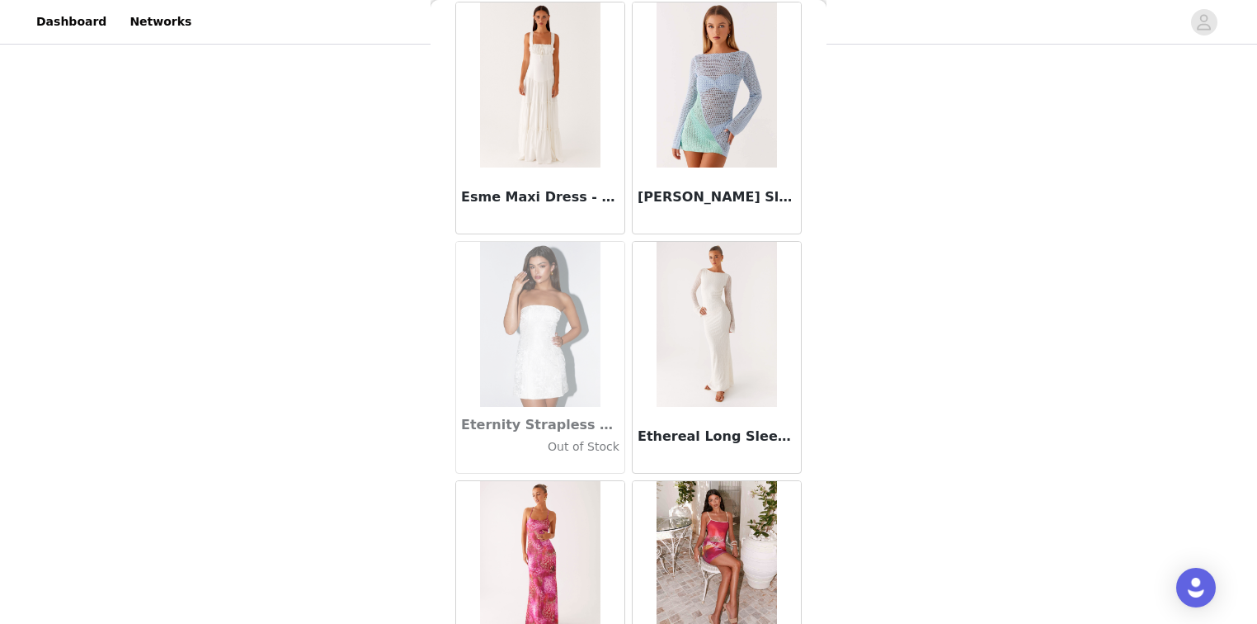
click at [884, 221] on div "STEP 1 OF 5 Select your styles! Please note that the sizes are in AU Sizes 3/4 …" at bounding box center [628, 157] width 1257 height 700
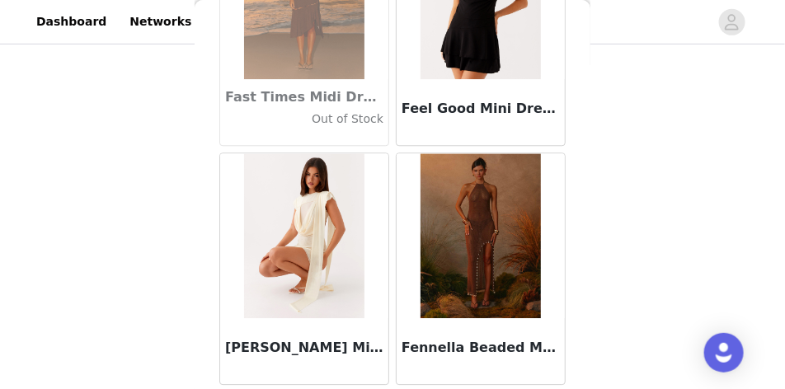
scroll to position [35628, 0]
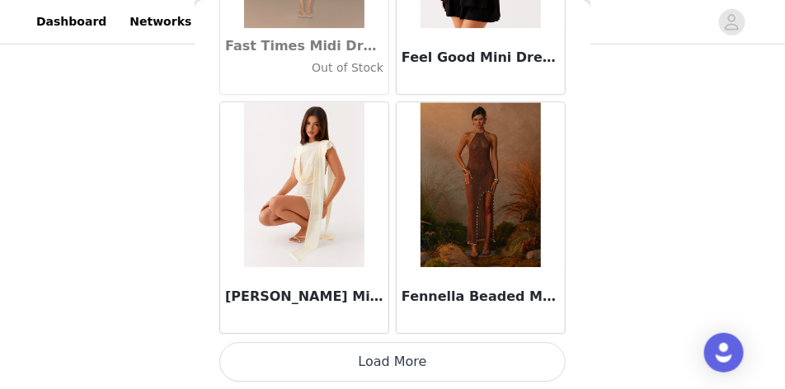
click at [394, 359] on button "Load More" at bounding box center [392, 362] width 346 height 40
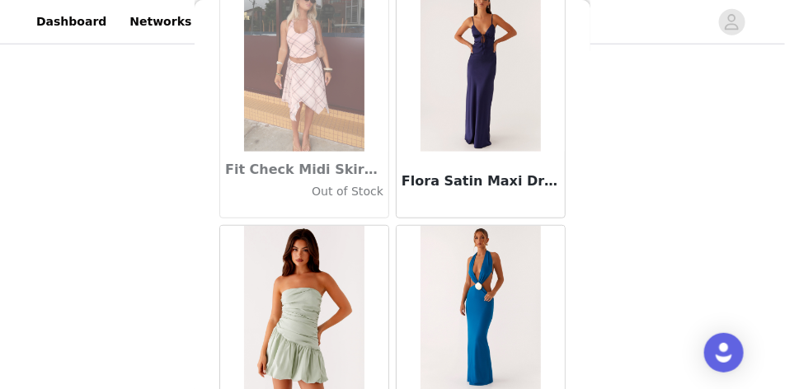
scroll to position [38020, 0]
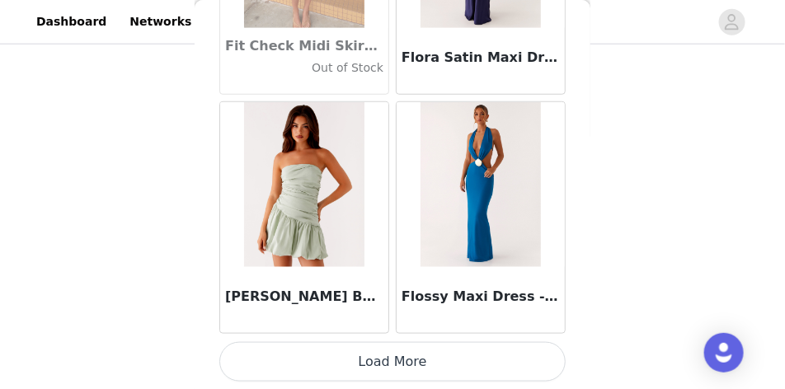
click at [399, 367] on button "Load More" at bounding box center [392, 362] width 346 height 40
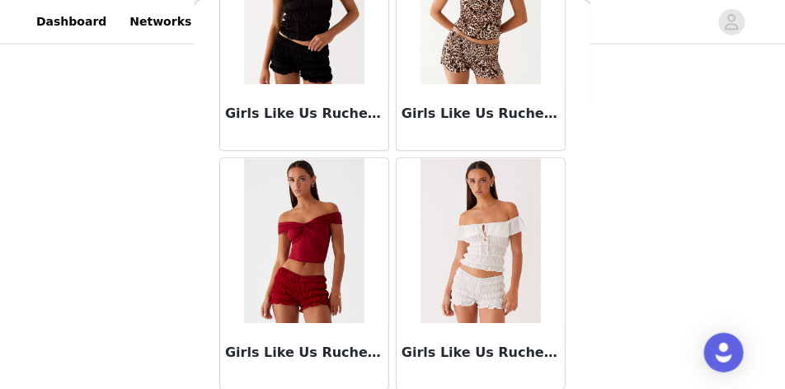
scroll to position [40413, 0]
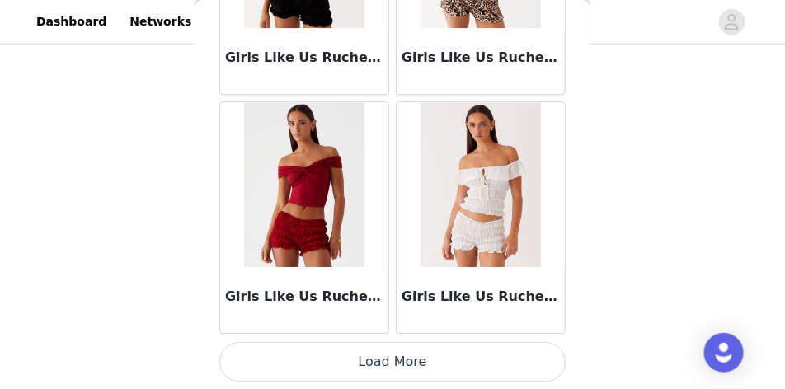
click at [398, 359] on button "Load More" at bounding box center [392, 362] width 346 height 40
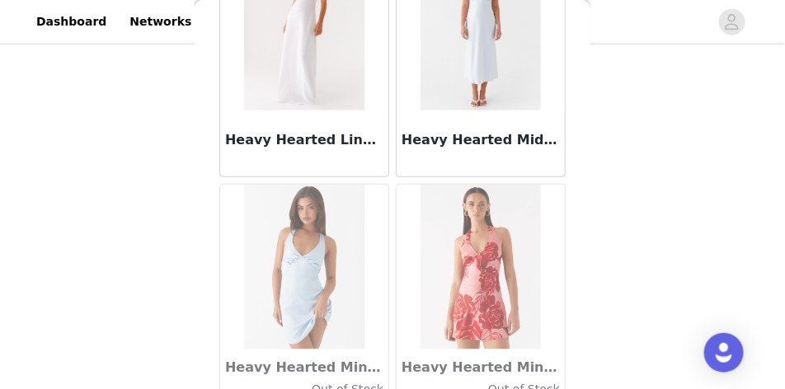
scroll to position [42805, 0]
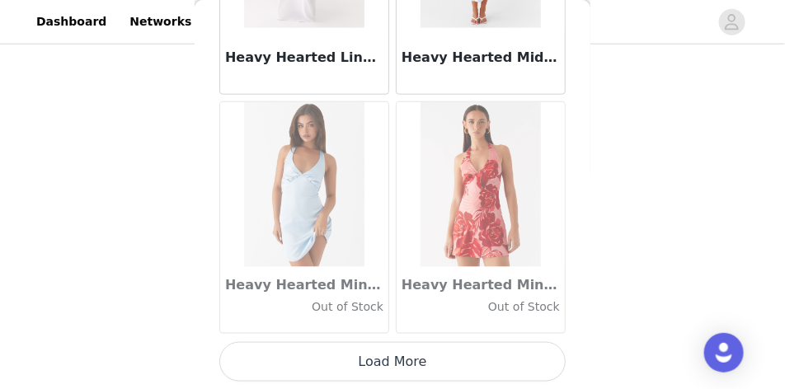
click at [400, 365] on button "Load More" at bounding box center [392, 362] width 346 height 40
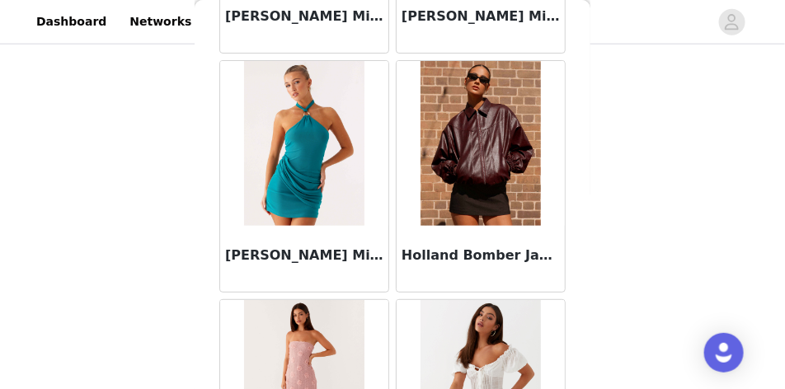
scroll to position [44290, 0]
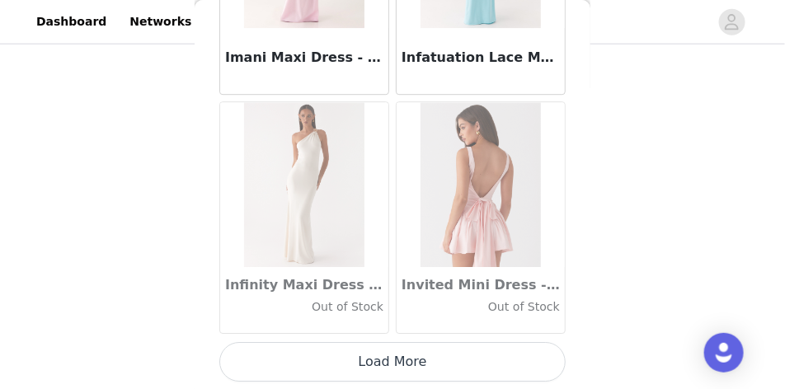
click at [389, 364] on button "Load More" at bounding box center [392, 362] width 346 height 40
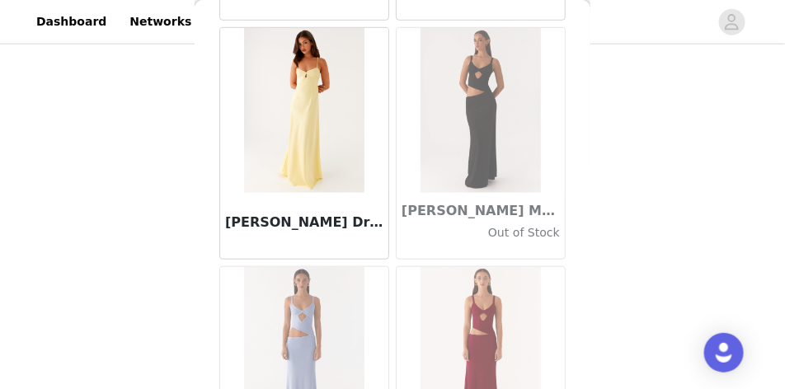
scroll to position [47590, 0]
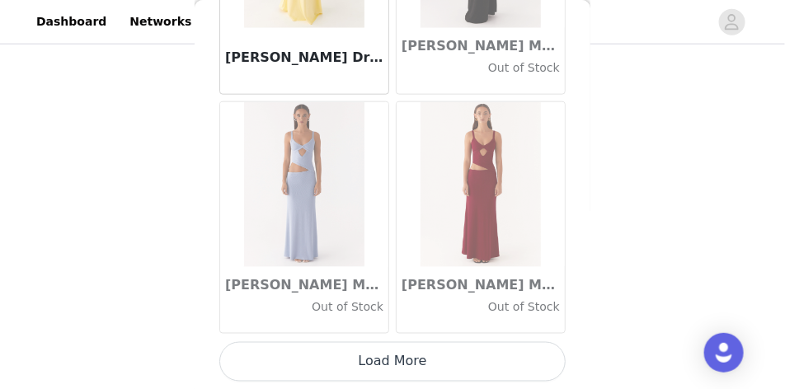
click at [408, 360] on button "Load More" at bounding box center [392, 362] width 346 height 40
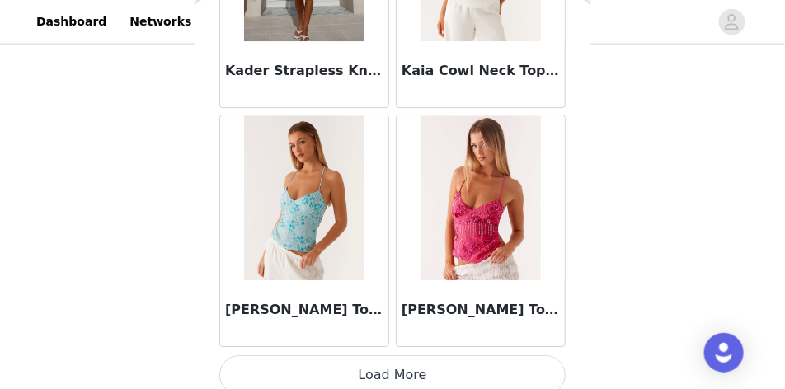
scroll to position [49975, 0]
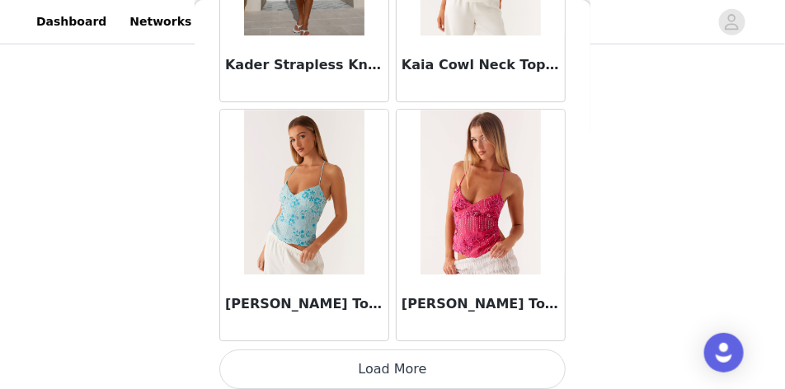
click at [394, 353] on button "Load More" at bounding box center [392, 370] width 346 height 40
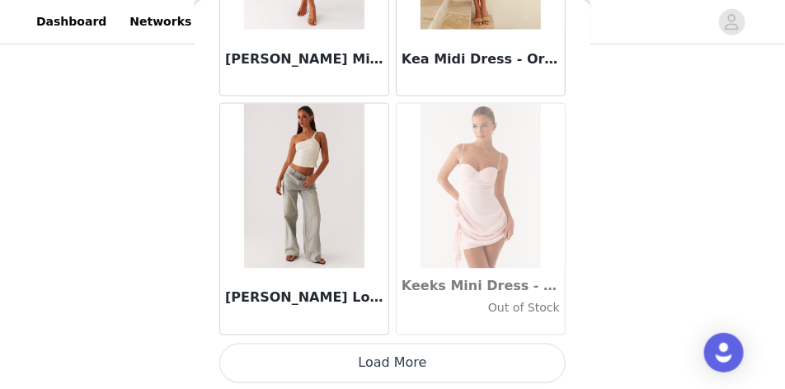
scroll to position [52375, 0]
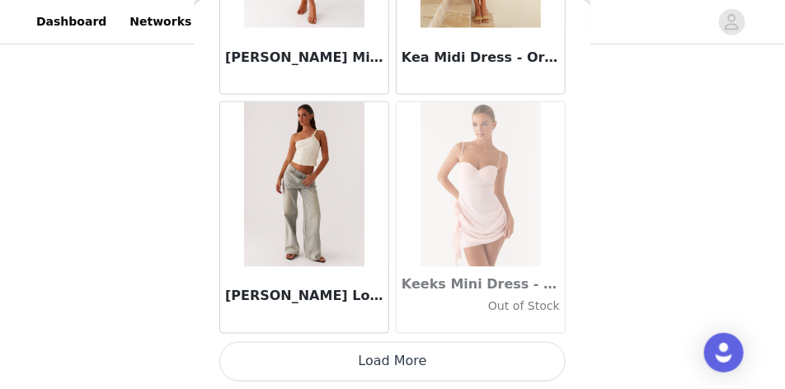
click at [386, 360] on button "Load More" at bounding box center [392, 362] width 346 height 40
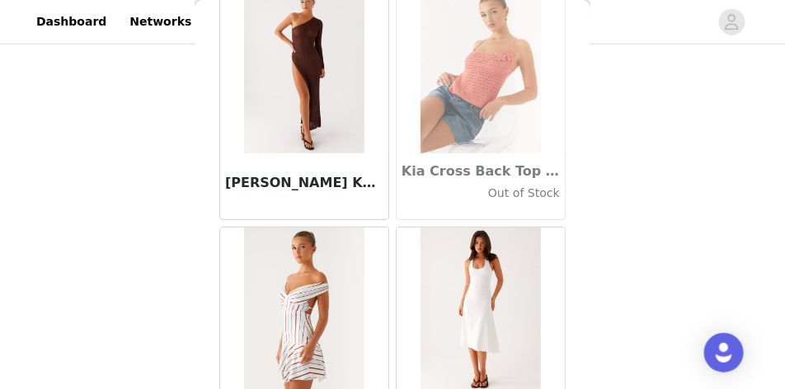
scroll to position [53447, 0]
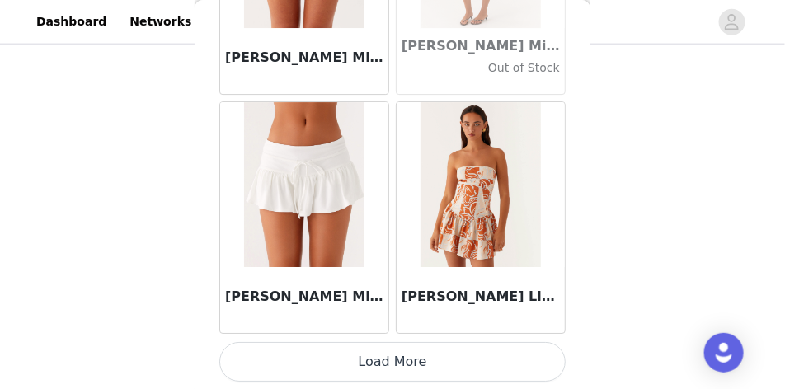
click at [402, 374] on button "Load More" at bounding box center [392, 362] width 346 height 40
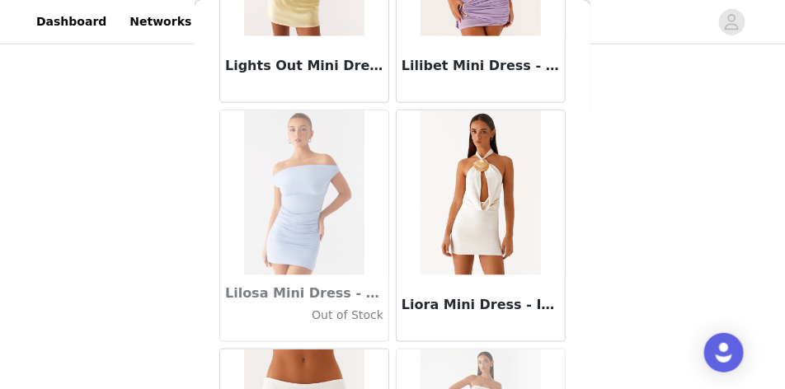
scroll to position [57160, 0]
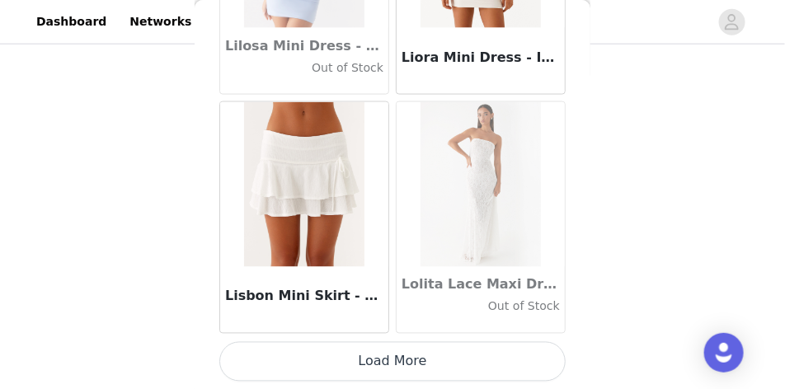
click at [389, 346] on button "Load More" at bounding box center [392, 362] width 346 height 40
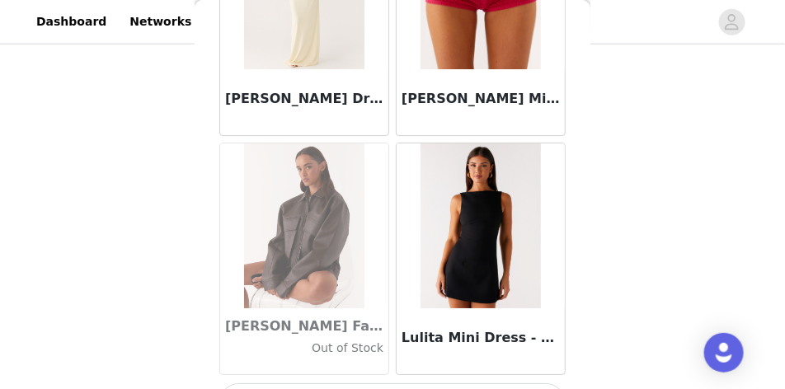
scroll to position [59552, 0]
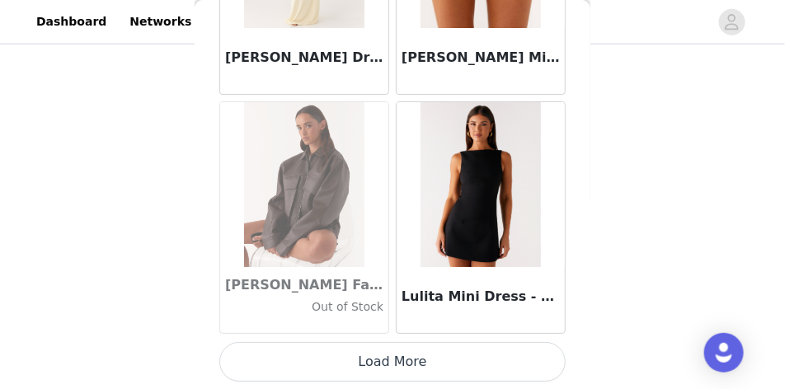
click at [384, 359] on button "Load More" at bounding box center [392, 362] width 346 height 40
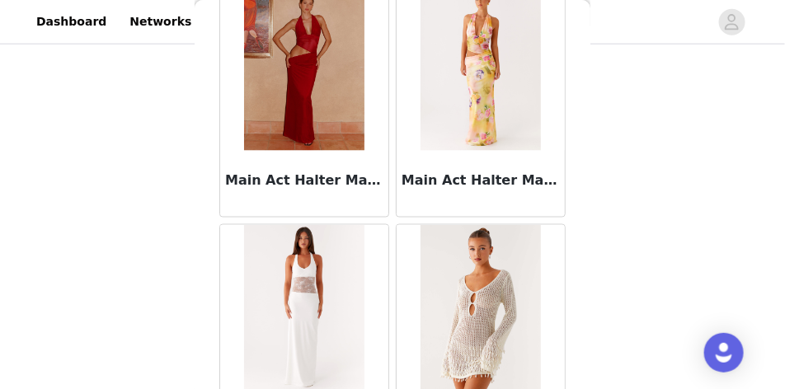
scroll to position [61945, 0]
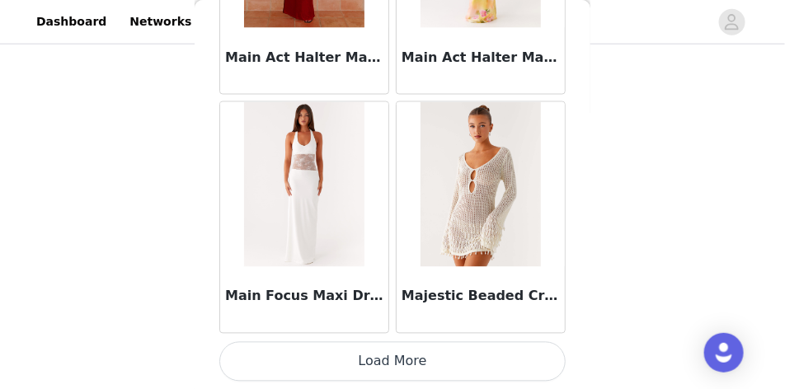
click at [382, 366] on button "Load More" at bounding box center [392, 362] width 346 height 40
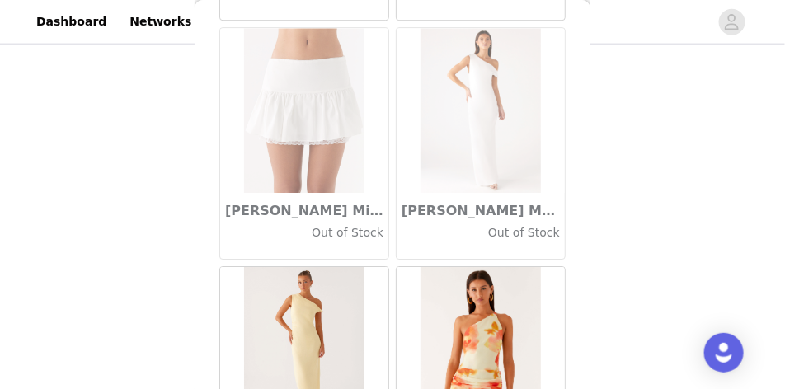
scroll to position [64337, 0]
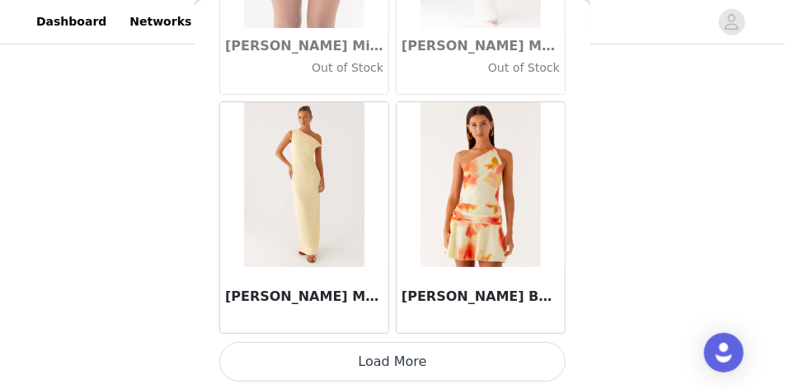
click at [389, 368] on button "Load More" at bounding box center [392, 362] width 346 height 40
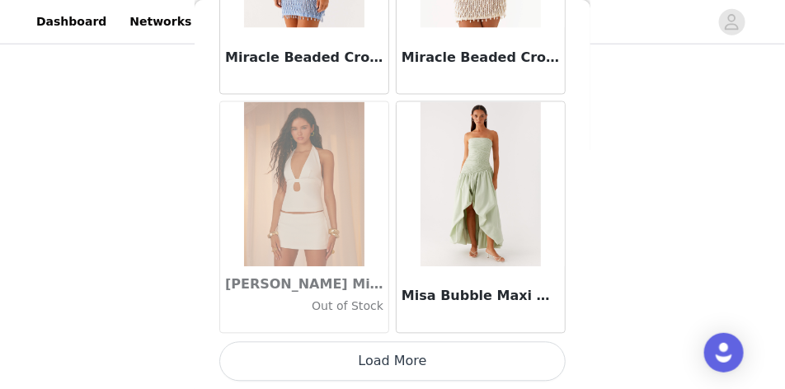
scroll to position [66729, 0]
click at [377, 370] on button "Load More" at bounding box center [392, 362] width 346 height 40
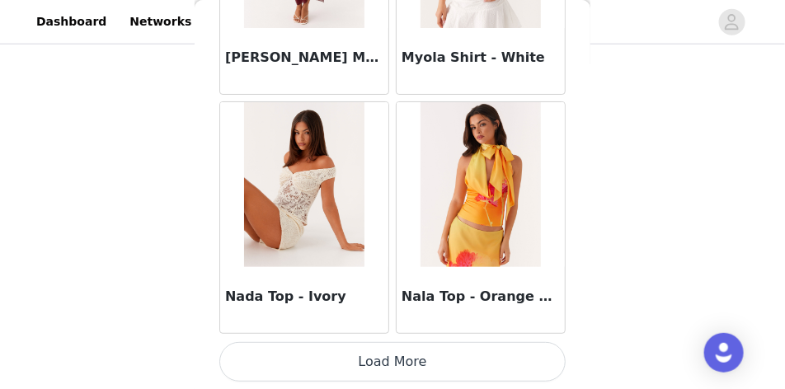
scroll to position [69122, 0]
click at [403, 364] on button "Load More" at bounding box center [392, 362] width 346 height 40
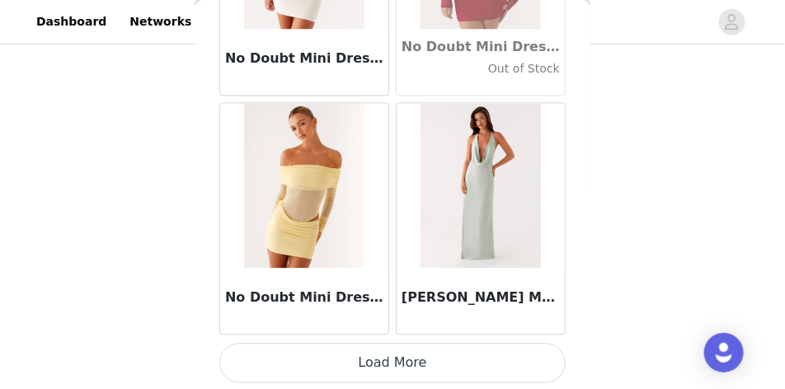
scroll to position [71514, 0]
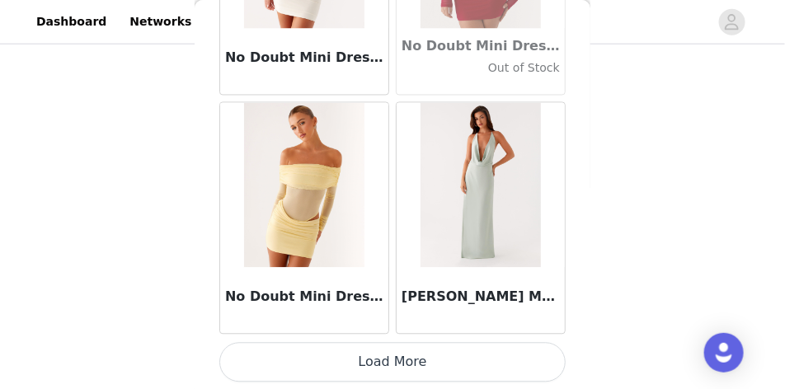
click at [377, 355] on button "Load More" at bounding box center [392, 362] width 346 height 40
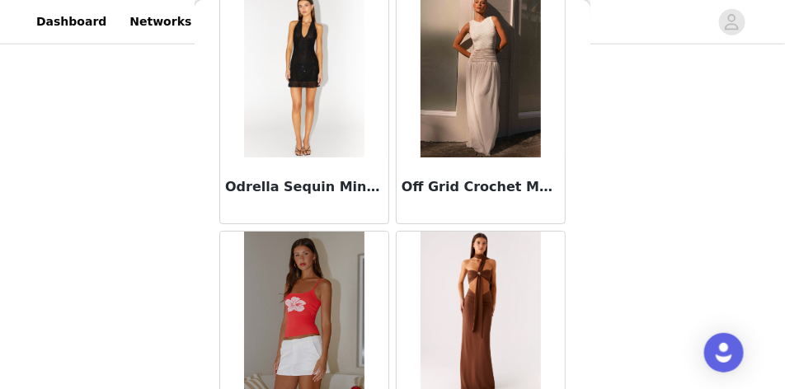
scroll to position [73907, 0]
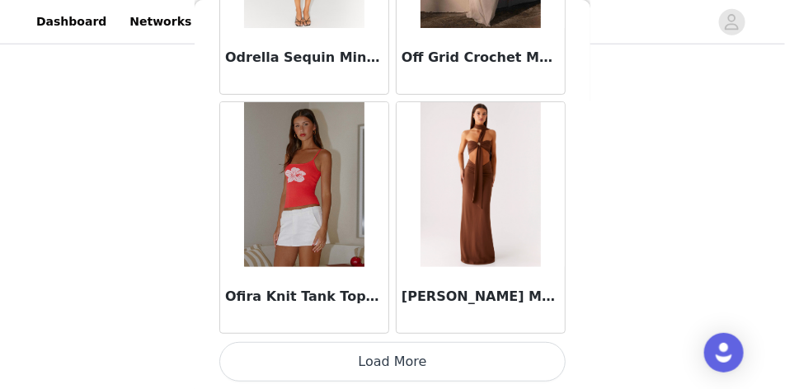
click at [354, 371] on button "Load More" at bounding box center [392, 362] width 346 height 40
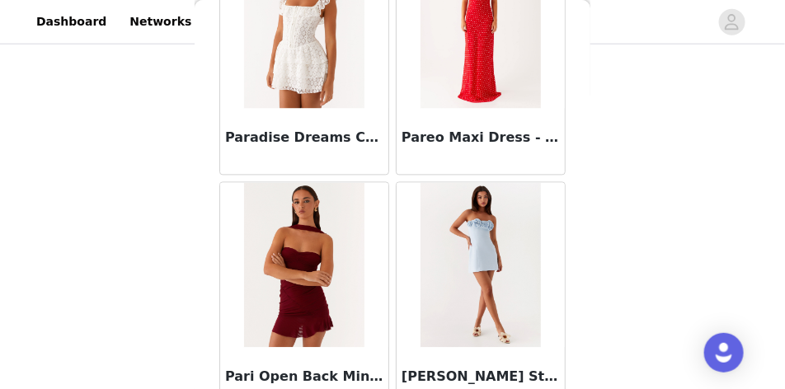
scroll to position [76299, 0]
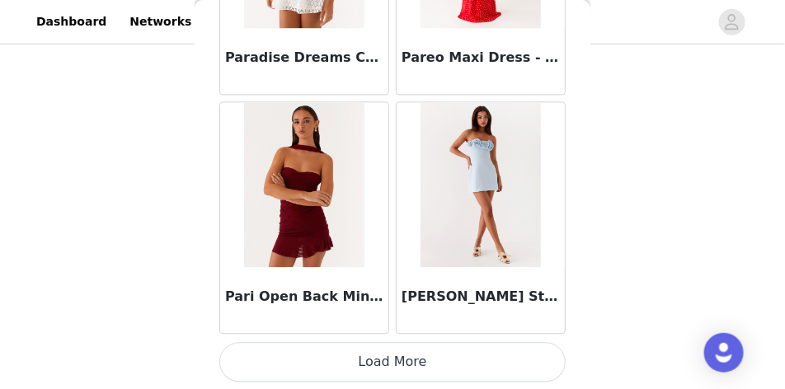
click at [387, 379] on button "Load More" at bounding box center [392, 362] width 346 height 40
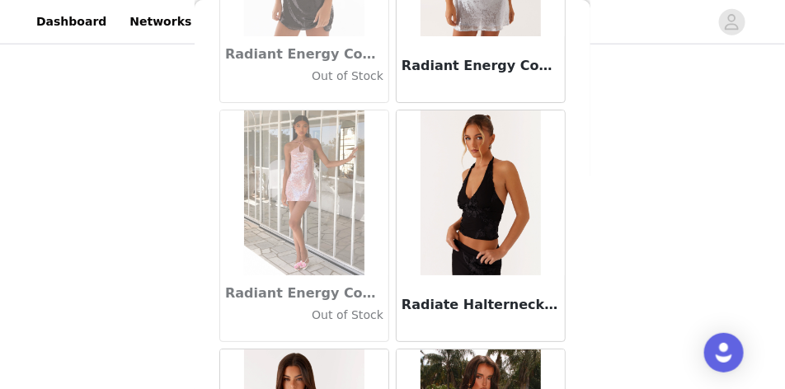
scroll to position [78692, 0]
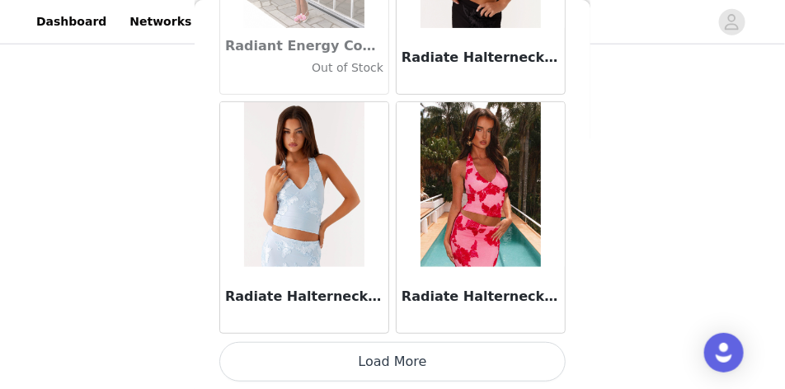
click at [413, 357] on button "Load More" at bounding box center [392, 362] width 346 height 40
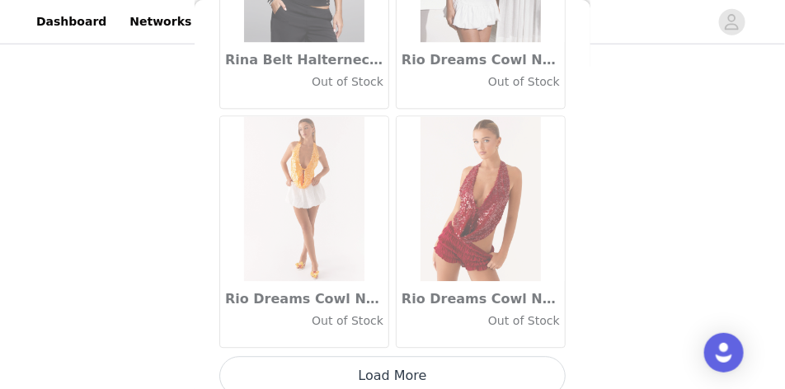
scroll to position [81084, 0]
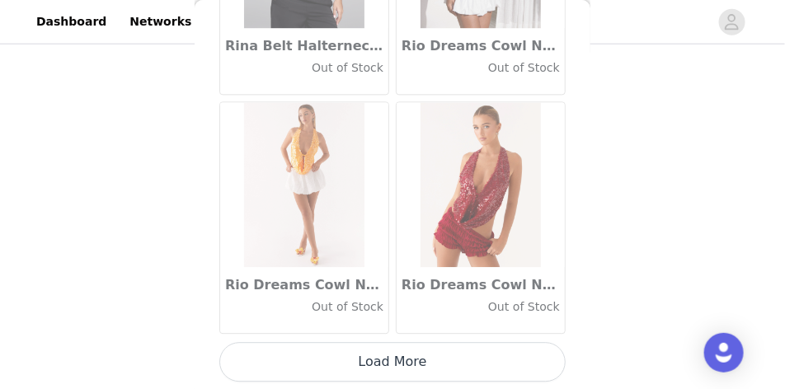
click at [381, 351] on button "Load More" at bounding box center [392, 362] width 346 height 40
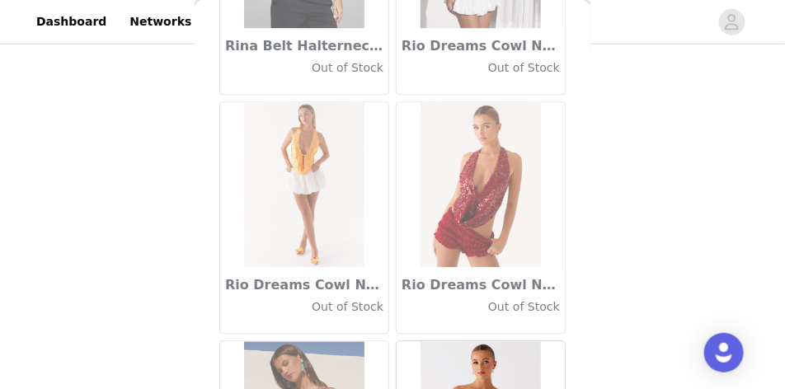
scroll to position [81290, 0]
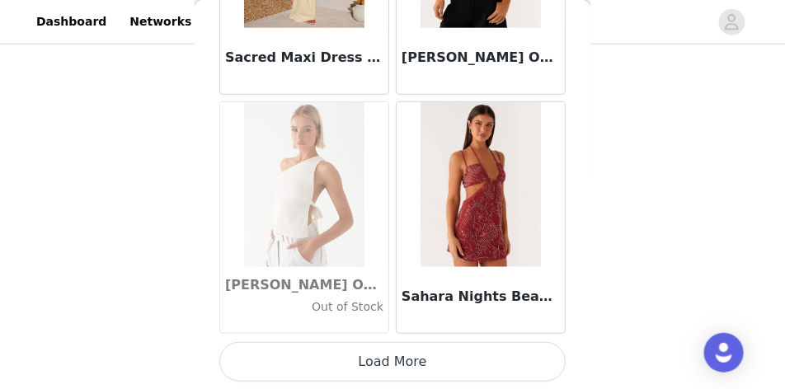
click at [362, 347] on button "Load More" at bounding box center [392, 362] width 346 height 40
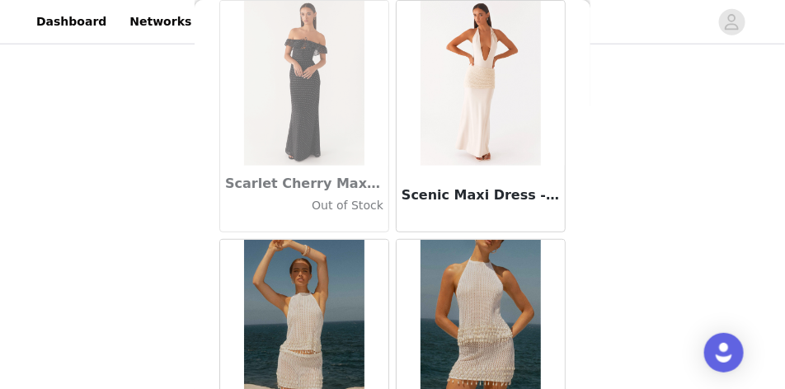
scroll to position [85209, 0]
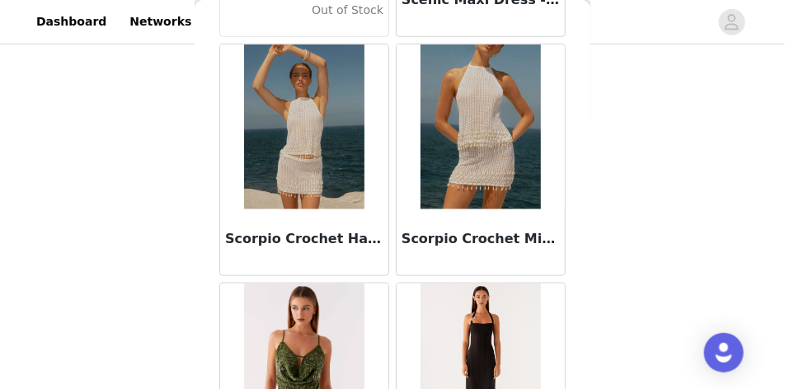
click at [300, 206] on img at bounding box center [304, 127] width 120 height 165
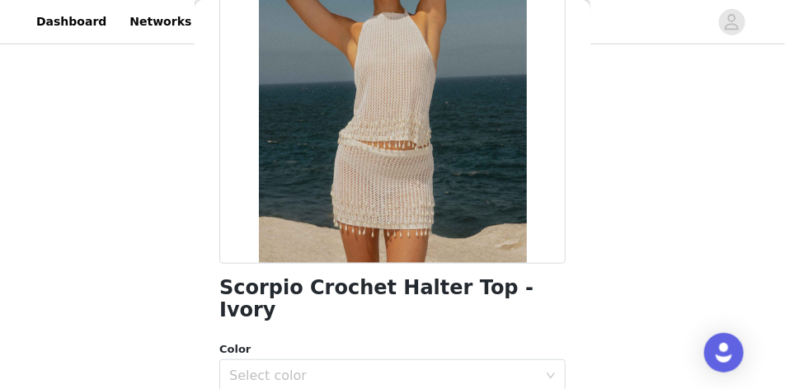
scroll to position [289, 0]
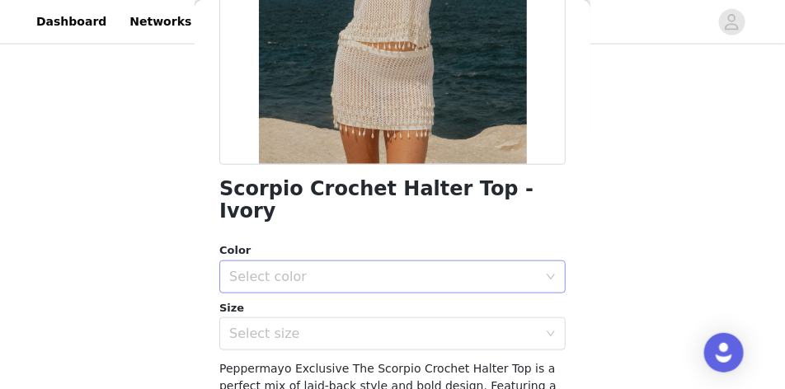
click at [299, 262] on div "Select color" at bounding box center [387, 277] width 316 height 31
click at [289, 288] on li "Ivory" at bounding box center [389, 291] width 341 height 26
click at [274, 326] on div "Select size" at bounding box center [383, 334] width 309 height 16
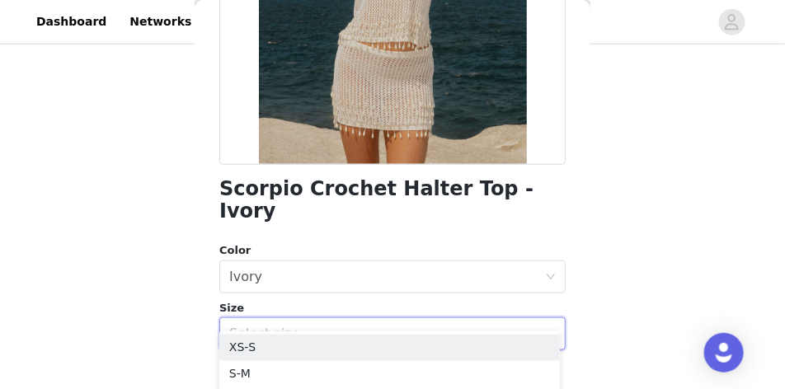
scroll to position [330, 0]
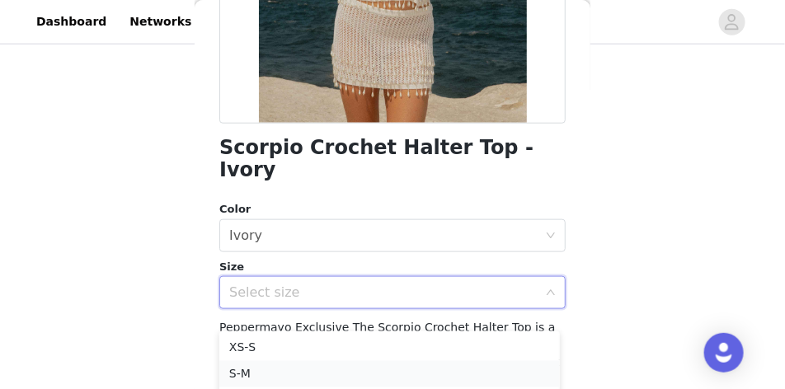
click at [254, 370] on li "S-M" at bounding box center [389, 374] width 341 height 26
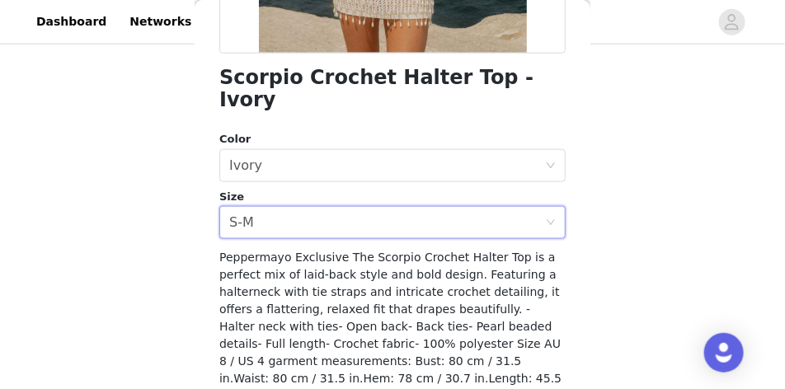
scroll to position [462, 0]
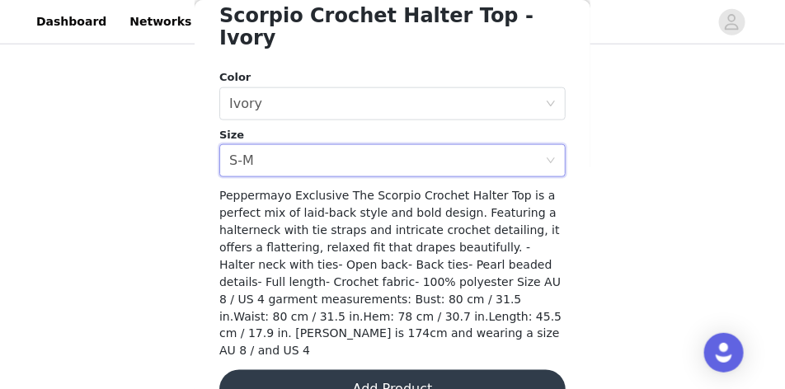
click at [370, 370] on button "Add Product" at bounding box center [392, 390] width 346 height 40
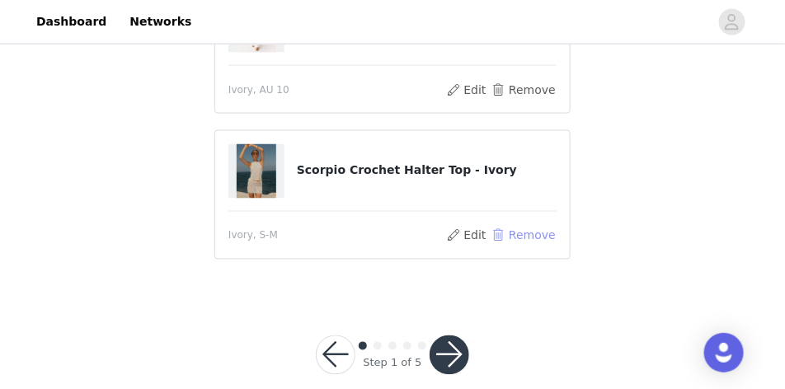
scroll to position [639, 0]
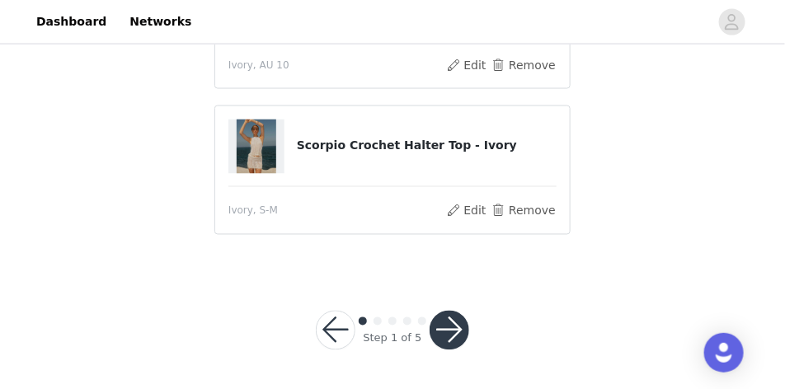
click at [450, 329] on button "button" at bounding box center [450, 331] width 40 height 40
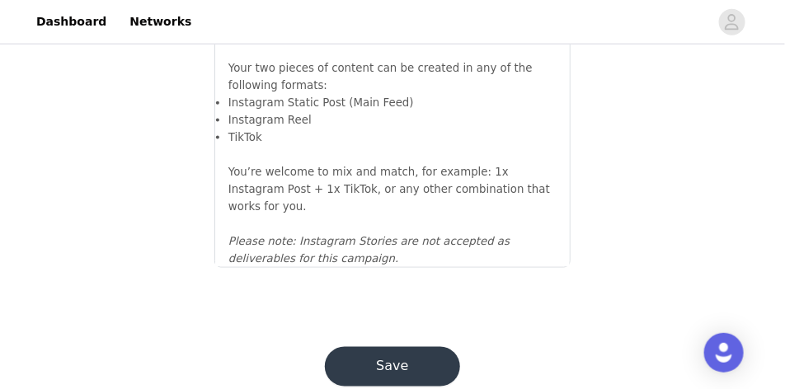
scroll to position [2048, 0]
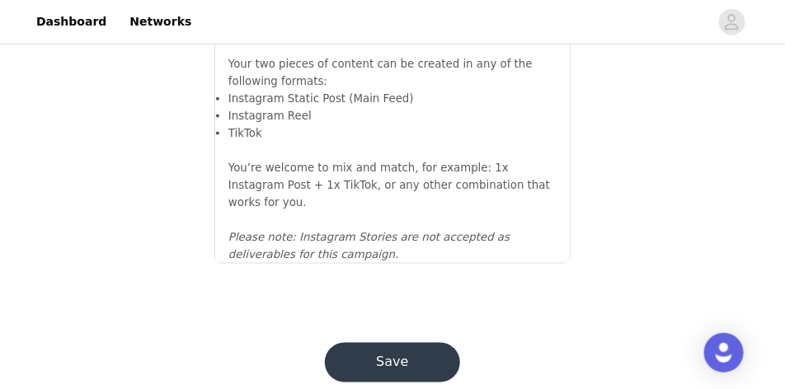
click at [362, 343] on button "Save" at bounding box center [392, 363] width 135 height 40
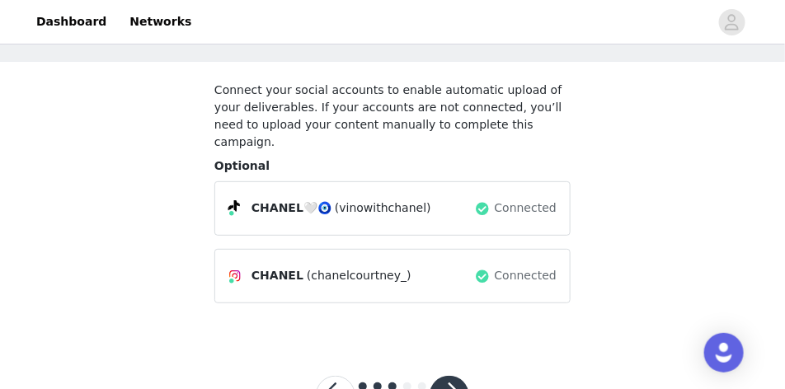
scroll to position [120, 0]
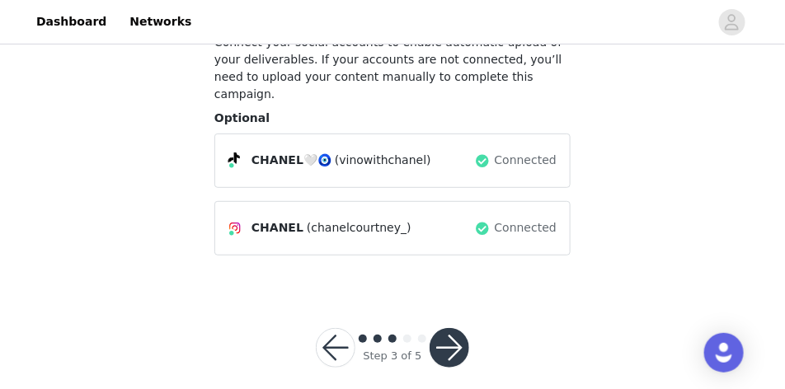
click at [446, 328] on button "button" at bounding box center [450, 348] width 40 height 40
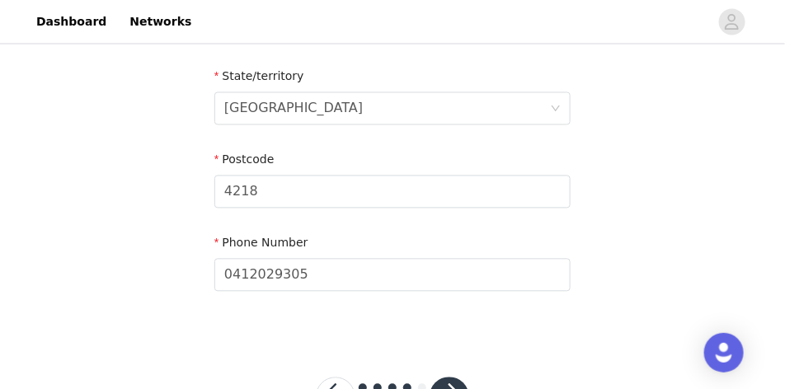
scroll to position [804, 0]
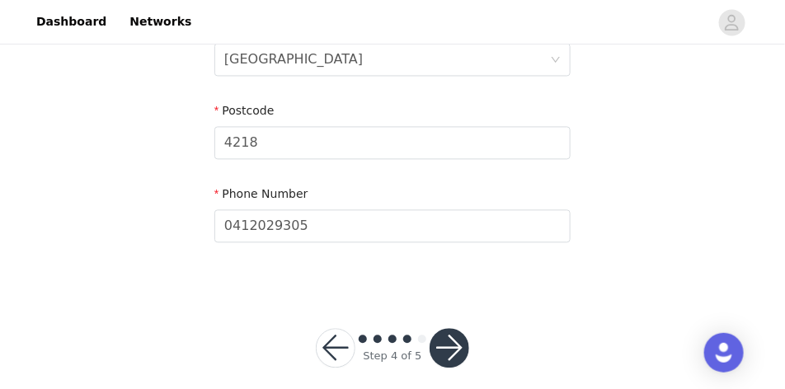
click at [455, 335] on button "button" at bounding box center [450, 348] width 40 height 40
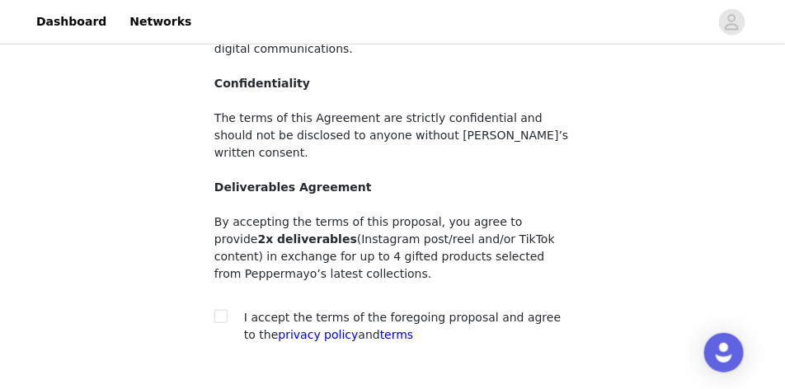
scroll to position [371, 0]
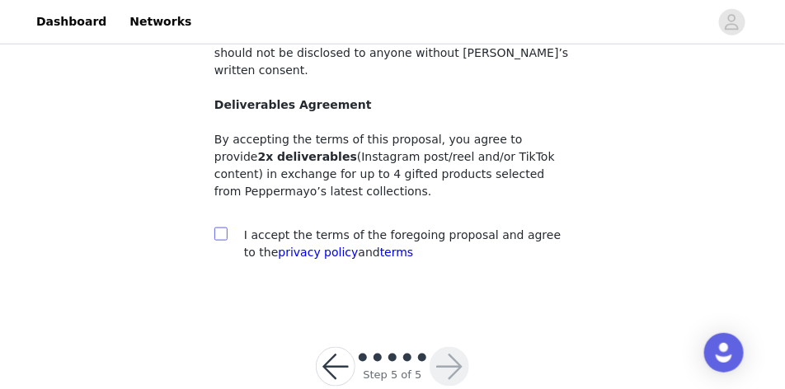
click at [221, 228] on input "checkbox" at bounding box center [220, 234] width 12 height 12
checkbox input "true"
click at [453, 347] on button "button" at bounding box center [450, 367] width 40 height 40
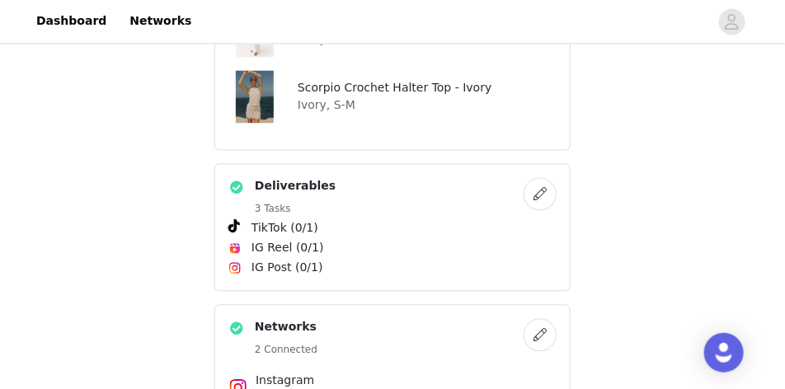
scroll to position [756, 0]
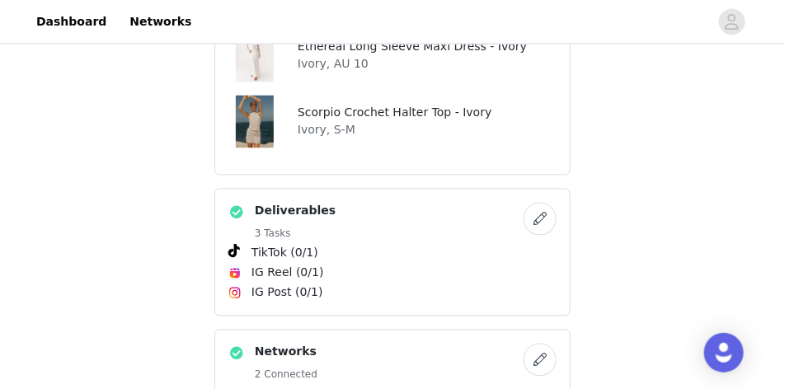
click at [543, 232] on button "button" at bounding box center [540, 219] width 33 height 33
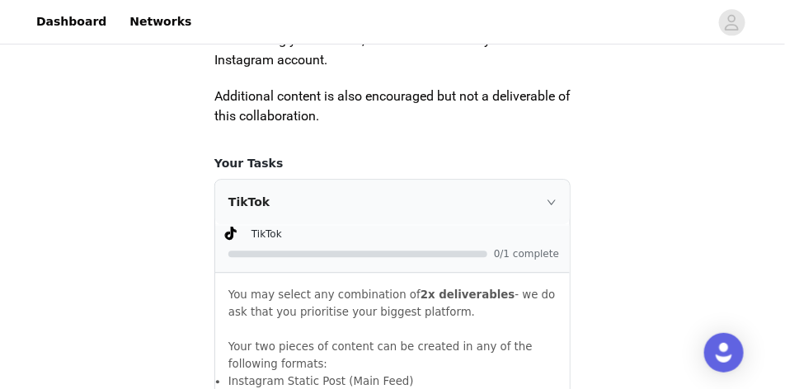
click at [518, 259] on span "0/1 complete" at bounding box center [527, 254] width 66 height 10
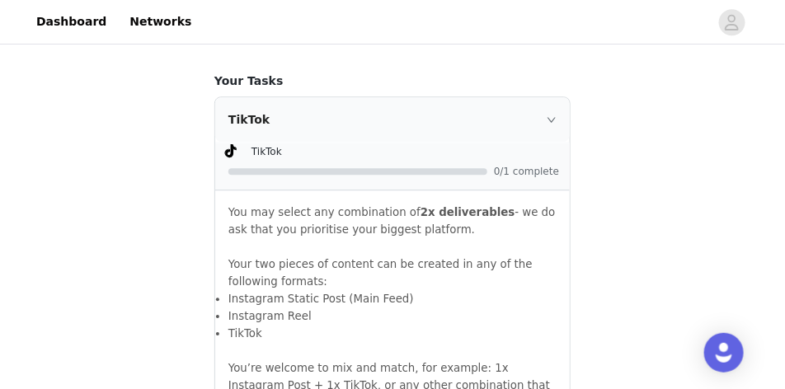
scroll to position [1072, 0]
click at [559, 131] on div "TikTok" at bounding box center [392, 119] width 355 height 45
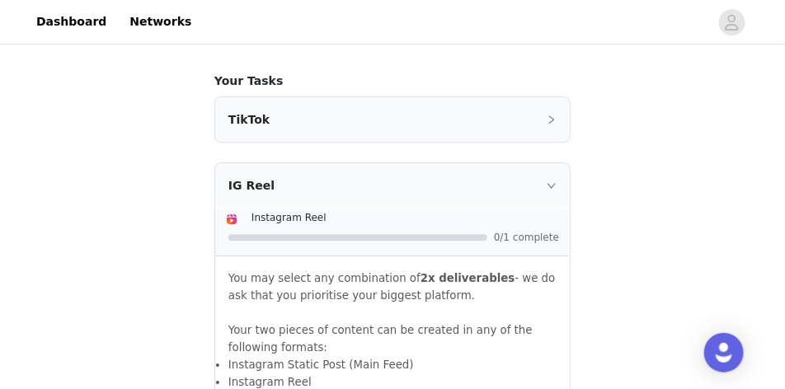
click at [549, 125] on icon "icon: right" at bounding box center [552, 120] width 10 height 10
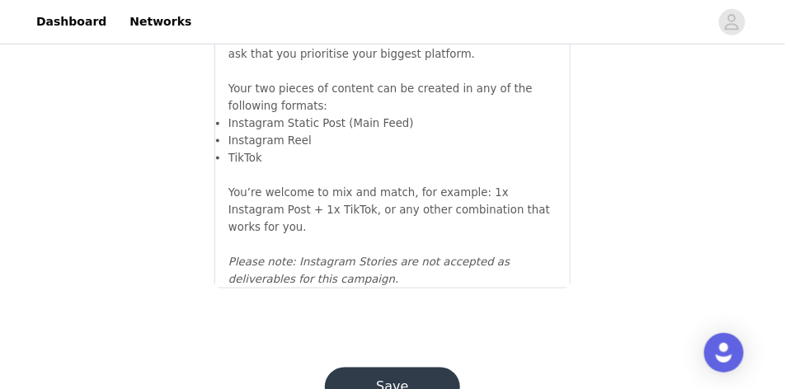
scroll to position [2048, 0]
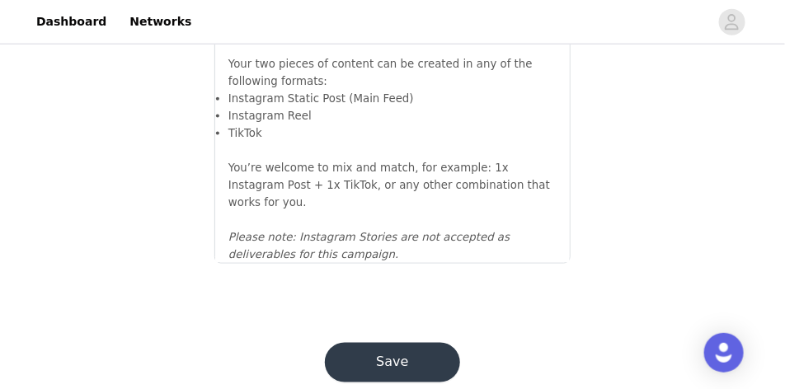
click at [410, 343] on button "Save" at bounding box center [392, 363] width 135 height 40
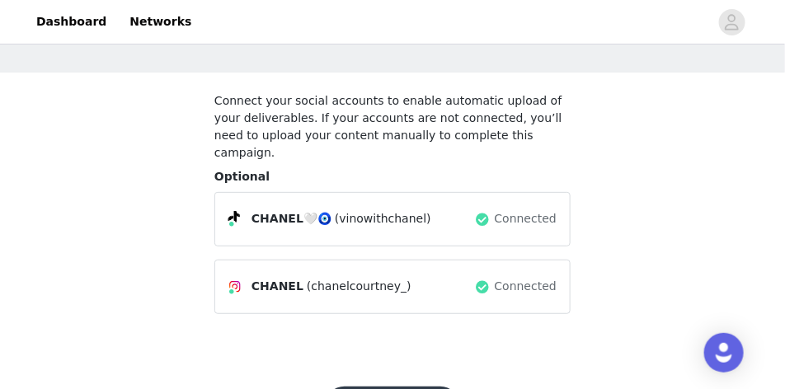
scroll to position [120, 0]
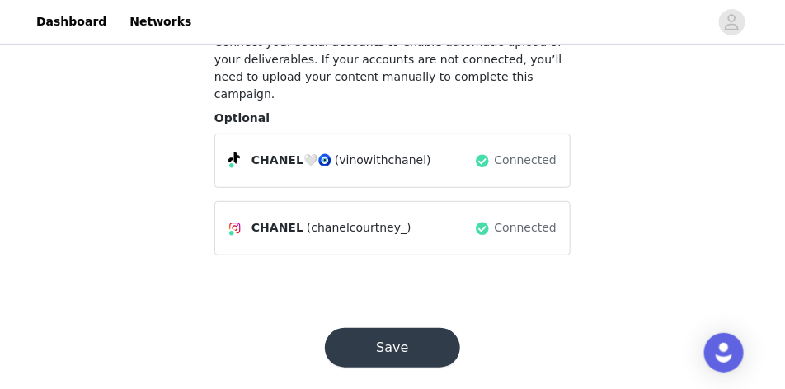
click at [411, 335] on button "Save" at bounding box center [392, 348] width 135 height 40
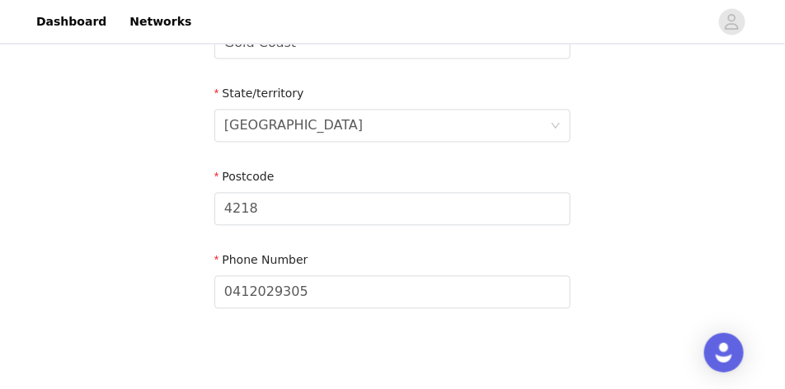
scroll to position [804, 0]
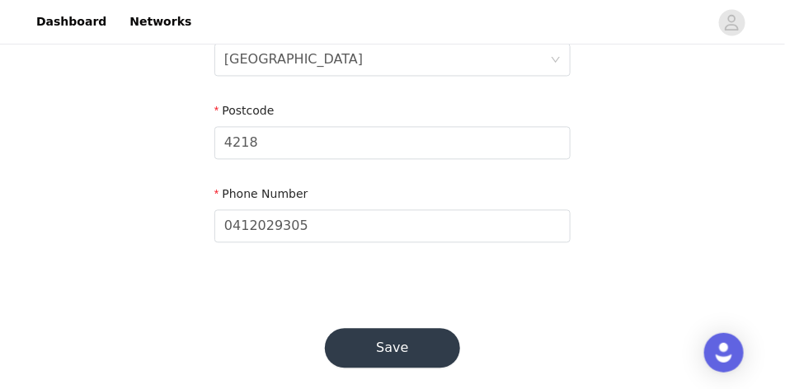
click at [389, 328] on button "Save" at bounding box center [392, 348] width 135 height 40
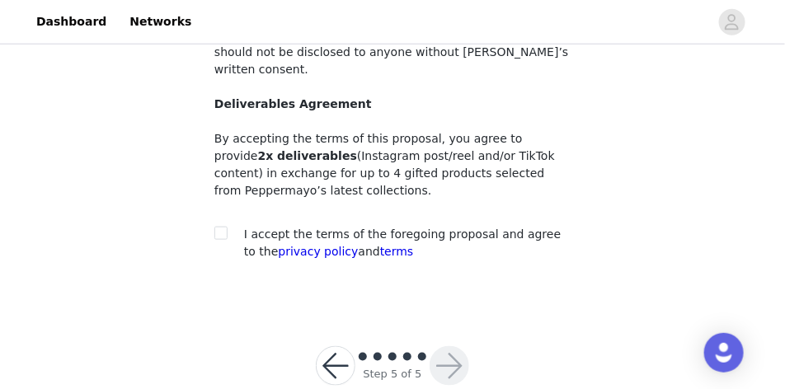
scroll to position [373, 0]
click at [225, 226] on input "checkbox" at bounding box center [220, 232] width 12 height 12
checkbox input "true"
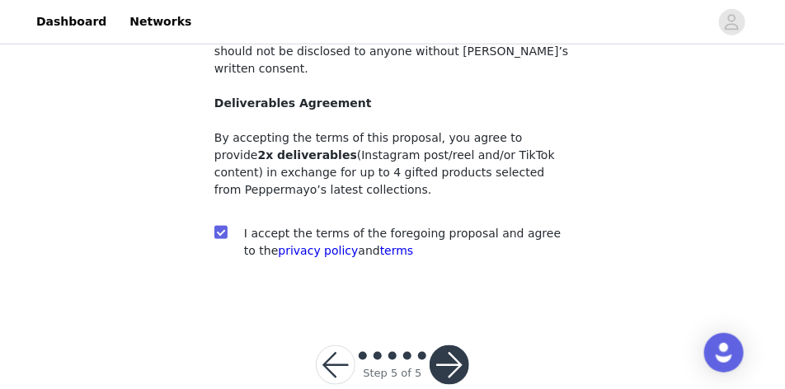
click at [453, 346] on button "button" at bounding box center [450, 366] width 40 height 40
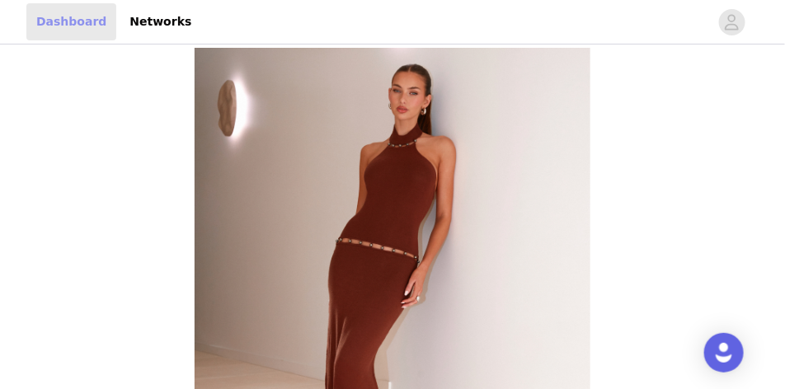
click at [86, 16] on link "Dashboard" at bounding box center [71, 21] width 90 height 37
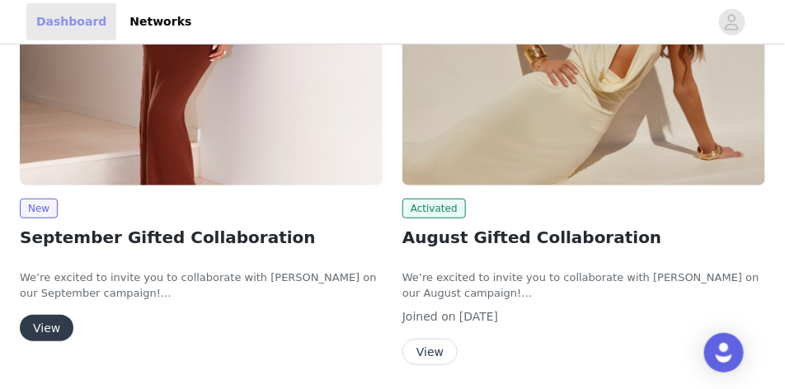
scroll to position [247, 0]
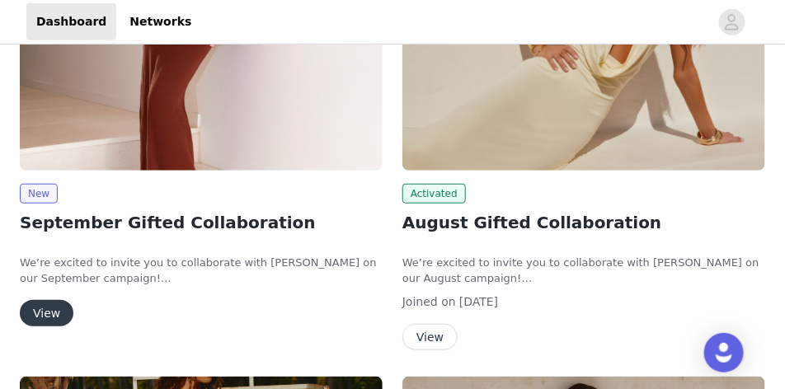
click at [434, 337] on button "View" at bounding box center [430, 337] width 55 height 26
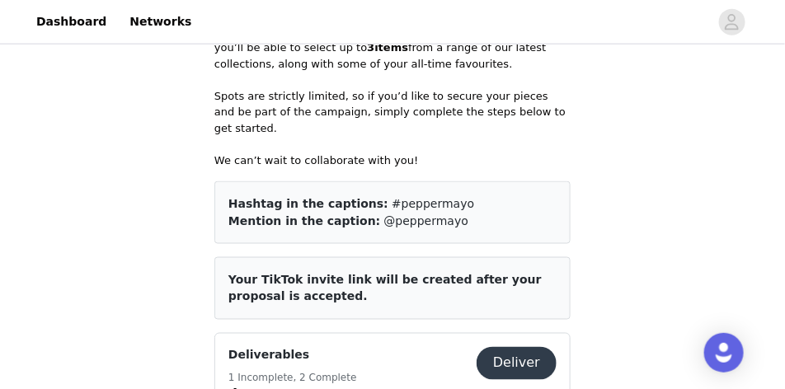
scroll to position [701, 0]
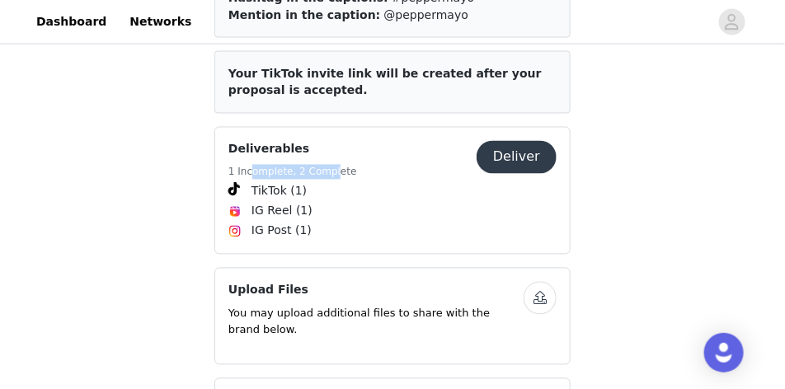
drag, startPoint x: 252, startPoint y: 154, endPoint x: 329, endPoint y: 155, distance: 77.6
click at [329, 165] on h5 "1 Incomplete, 2 Complete" at bounding box center [293, 172] width 129 height 15
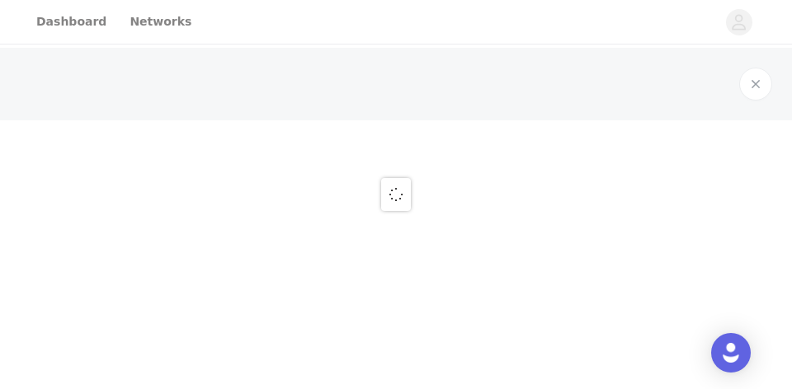
click at [412, 160] on div at bounding box center [396, 194] width 792 height 389
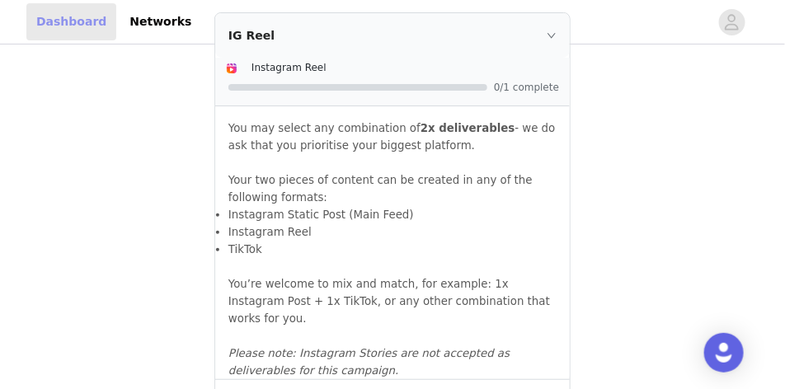
scroll to position [1623, 0]
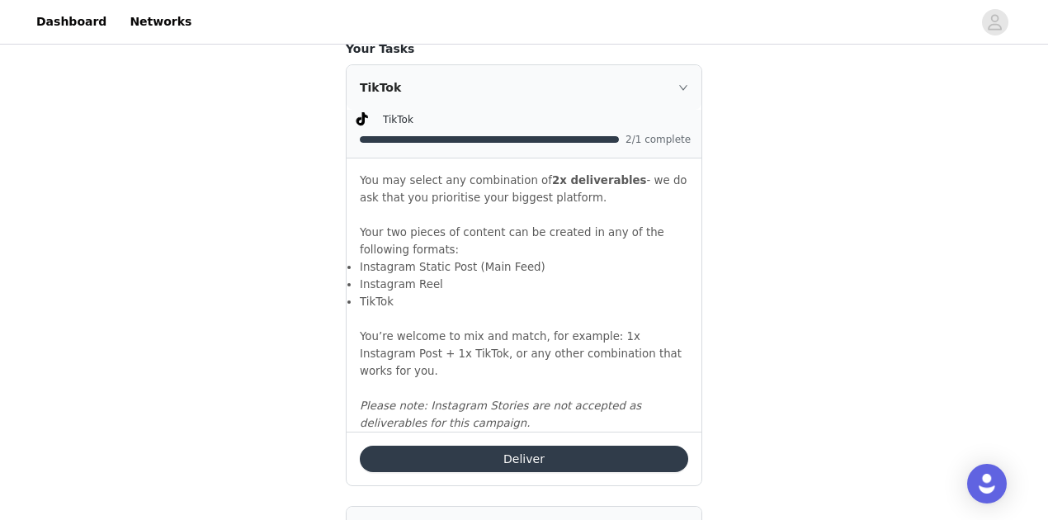
scroll to position [1102, 0]
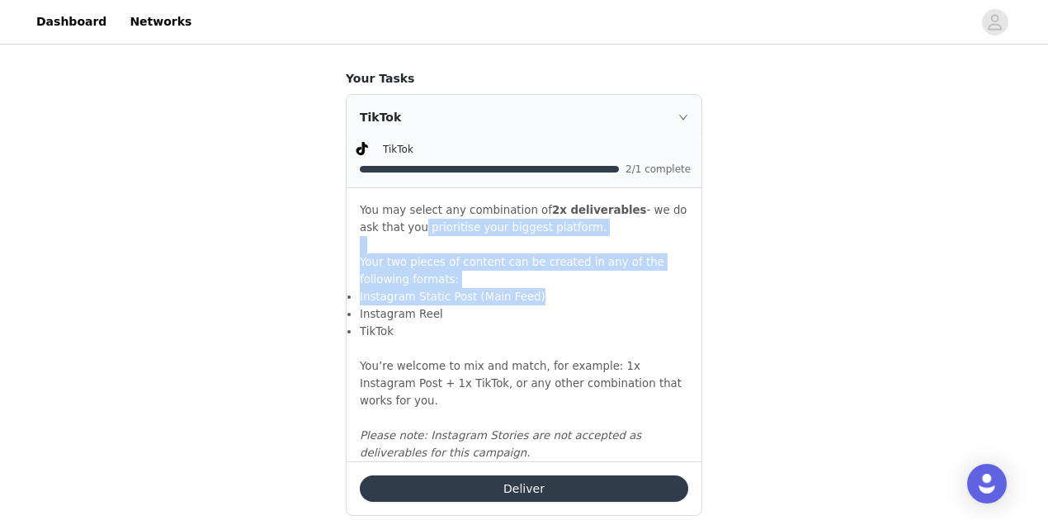
drag, startPoint x: 394, startPoint y: 243, endPoint x: 618, endPoint y: 313, distance: 235.3
click at [619, 313] on div "You may select any combination of 2x deliverables - we do ask that you prioriti…" at bounding box center [523, 324] width 355 height 273
click at [544, 305] on li "Instagram Static Post (Main Feed)" at bounding box center [524, 296] width 328 height 17
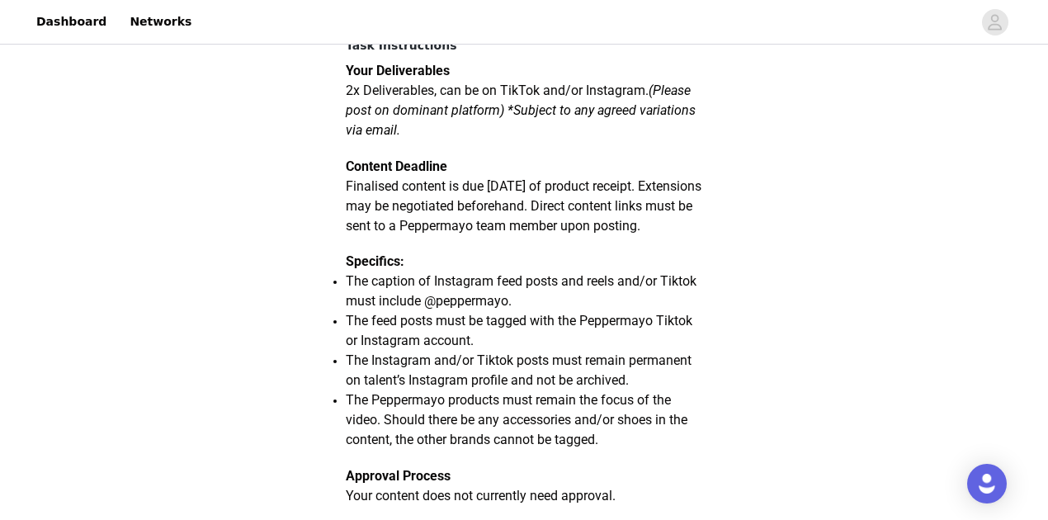
scroll to position [0, 0]
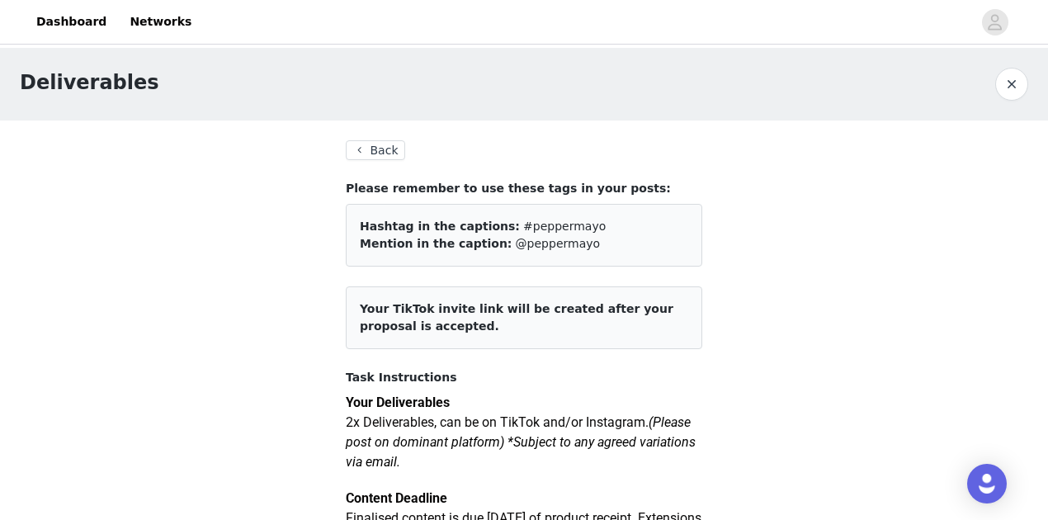
click at [379, 154] on button "Back" at bounding box center [375, 150] width 59 height 20
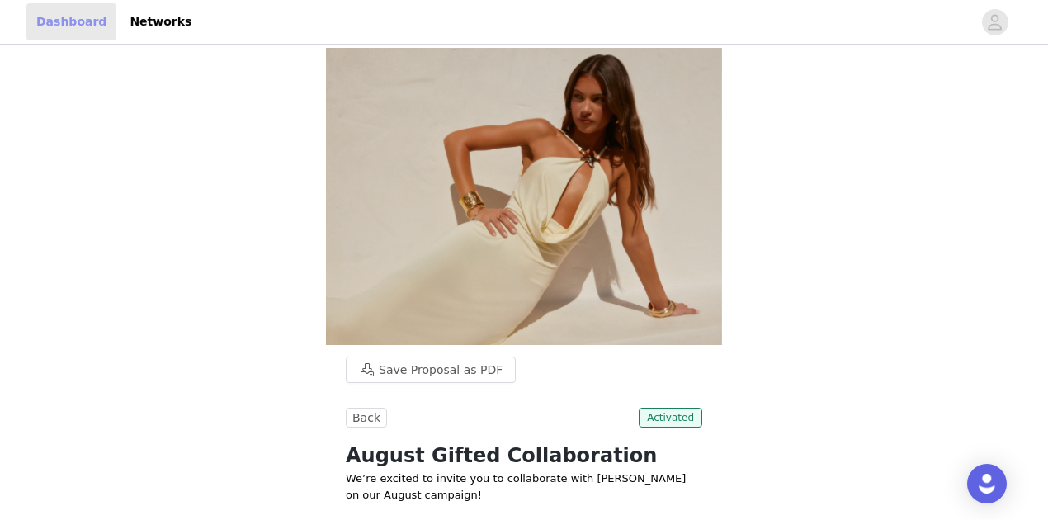
click at [60, 15] on link "Dashboard" at bounding box center [71, 21] width 90 height 37
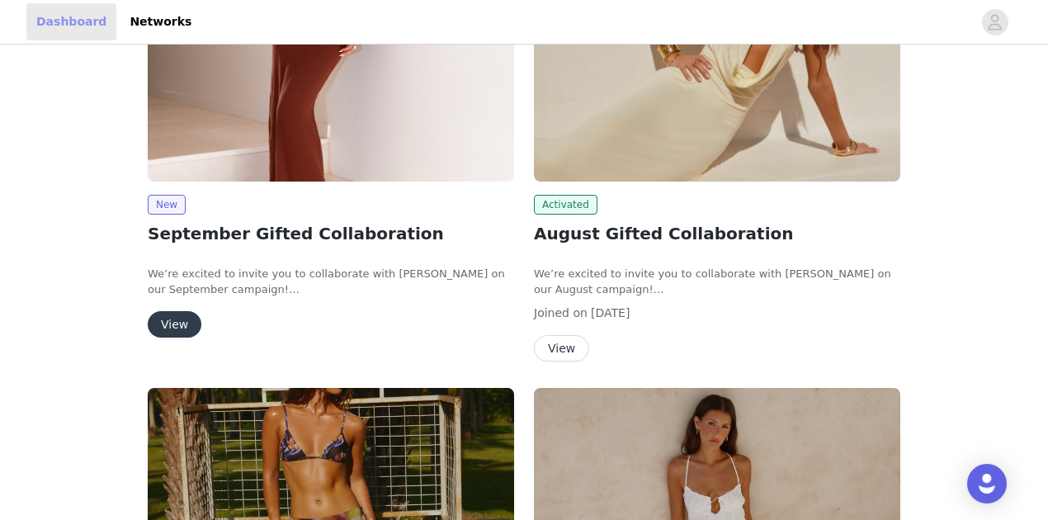
scroll to position [258, 0]
